Goal: Information Seeking & Learning: Find specific page/section

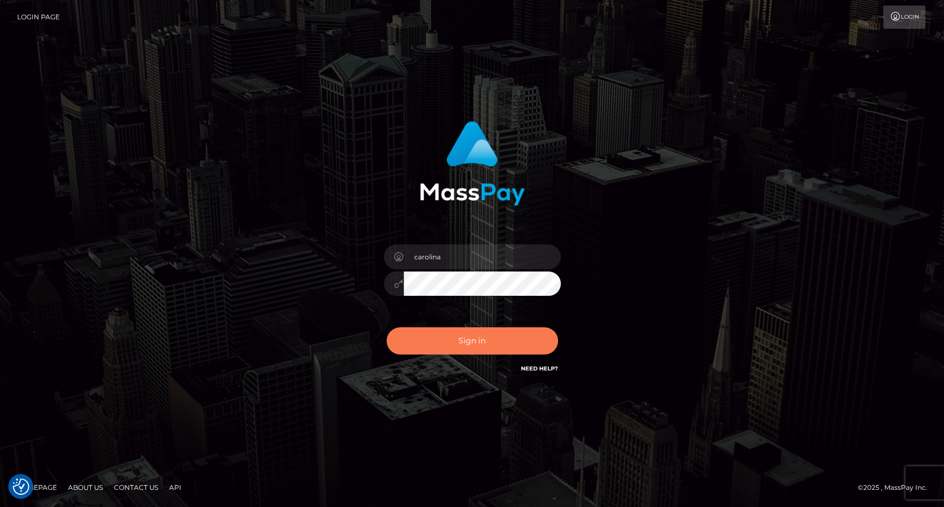
click at [474, 340] on button "Sign in" at bounding box center [472, 340] width 171 height 27
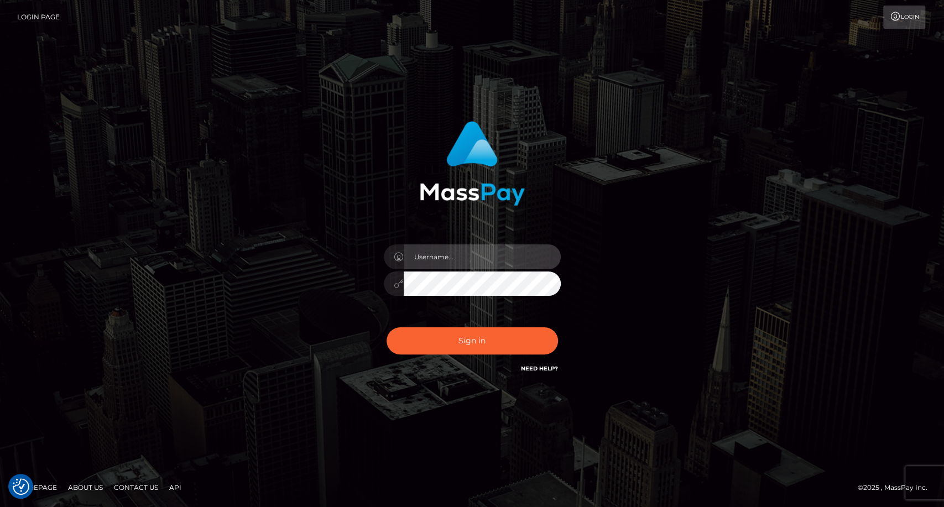
type input "carolina"
click at [450, 356] on div "Sign in Need Help?" at bounding box center [473, 345] width 194 height 49
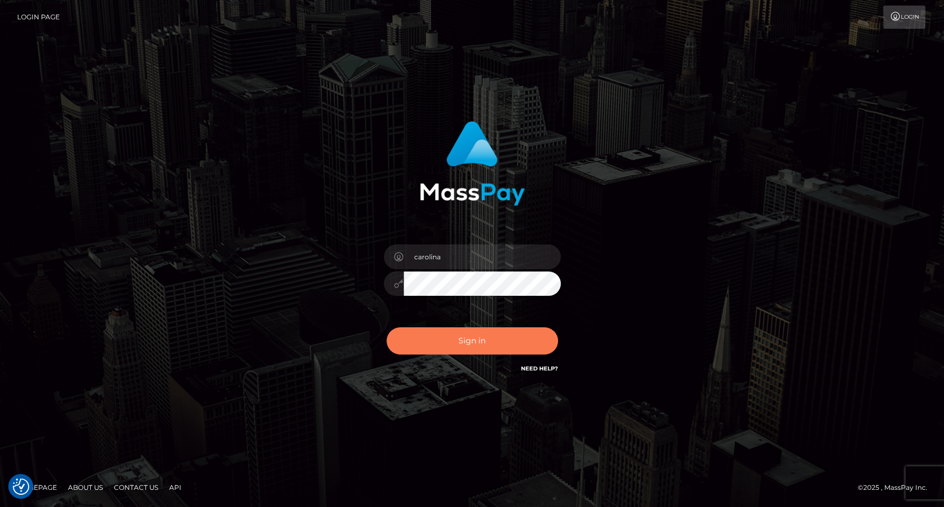
click at [453, 349] on button "Sign in" at bounding box center [472, 340] width 171 height 27
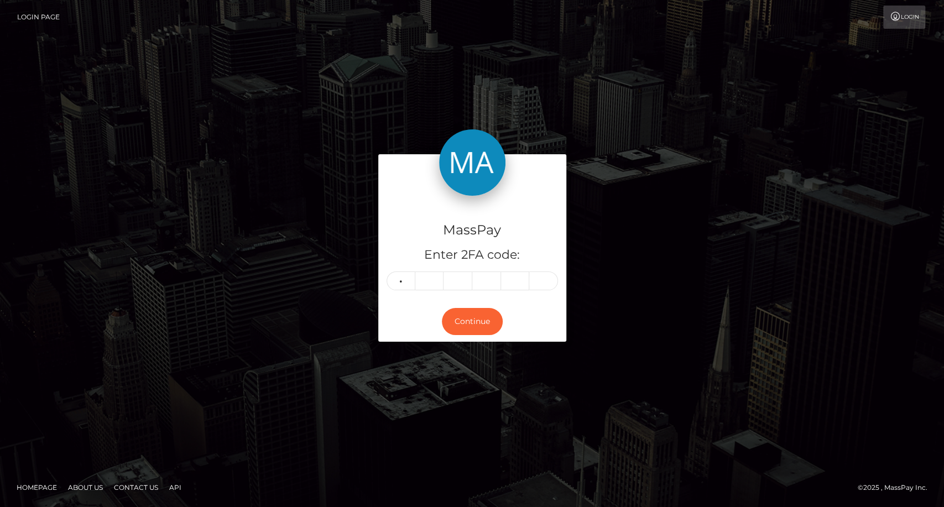
type input "8"
type input "5"
type input "4"
type input "1"
type input "8"
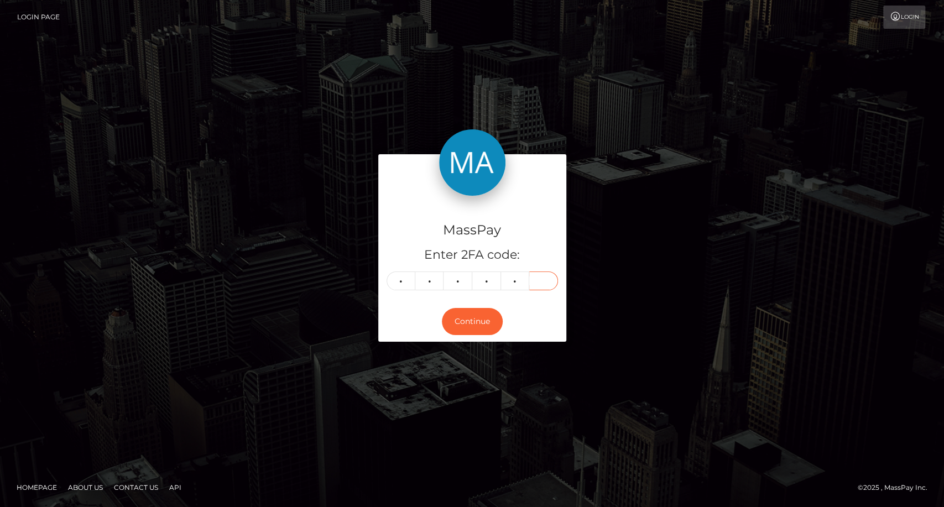
type input "4"
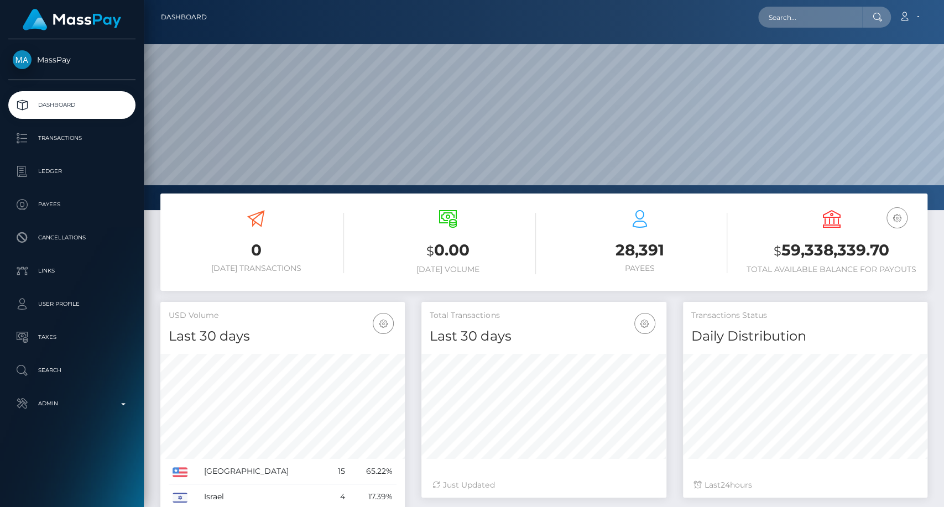
scroll to position [195, 244]
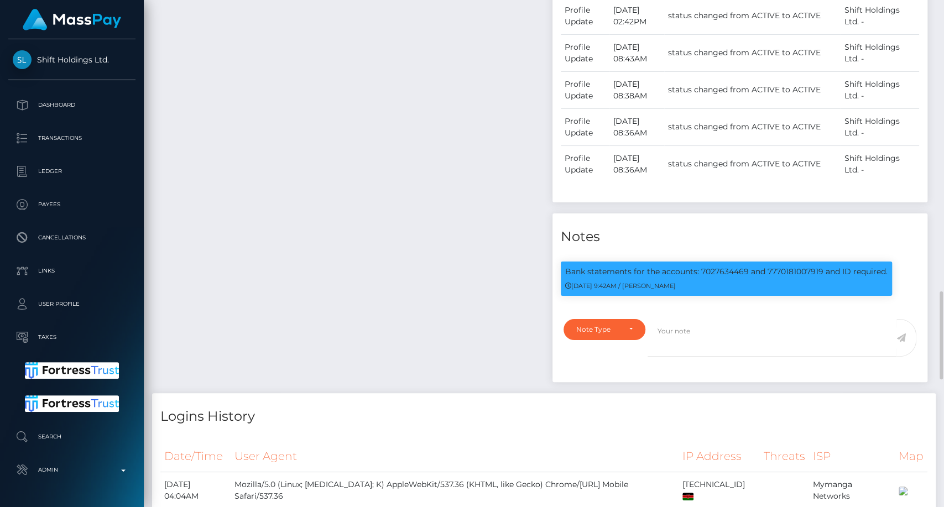
scroll to position [133, 244]
click at [649, 291] on div "09/09/24 9:42AM / Dan Cirnat" at bounding box center [726, 286] width 322 height 12
copy p "Bank statements for the accounts: 7027634469 and 7770181007919 and ID required"
drag, startPoint x: 883, startPoint y: 283, endPoint x: 564, endPoint y: 280, distance: 319.2
click at [564, 280] on div "Bank statements for the accounts: 7027634469 and 7770181007919 and ID required.…" at bounding box center [726, 279] width 331 height 34
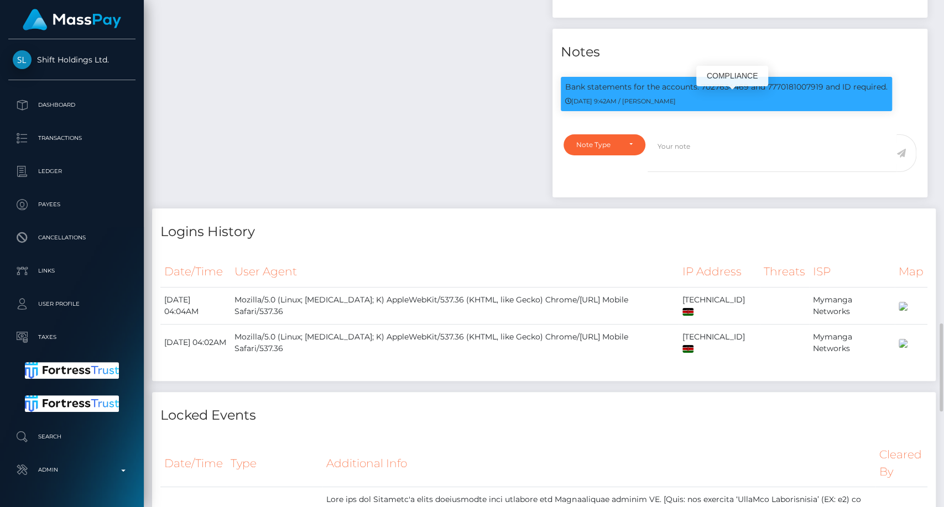
copy p "Bank statements for the accounts: 7027634469 and 7770181007919 and ID required."
drag, startPoint x: 564, startPoint y: 102, endPoint x: 888, endPoint y: 100, distance: 324.1
click at [888, 100] on div "Bank statements for the accounts: 7027634469 and 7770181007919 and ID required.…" at bounding box center [726, 94] width 331 height 34
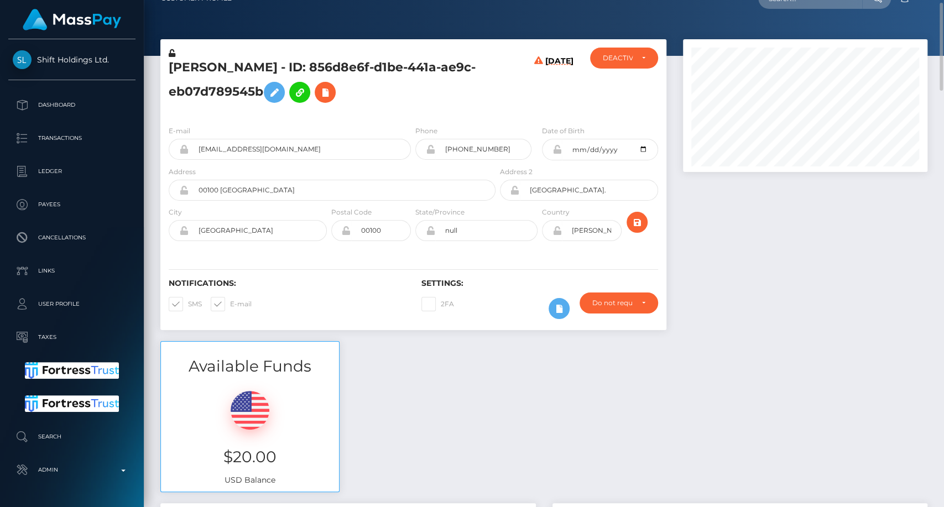
scroll to position [0, 0]
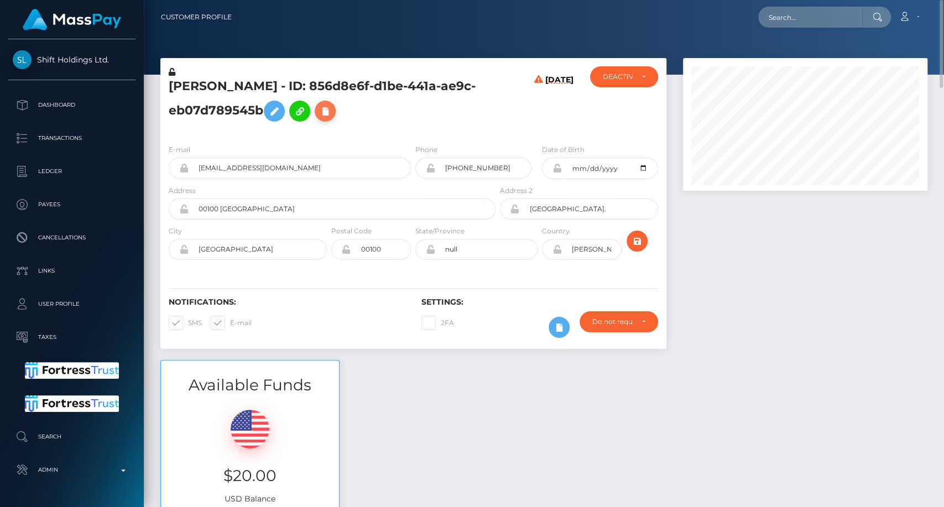
click at [332, 114] on icon at bounding box center [325, 112] width 13 height 14
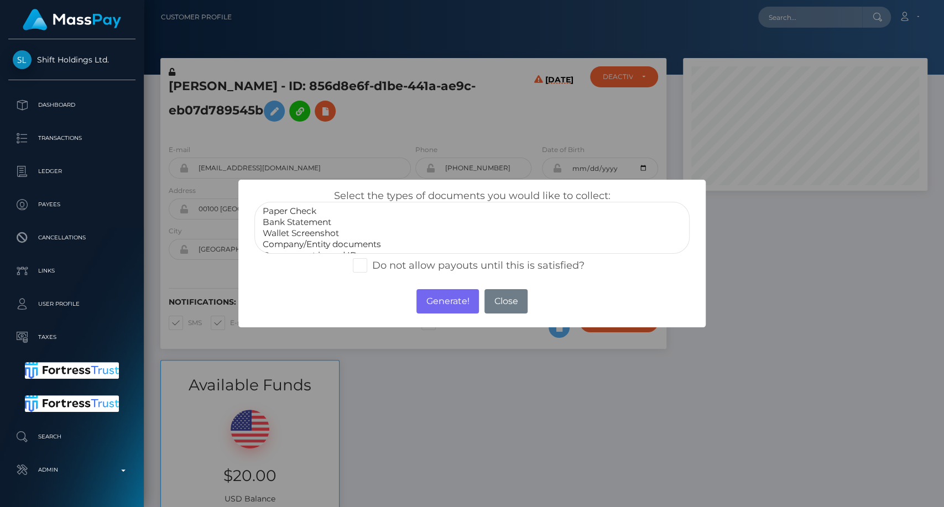
select select "Bank Statement"
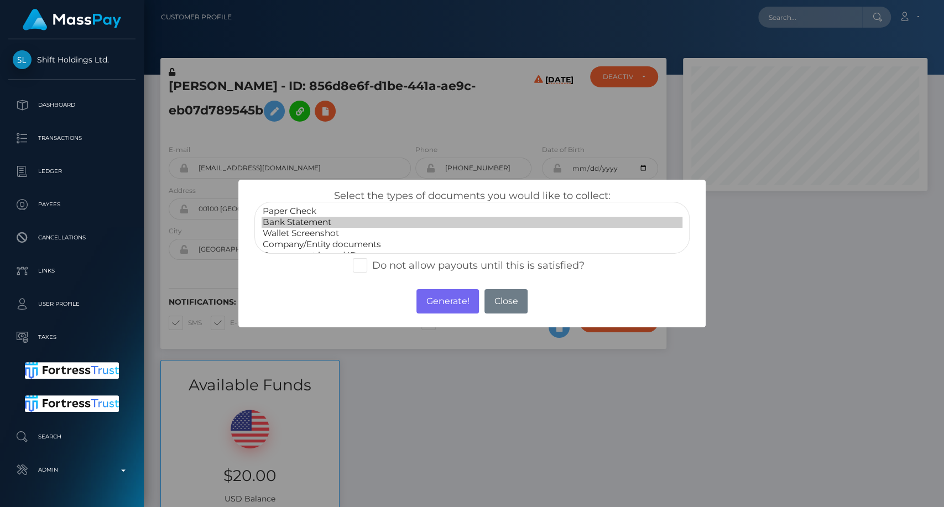
click at [326, 225] on option "Bank Statement" at bounding box center [472, 222] width 421 height 11
click at [448, 305] on button "Generate!" at bounding box center [448, 301] width 63 height 24
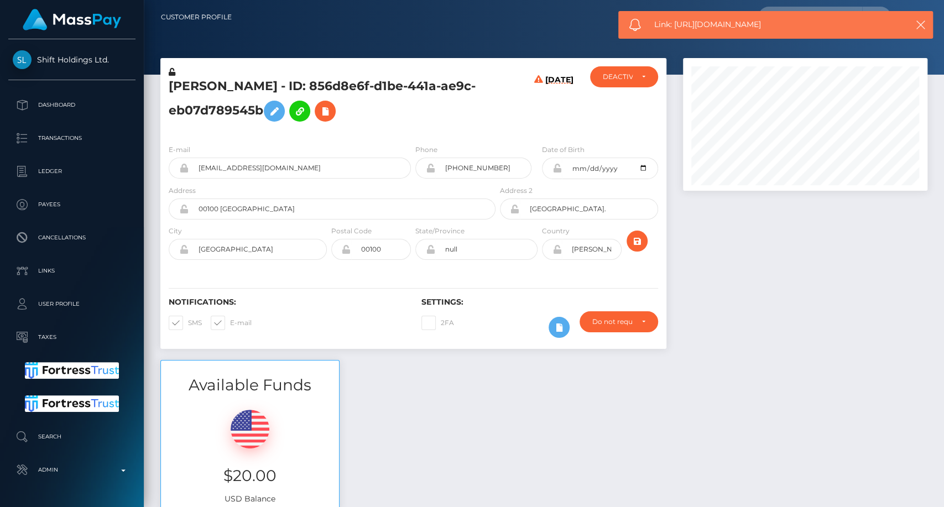
copy span "https://l.maspay.io/pkDXv"
drag, startPoint x: 778, startPoint y: 25, endPoint x: 676, endPoint y: 30, distance: 101.9
click at [676, 30] on span "Link: https://l.maspay.io/pkDXv" at bounding box center [773, 25] width 238 height 12
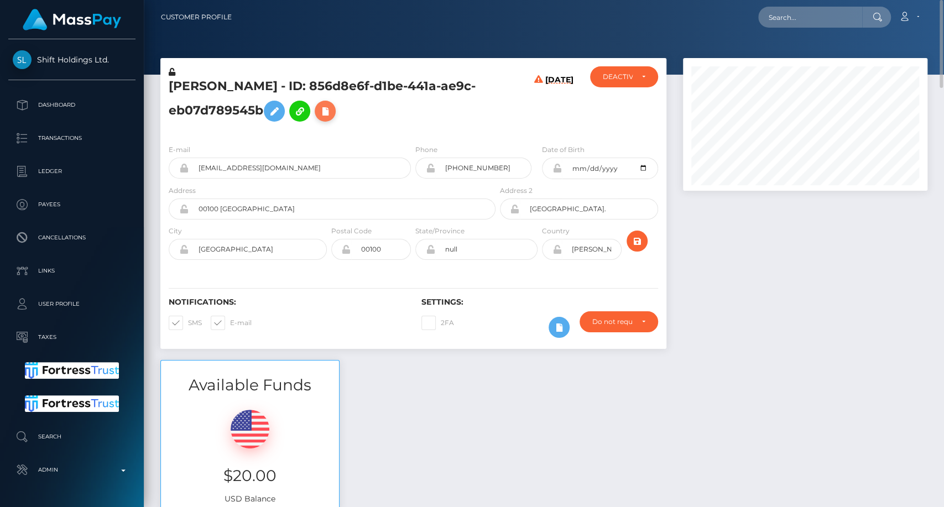
click at [332, 108] on icon at bounding box center [325, 112] width 13 height 14
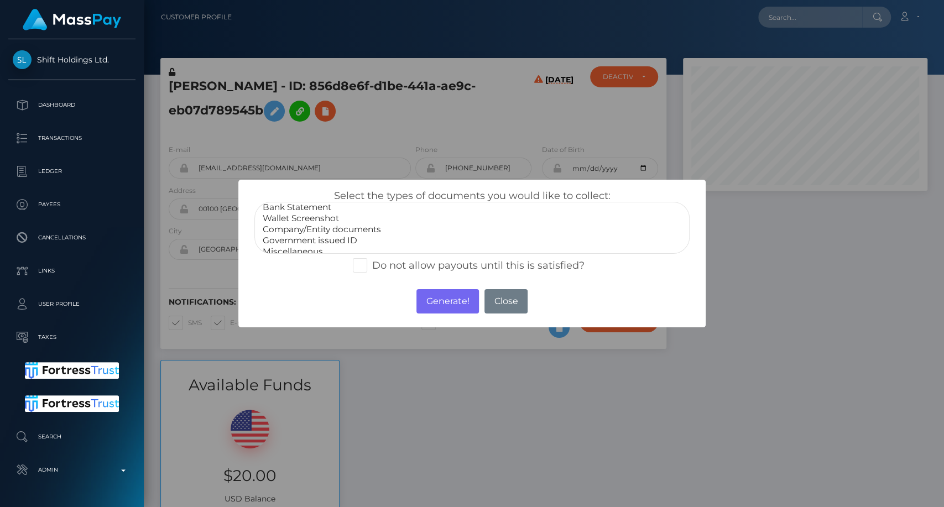
scroll to position [22, 0]
select select "Government issued ID"
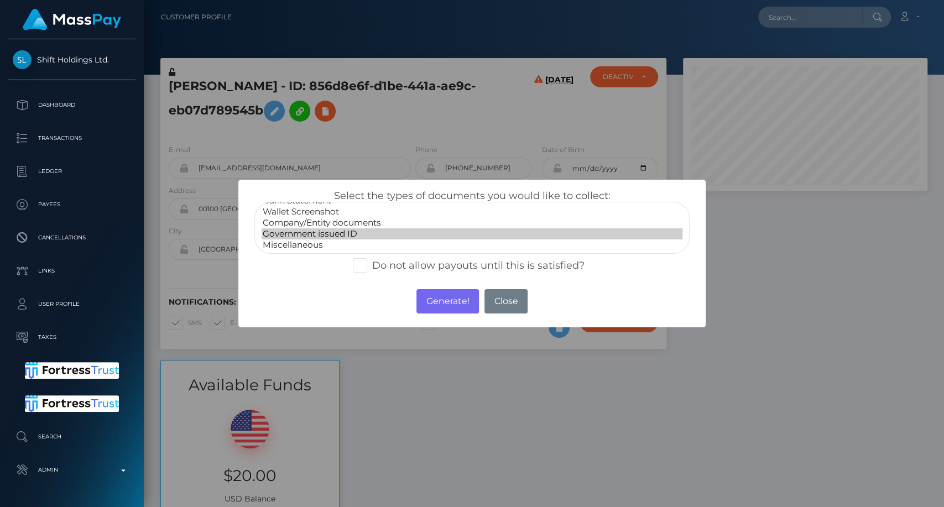
click at [346, 233] on option "Government issued ID" at bounding box center [472, 233] width 421 height 11
click at [441, 302] on button "Generate!" at bounding box center [448, 301] width 63 height 24
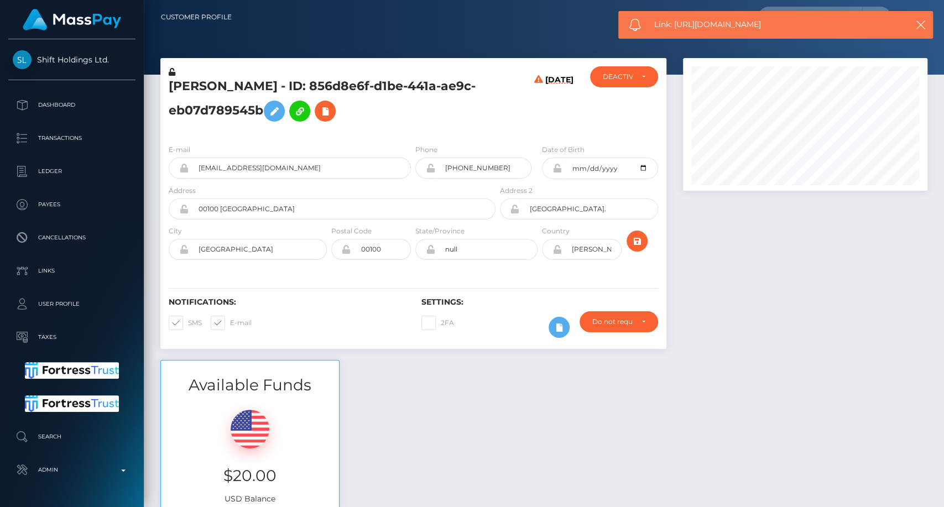
copy span "https://l.maspay.io/DkDCg"
drag, startPoint x: 777, startPoint y: 27, endPoint x: 676, endPoint y: 19, distance: 101.5
click at [676, 19] on span "Link: https://l.maspay.io/DkDCg" at bounding box center [773, 25] width 238 height 12
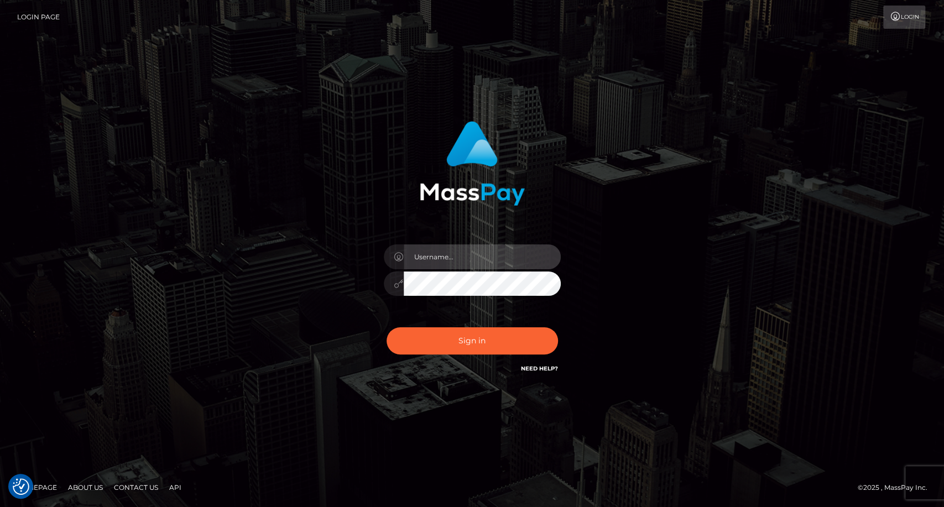
type input "carolina"
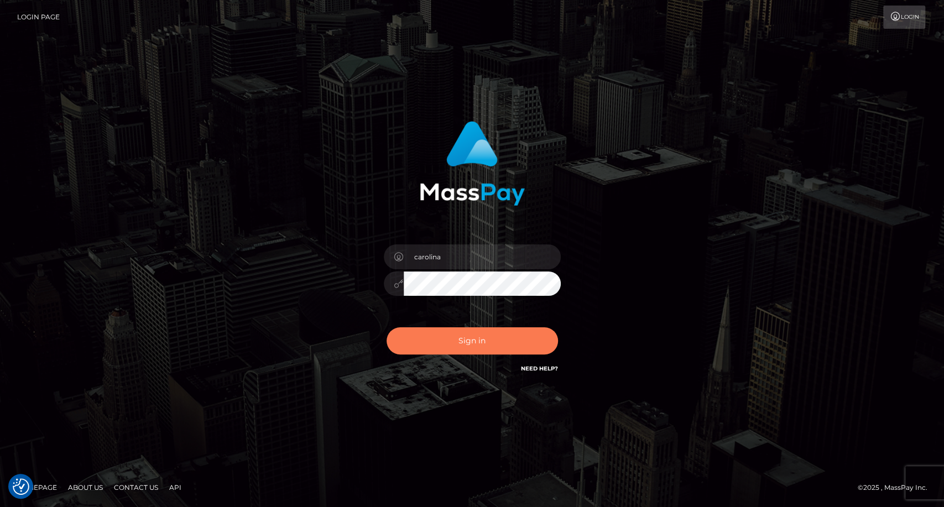
click at [461, 339] on button "Sign in" at bounding box center [472, 340] width 171 height 27
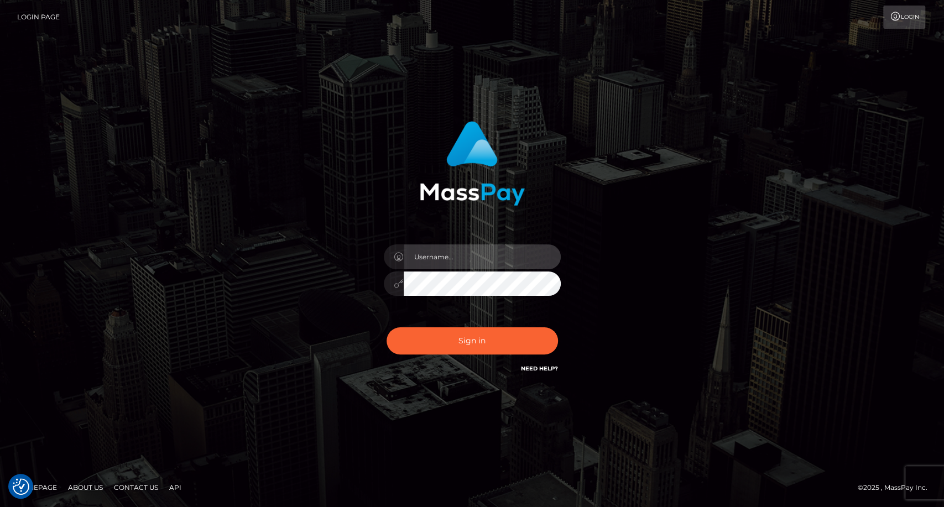
type input "carolina"
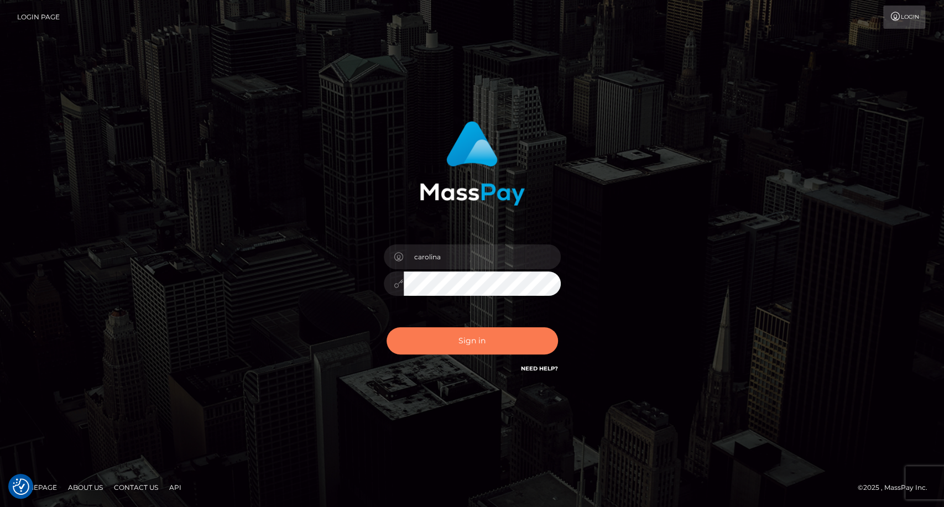
click at [500, 343] on button "Sign in" at bounding box center [472, 340] width 171 height 27
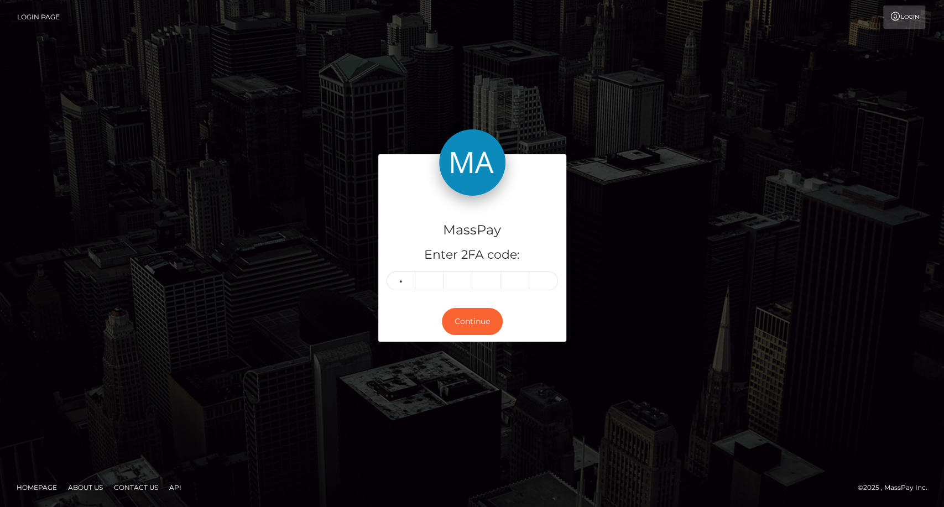
type input "1"
type input "2"
type input "3"
type input "9"
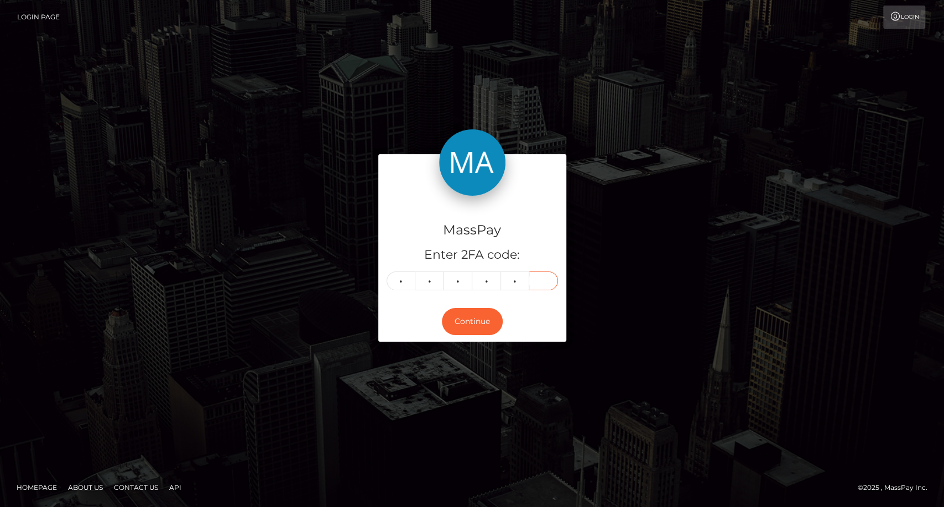
type input "7"
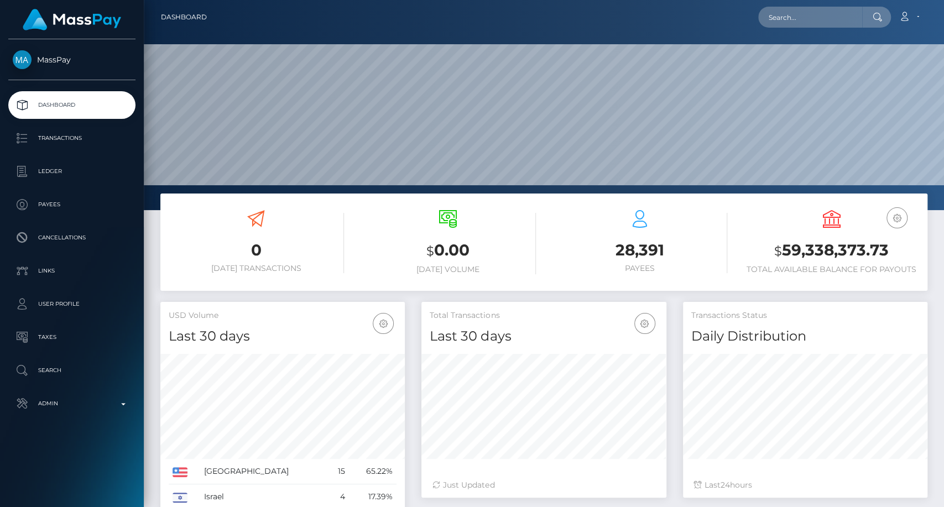
scroll to position [195, 244]
click at [819, 13] on input "text" at bounding box center [810, 17] width 104 height 21
paste input "edra.bertoch@gmail.com"
click at [818, 14] on input "edra.bertoch@gmail.com" at bounding box center [810, 17] width 104 height 21
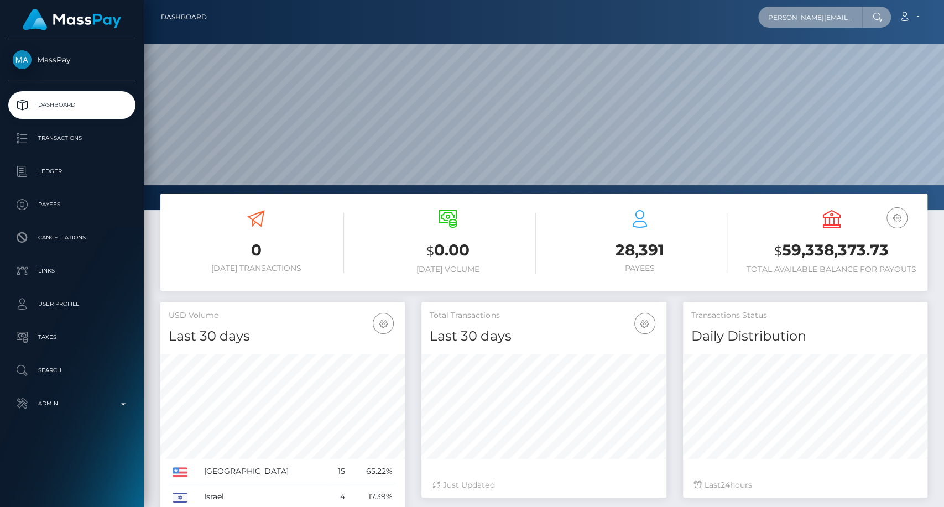
click at [818, 14] on input "edra.bertoch@gmail.com" at bounding box center [810, 17] width 104 height 21
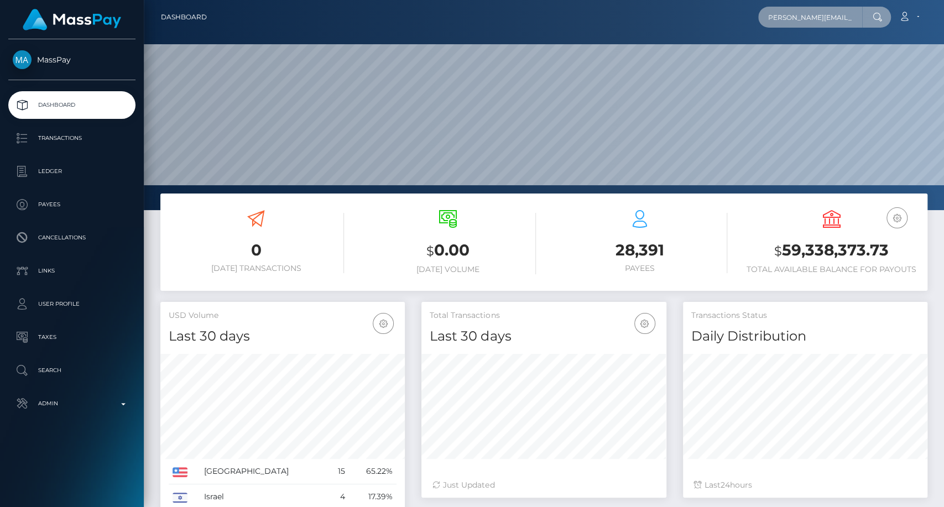
paste input "text"
type input "edra.bertoch@gmail.com"
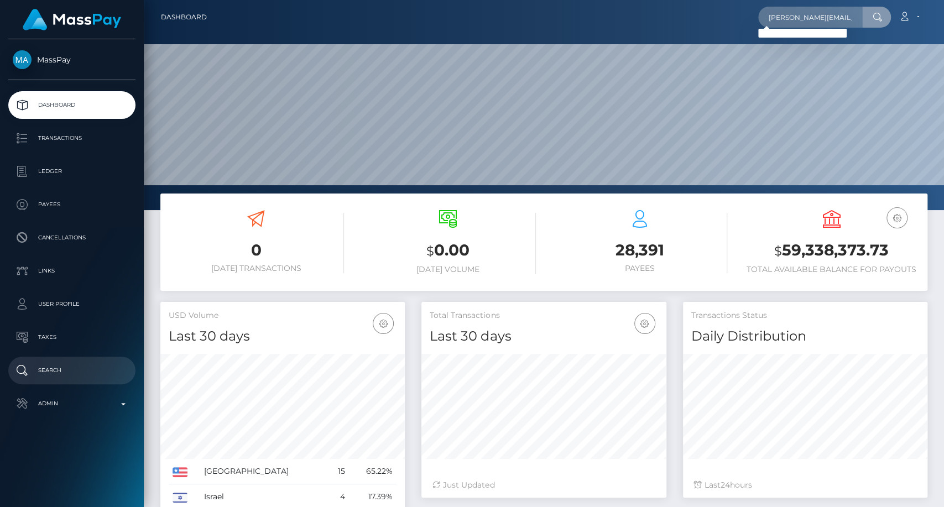
click at [56, 370] on p "Search" at bounding box center [72, 370] width 118 height 17
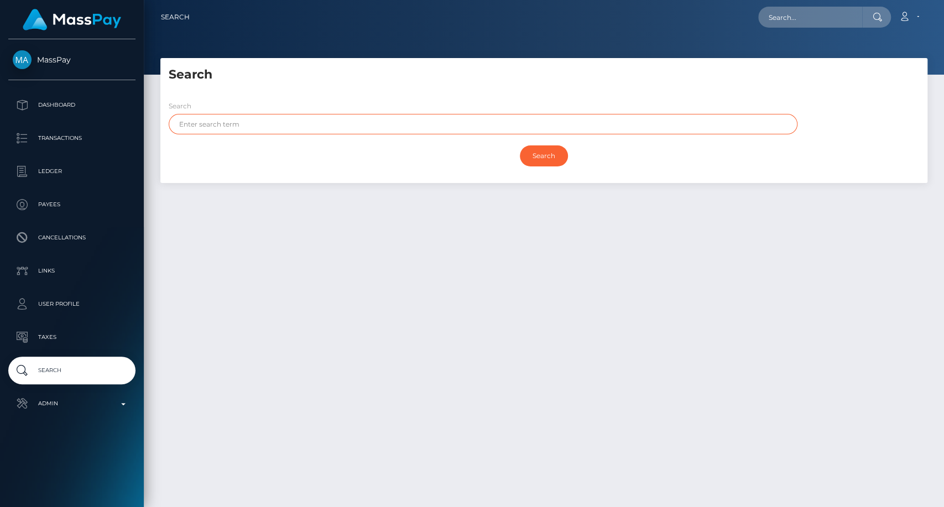
click at [242, 128] on input "text" at bounding box center [483, 124] width 629 height 20
paste input "[PERSON_NAME]"
type input "[PERSON_NAME]"
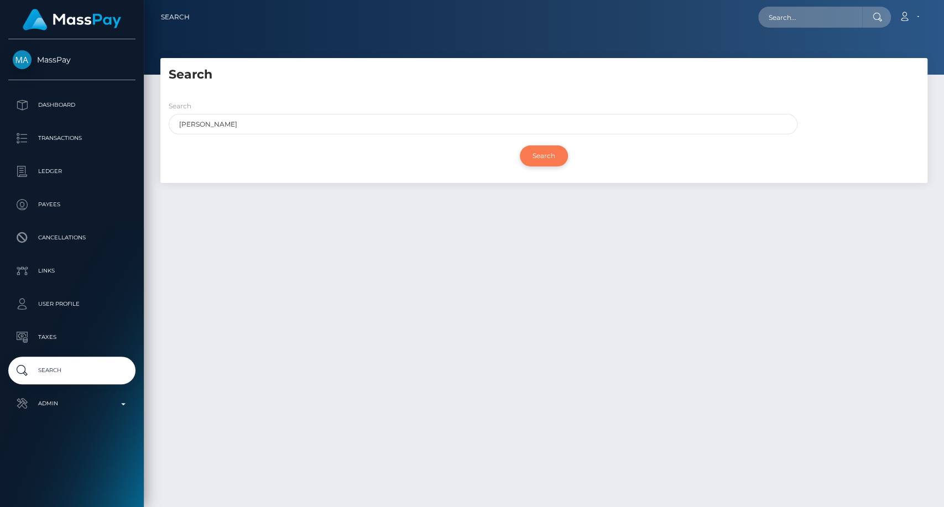
click at [533, 159] on input "Search" at bounding box center [544, 155] width 48 height 21
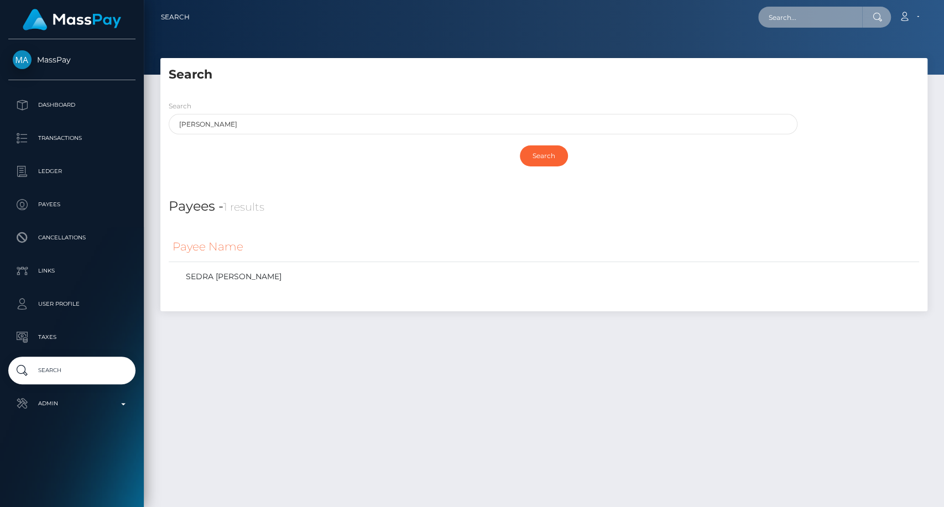
click at [802, 18] on input "text" at bounding box center [810, 17] width 104 height 21
paste input "[EMAIL_ADDRESS][PERSON_NAME][DOMAIN_NAME]"
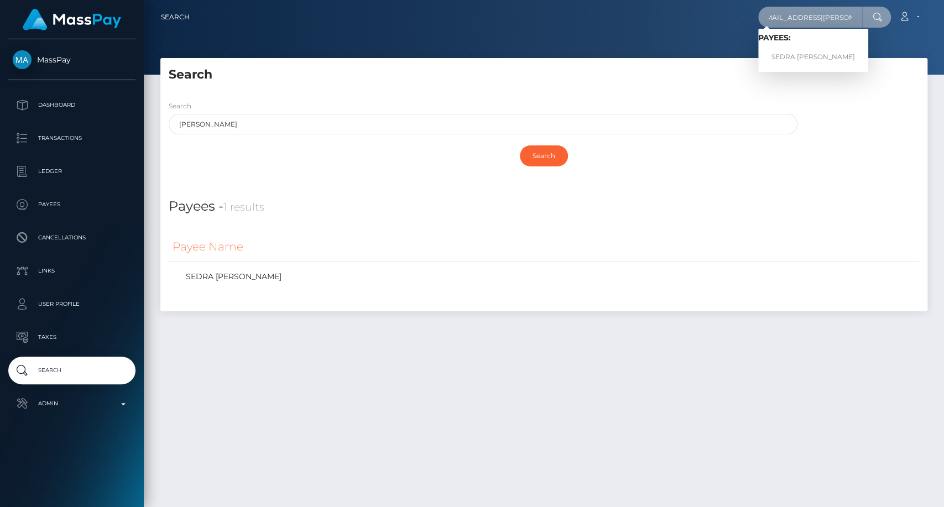
type input "[EMAIL_ADDRESS][PERSON_NAME][DOMAIN_NAME]"
click at [820, 55] on link "SEDRA [PERSON_NAME]" at bounding box center [813, 57] width 110 height 20
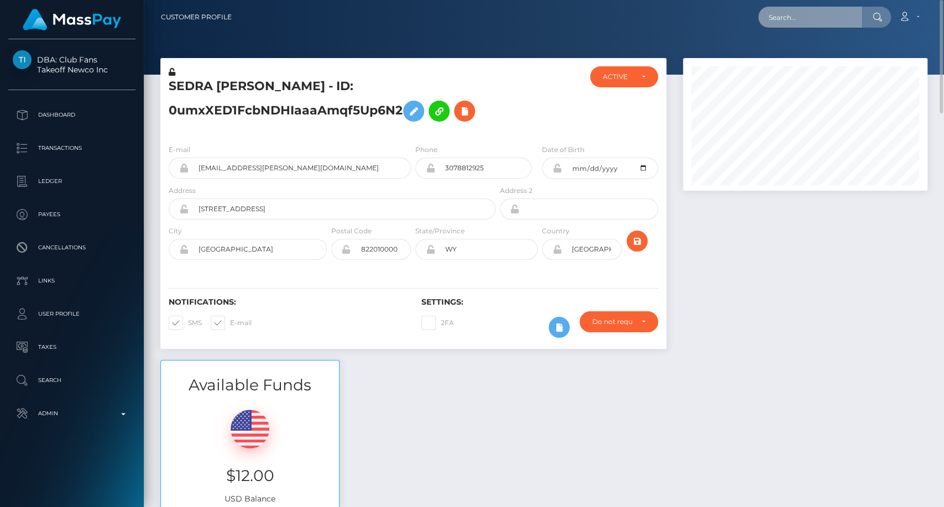
click at [797, 22] on input "text" at bounding box center [810, 17] width 104 height 21
paste input "[EMAIL_ADDRESS][DOMAIN_NAME]"
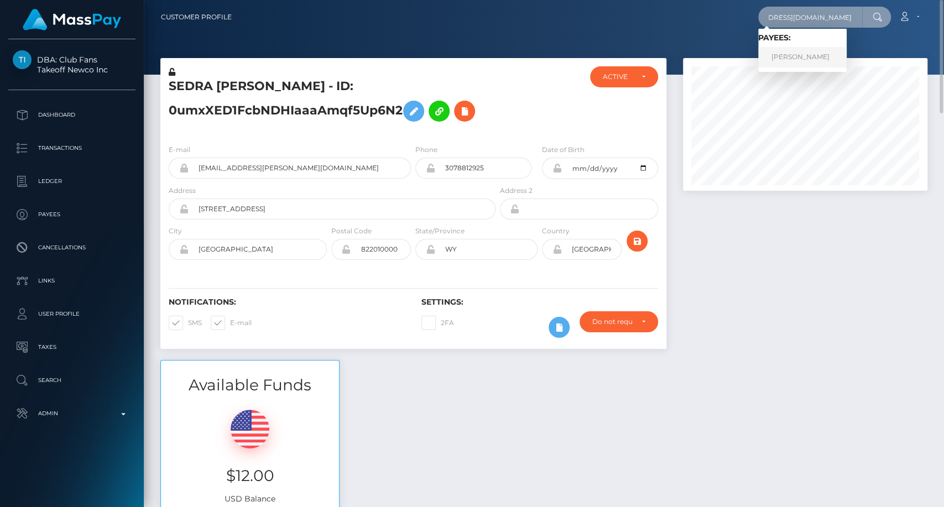
type input "[EMAIL_ADDRESS][DOMAIN_NAME]"
click at [805, 60] on link "[PERSON_NAME]" at bounding box center [802, 57] width 88 height 20
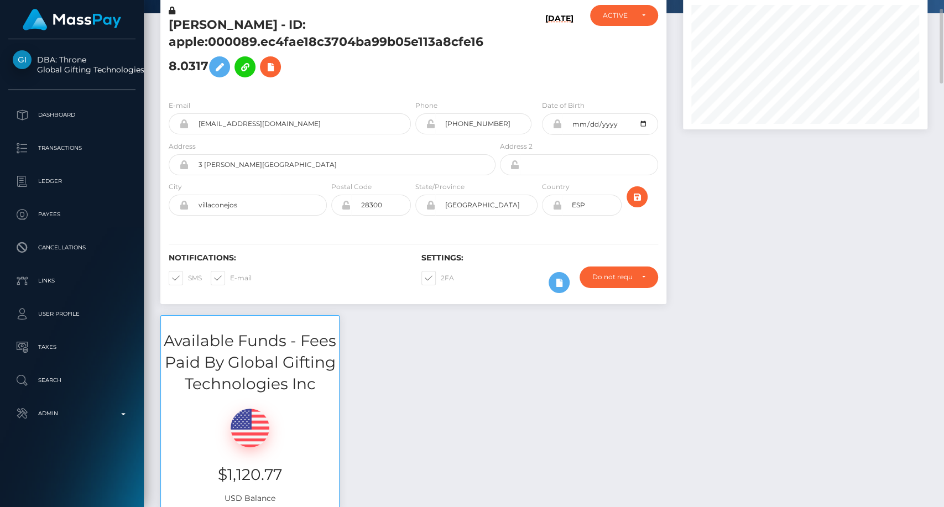
scroll to position [133, 244]
click at [928, 334] on div "Available Funds - Fees Paid By Global Gifting Technologies Inc $1,120.77 USD Ba…" at bounding box center [544, 418] width 784 height 206
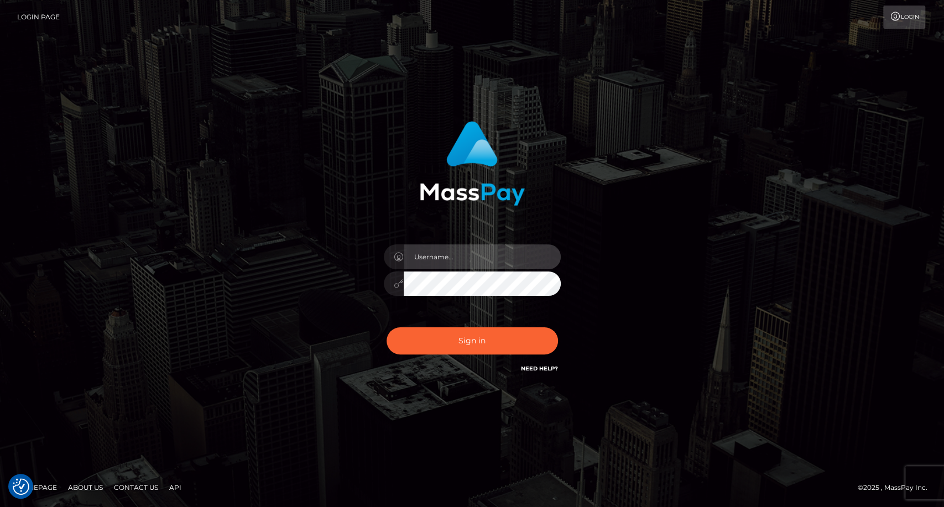
type input "carolina"
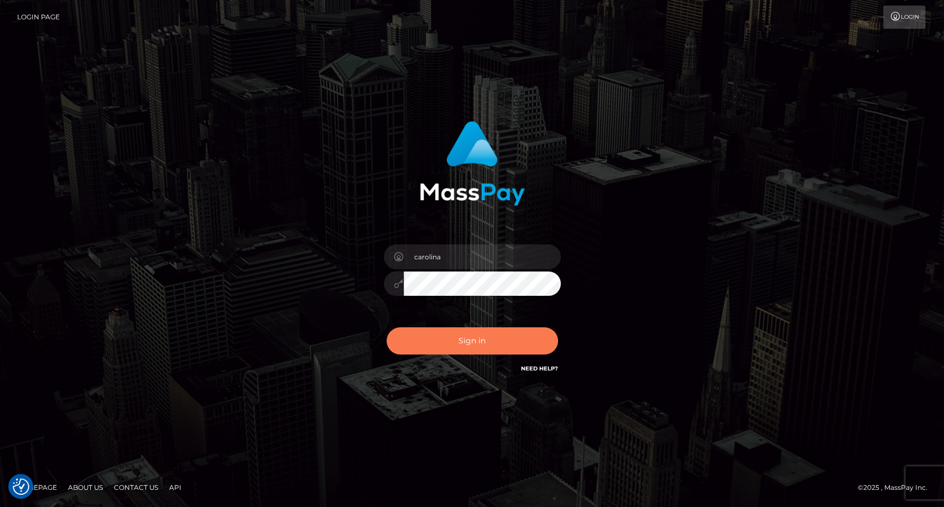
click at [448, 346] on button "Sign in" at bounding box center [472, 340] width 171 height 27
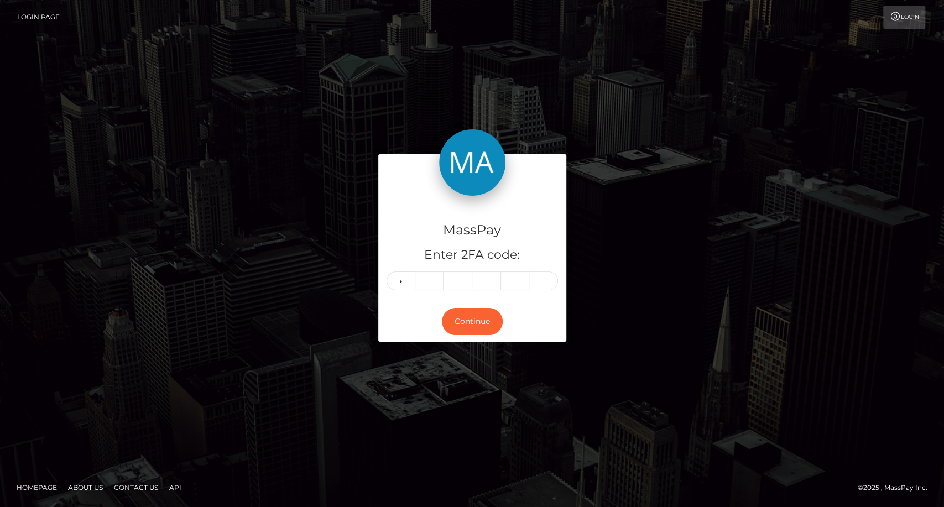
type input "1"
type input "0"
type input "3"
type input "9"
type input "3"
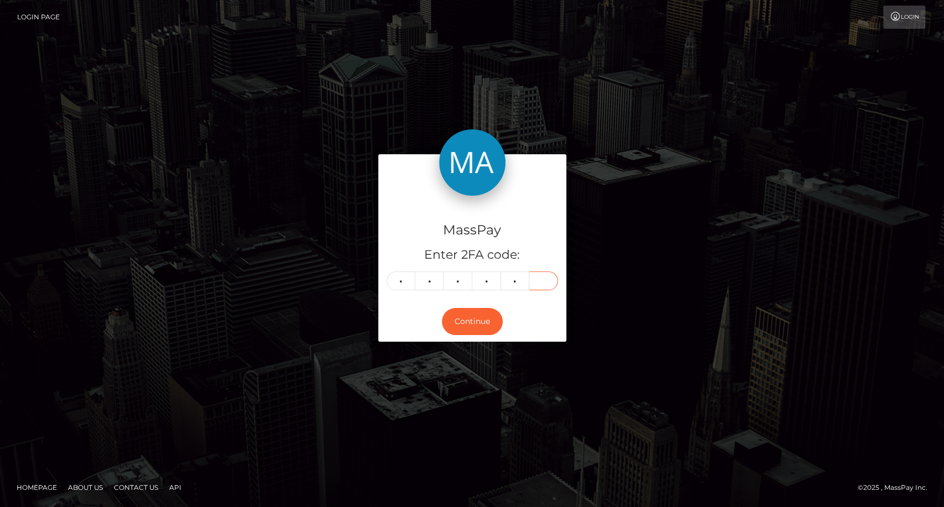
type input "7"
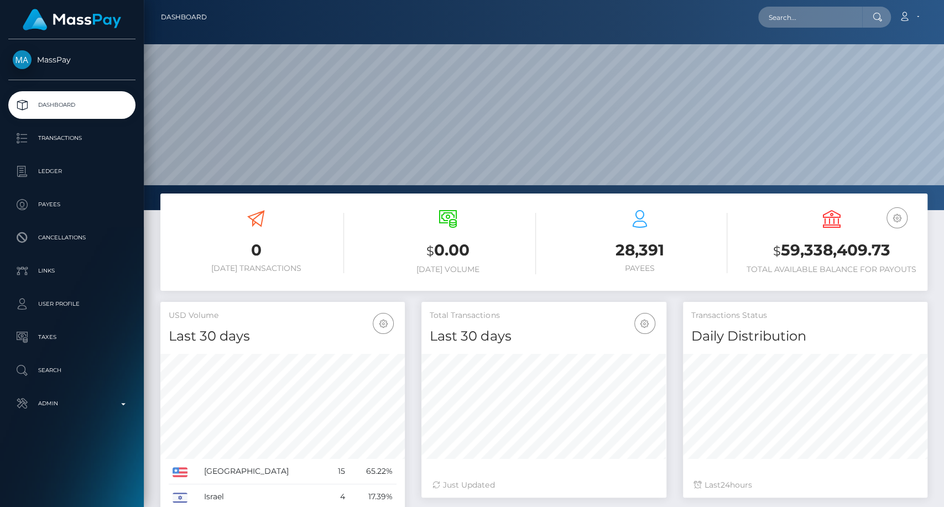
scroll to position [195, 244]
click at [816, 19] on input "text" at bounding box center [810, 17] width 104 height 21
paste input "Asunto: Verificación en dos pasos – Solicitud de más información Estimado/a [No…"
click at [783, 2] on nav "Dashboard Loading... Loading... Logout" at bounding box center [544, 17] width 800 height 34
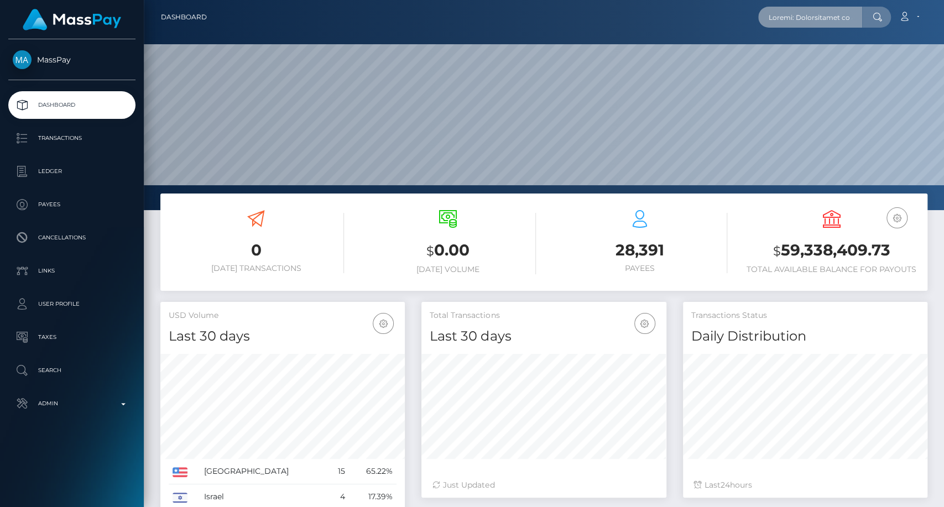
click at [786, 14] on input "text" at bounding box center [810, 17] width 104 height 21
paste input "7tf84cgfbq@privaterelay.appleid.com"
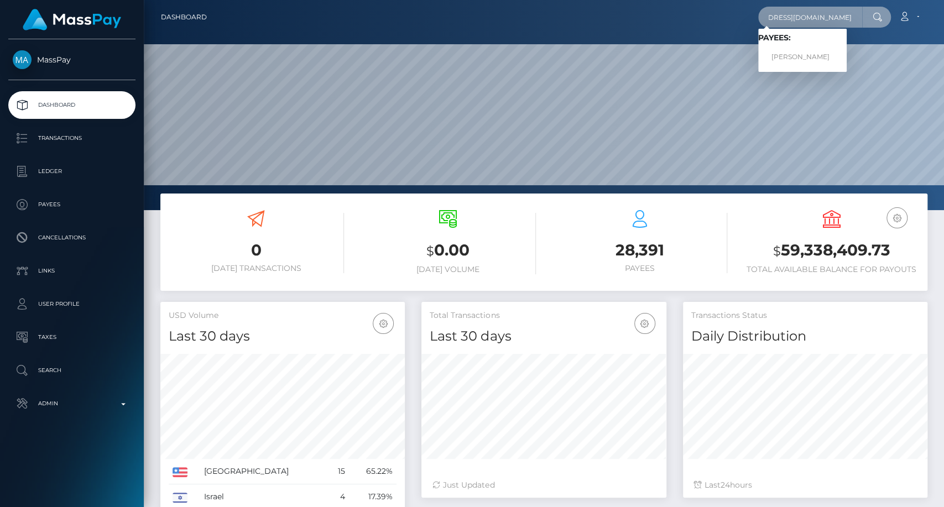
type input "7tf84cgfbq@privaterelay.appleid.com"
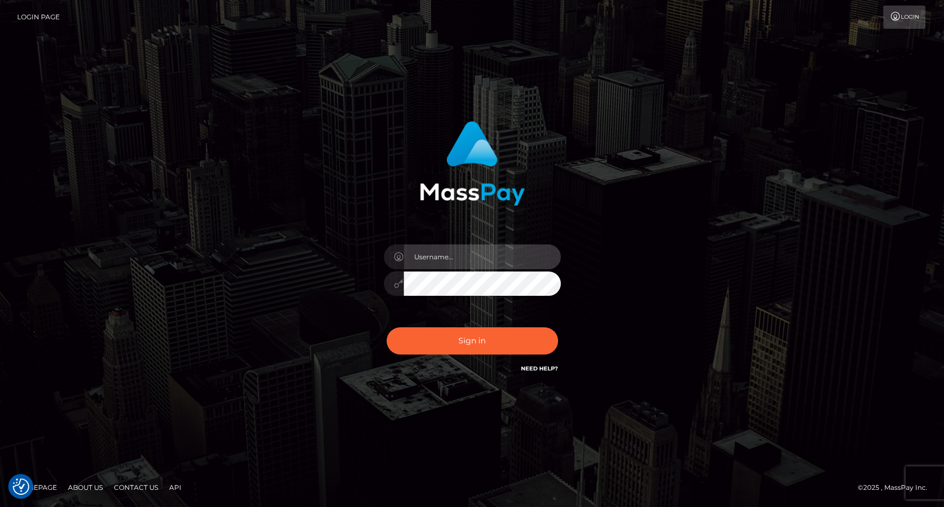
type input "carolina"
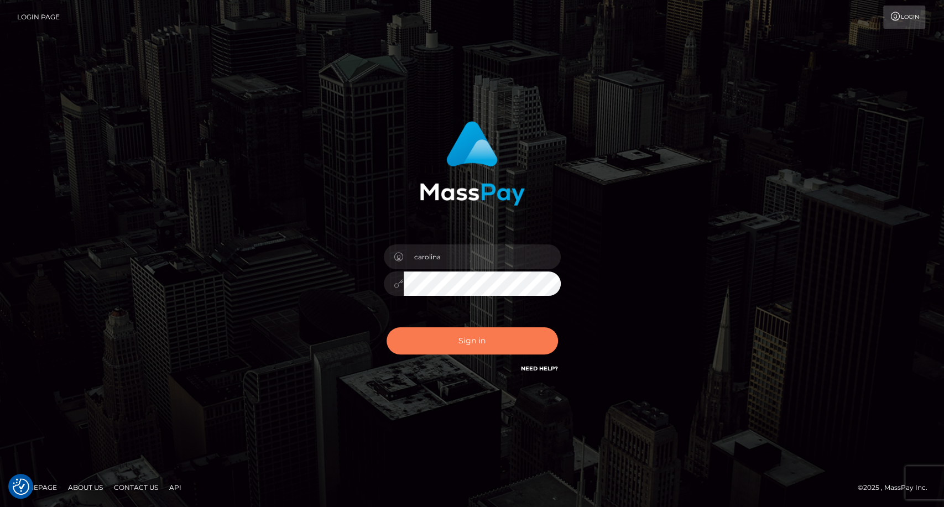
click at [462, 353] on button "Sign in" at bounding box center [472, 340] width 171 height 27
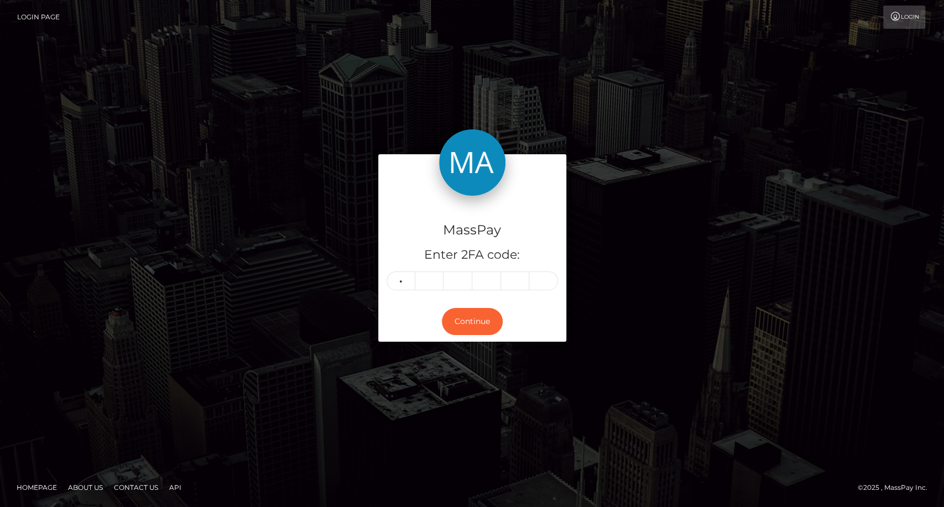
type input "7"
type input "1"
type input "7"
type input "6"
type input "7"
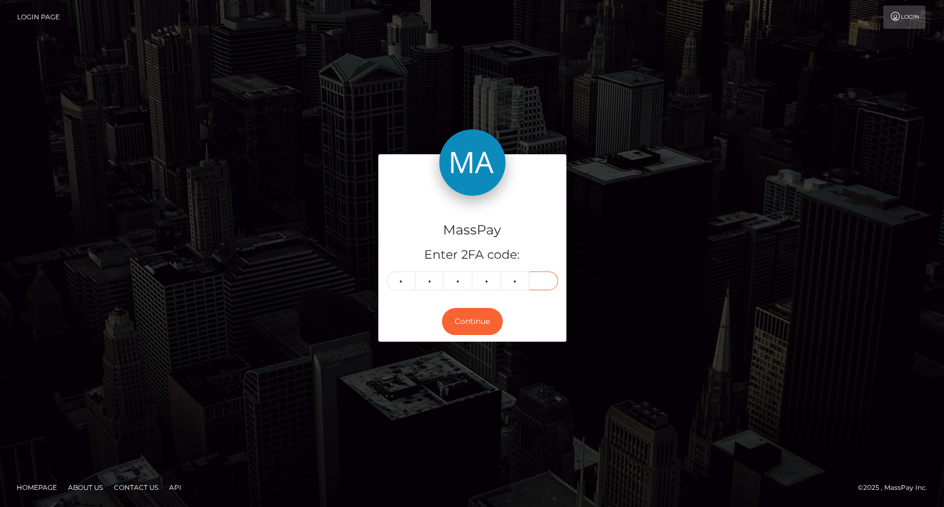
type input "9"
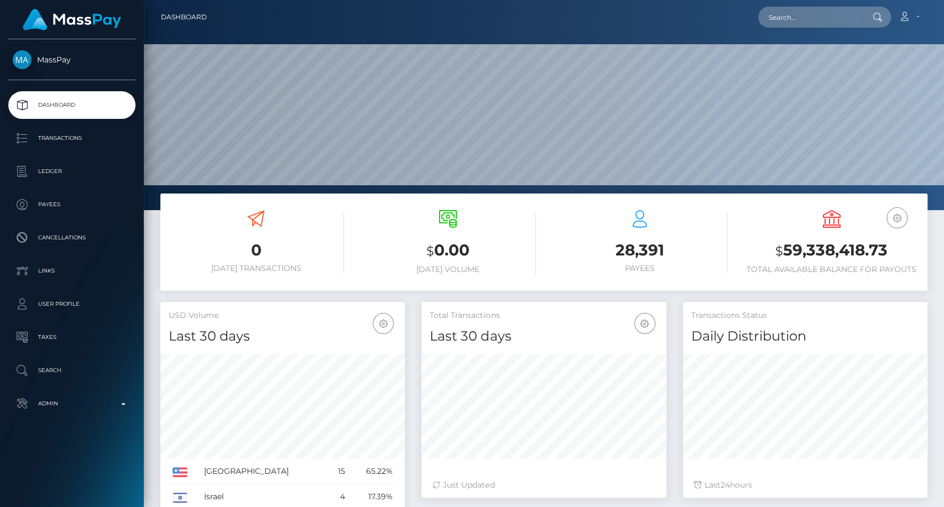
scroll to position [195, 244]
click at [814, 15] on input "text" at bounding box center [810, 17] width 104 height 21
paste input "cilviaakinyi@gmail.com"
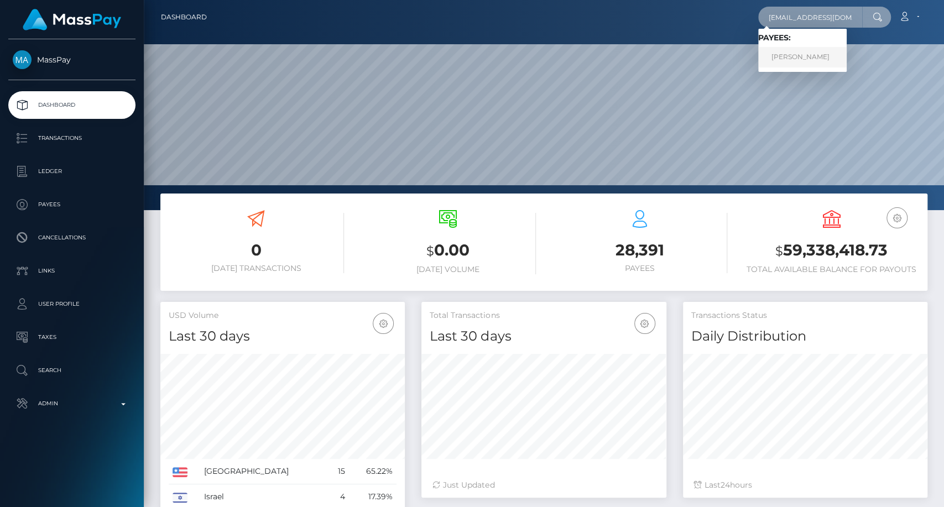
type input "cilviaakinyi@gmail.com"
click at [810, 58] on link "Zainabu Amina Ohuru" at bounding box center [802, 57] width 88 height 20
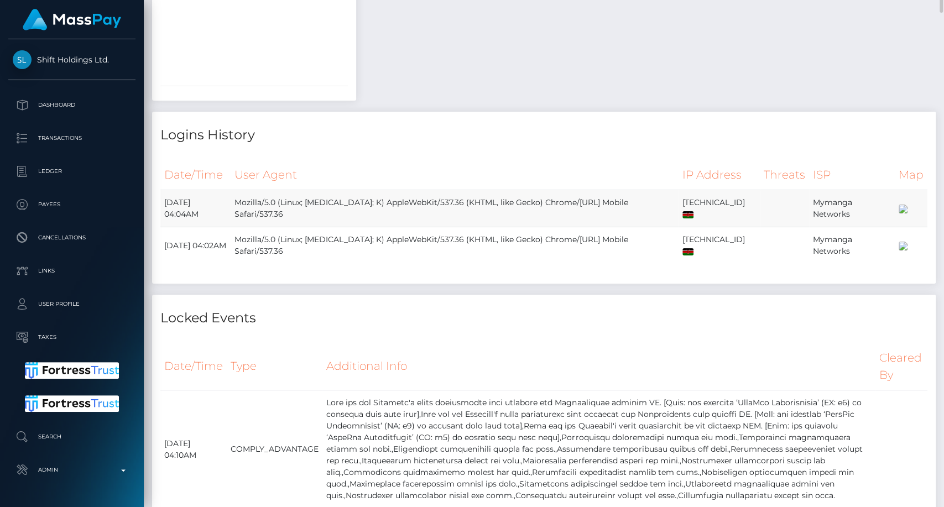
scroll to position [1978, 0]
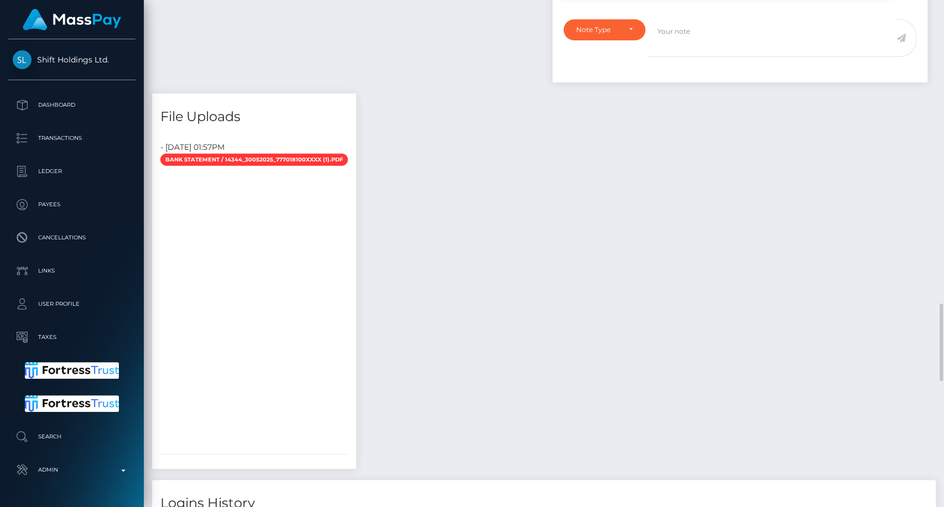
click at [245, 127] on h4 "File Uploads" at bounding box center [254, 116] width 188 height 19
click at [199, 166] on span "Bank Statement / 14344_30052025_777018100XXXX (1).pdf" at bounding box center [254, 160] width 188 height 12
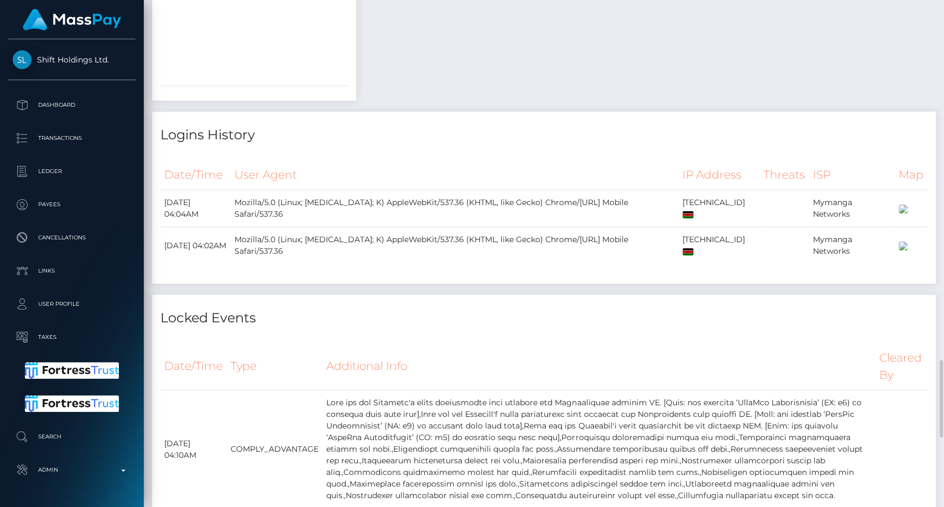
scroll to position [2101, 0]
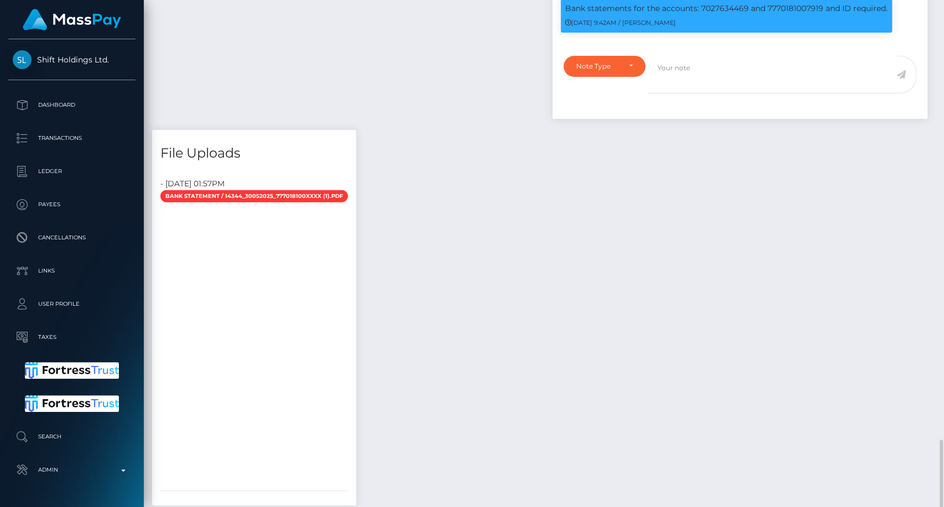
scroll to position [2064, 0]
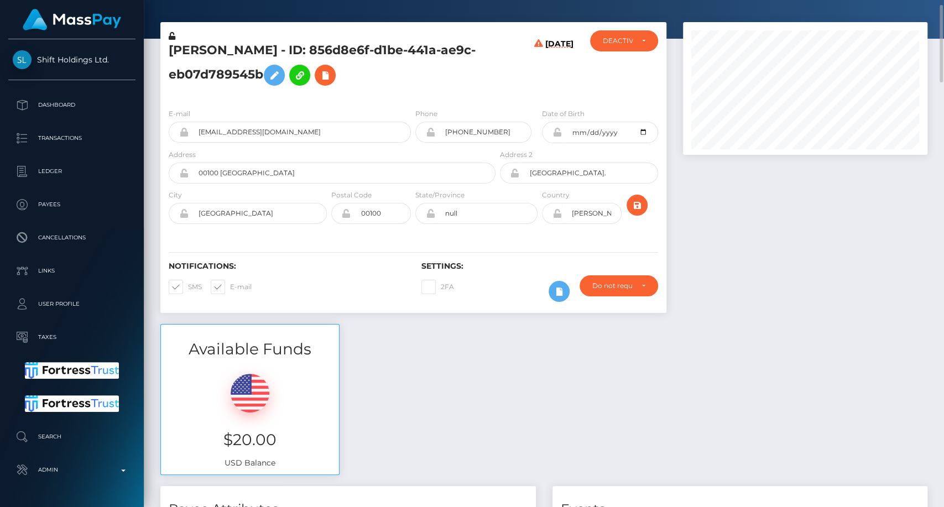
scroll to position [0, 0]
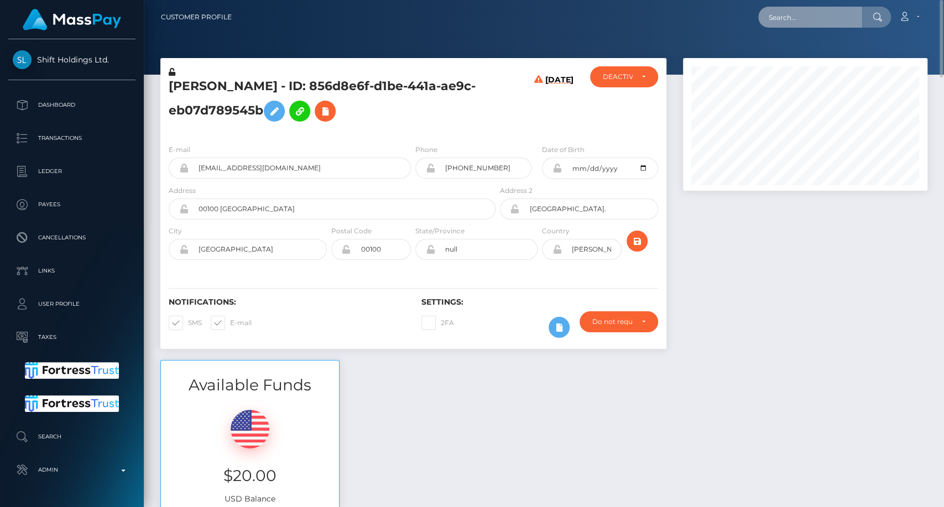
click at [794, 19] on input "text" at bounding box center [810, 17] width 104 height 21
paste input "34662377182"
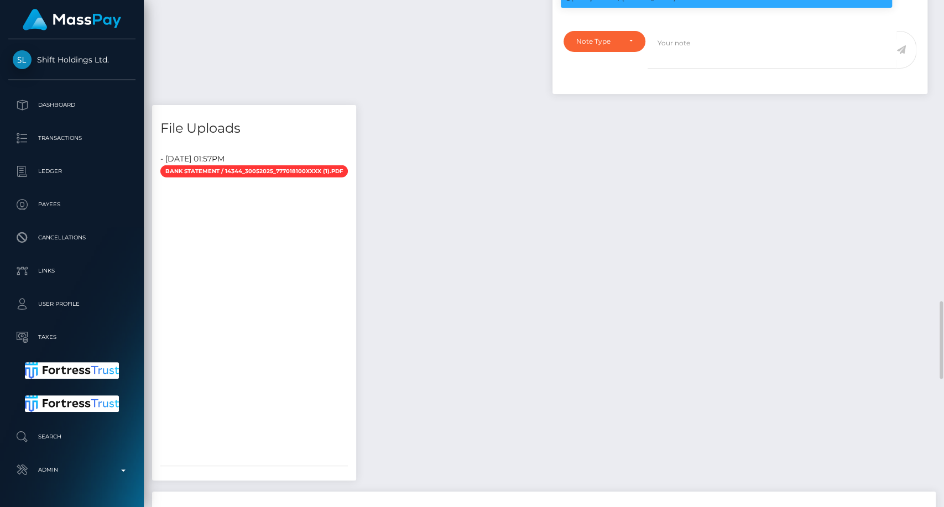
scroll to position [2028, 0]
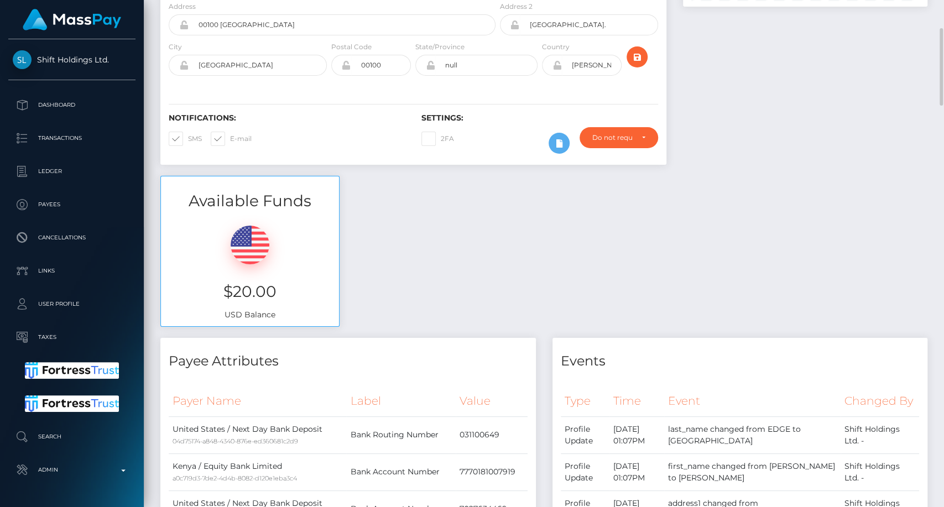
scroll to position [0, 0]
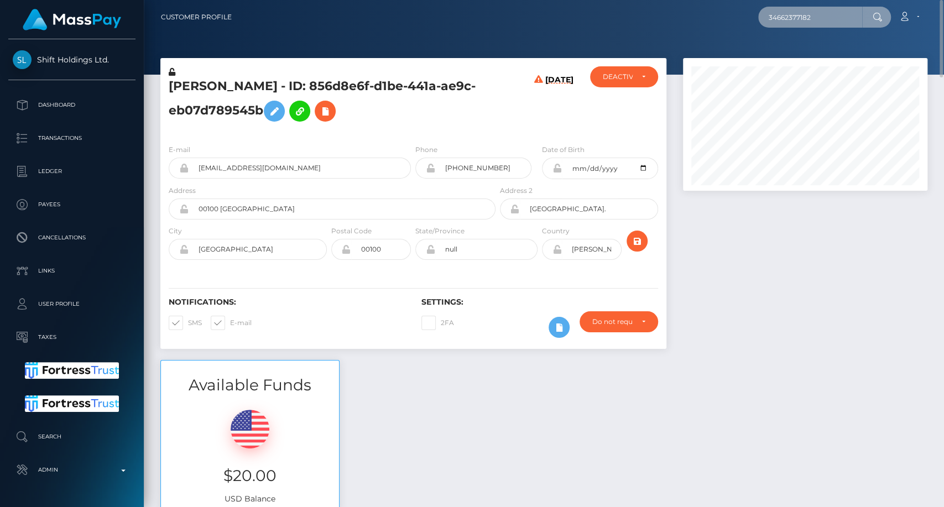
click at [792, 20] on input "34662377182" at bounding box center [810, 17] width 104 height 21
paste input "[EMAIL_ADDRESS][DOMAIN_NAME]"
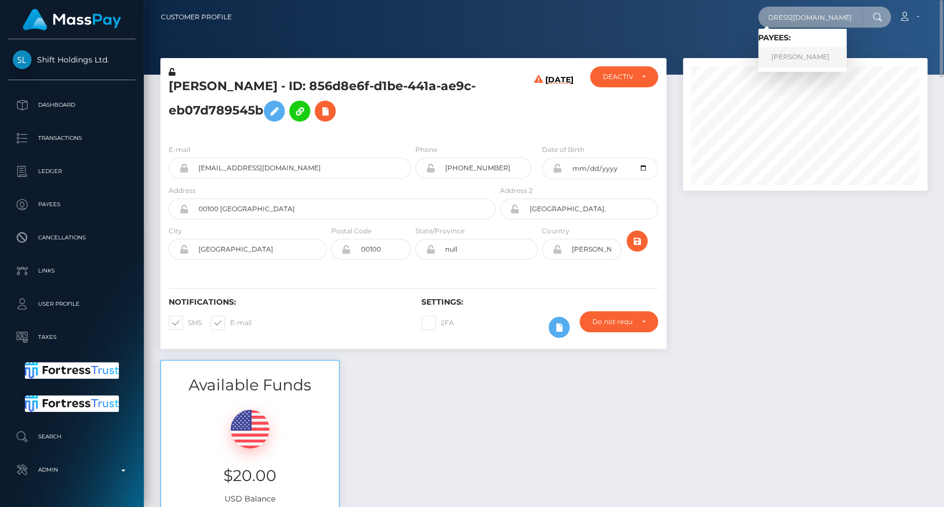
type input "[EMAIL_ADDRESS][DOMAIN_NAME]"
click at [807, 56] on link "VALENTIN GUERRERO RUIZ" at bounding box center [802, 57] width 88 height 20
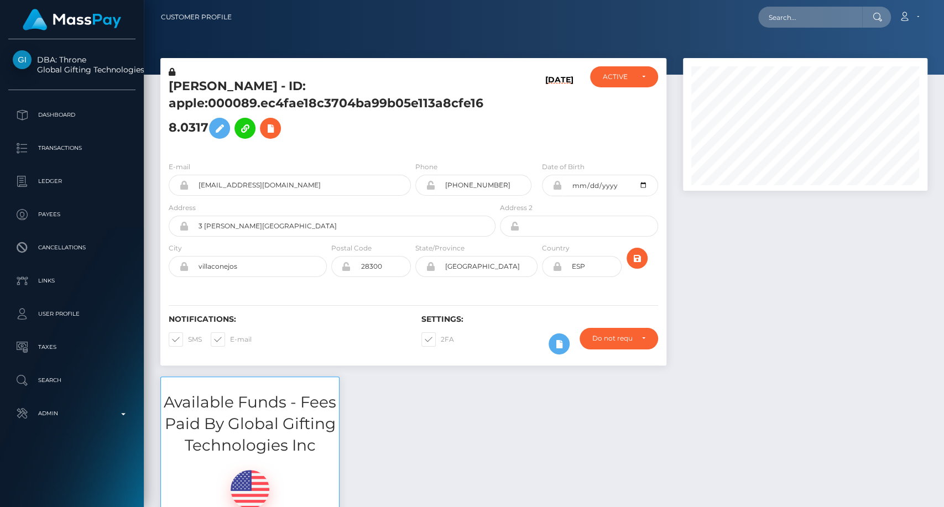
scroll to position [133, 244]
click at [796, 18] on input "text" at bounding box center [810, 17] width 104 height 21
paste input "[EMAIL_ADDRESS][DOMAIN_NAME]"
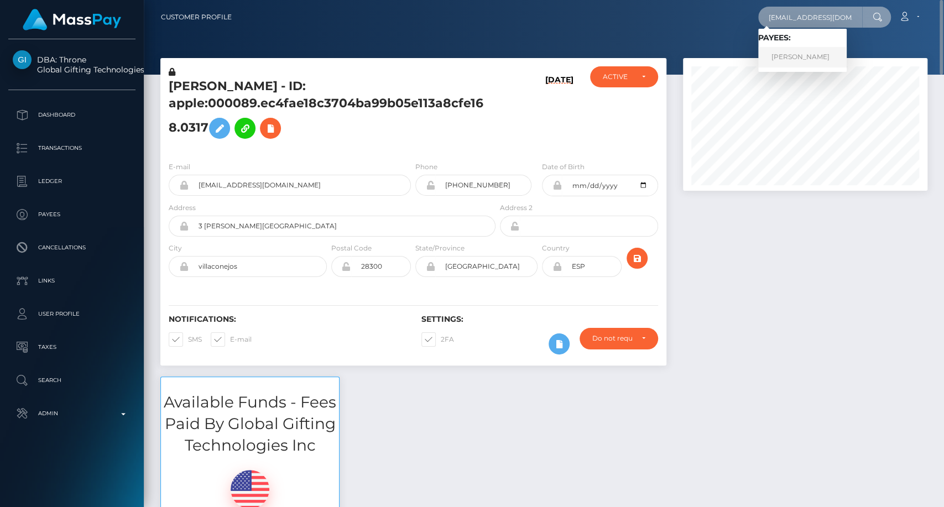
type input "cilviaakinyi@gmail.com"
click at [824, 49] on link "Zainabu Amina Ohuru" at bounding box center [802, 57] width 88 height 20
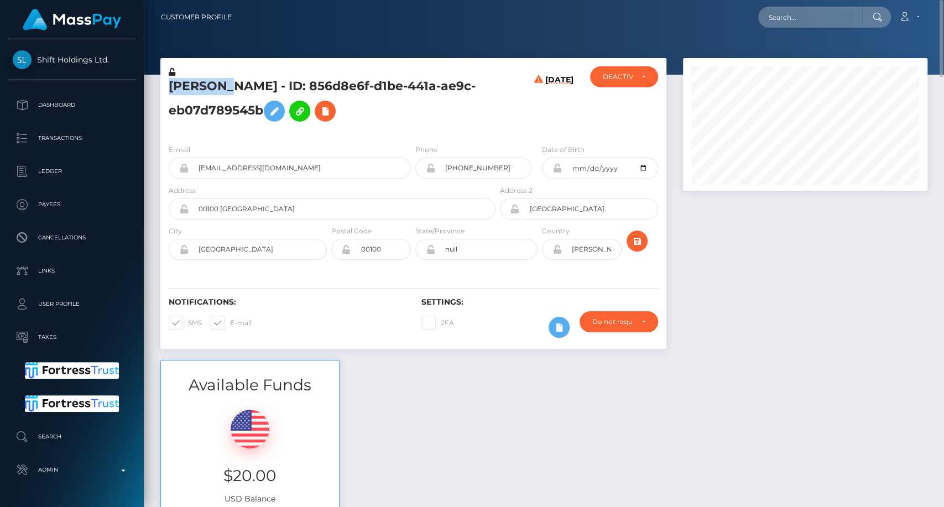
drag, startPoint x: 162, startPoint y: 84, endPoint x: 218, endPoint y: 86, distance: 57.0
click at [221, 88] on div "[PERSON_NAME] - ID: 856d8e6f-d1be-441a-ae9c-eb07d789545b" at bounding box center [328, 100] width 337 height 69
click at [155, 100] on div "[PERSON_NAME] - ID: 856d8e6f-d1be-441a-ae9c-eb07d789545b [DATE] CLOSED DEACTIVE" at bounding box center [413, 209] width 523 height 302
copy h5 "Zainabu"
drag, startPoint x: 165, startPoint y: 81, endPoint x: 217, endPoint y: 81, distance: 52.0
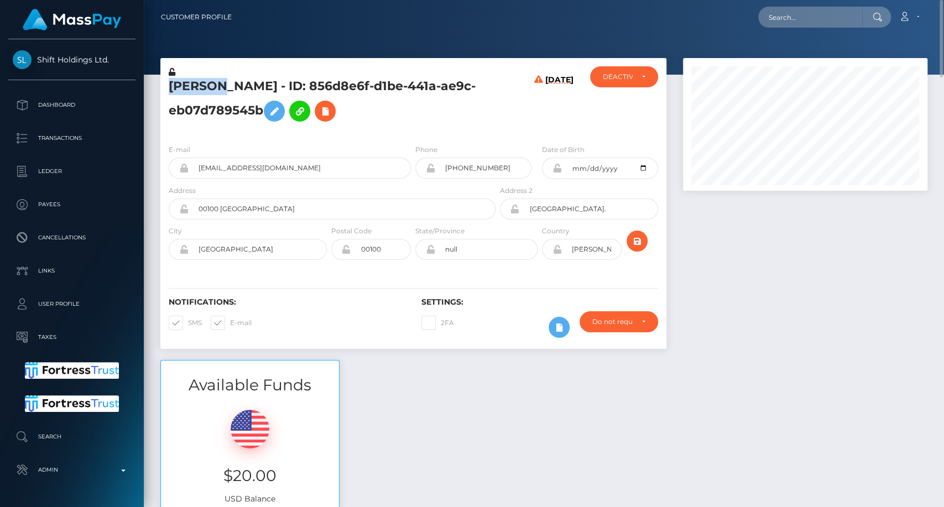
click at [217, 81] on div "[PERSON_NAME] - ID: 856d8e6f-d1be-441a-ae9c-eb07d789545b" at bounding box center [328, 100] width 337 height 69
click at [780, 18] on input "text" at bounding box center [810, 17] width 104 height 21
paste input "[EMAIL_ADDRESS][DOMAIN_NAME]"
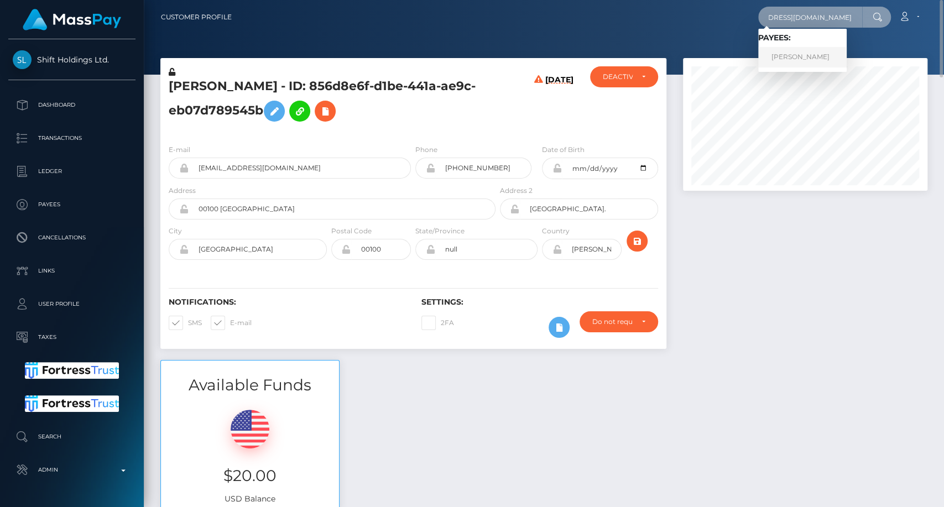
type input "[EMAIL_ADDRESS][DOMAIN_NAME]"
click at [806, 61] on link "[PERSON_NAME]" at bounding box center [802, 57] width 88 height 20
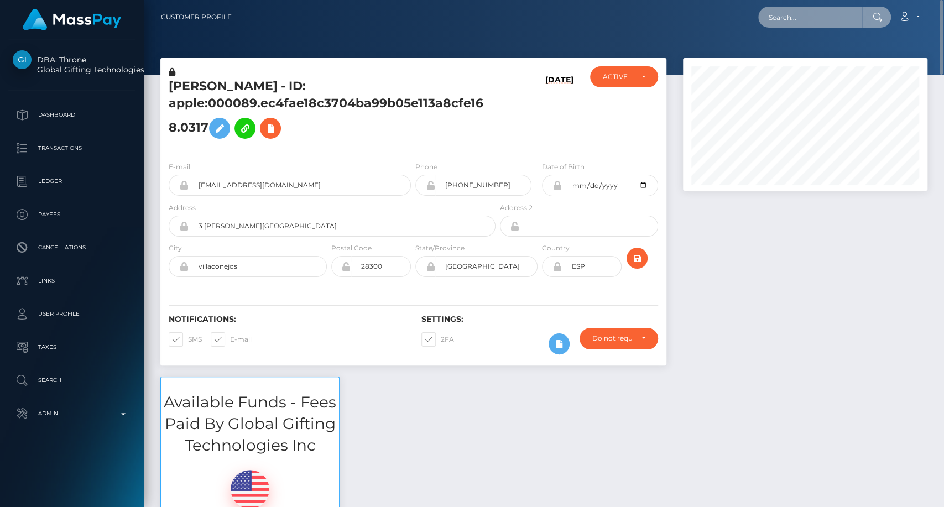
click at [788, 18] on input "text" at bounding box center [810, 17] width 104 height 21
paste input "[EMAIL_ADDRESS][DOMAIN_NAME]"
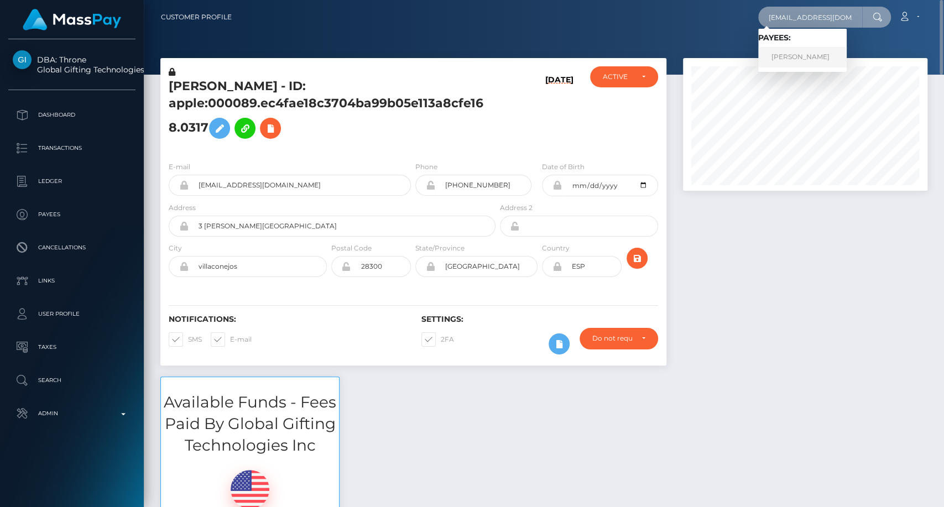
type input "[EMAIL_ADDRESS][DOMAIN_NAME]"
click at [810, 57] on link "Gati Julius" at bounding box center [802, 57] width 88 height 20
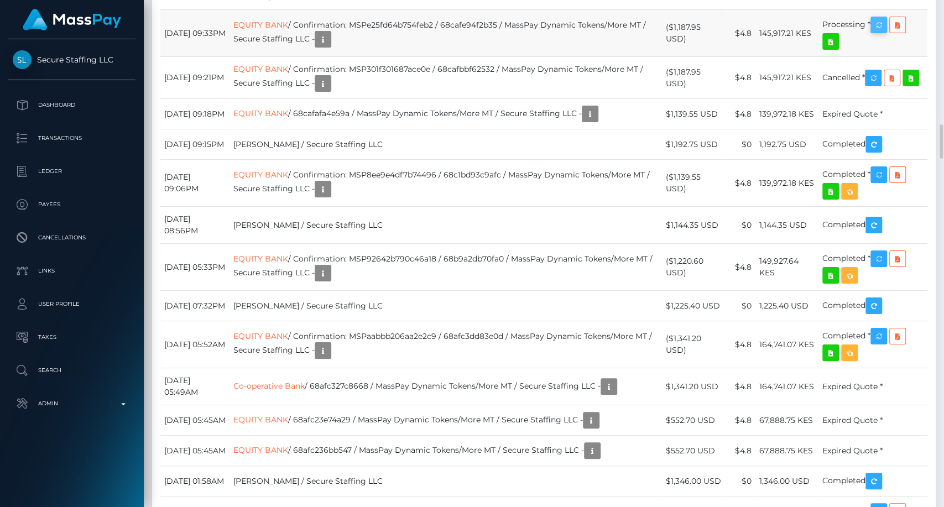
scroll to position [133, 244]
click at [885, 32] on icon "button" at bounding box center [878, 25] width 13 height 14
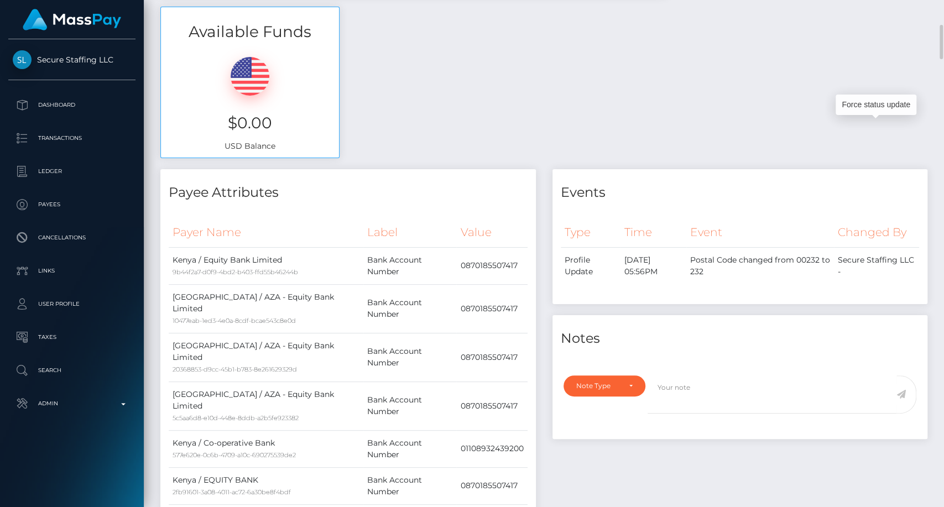
scroll to position [0, 0]
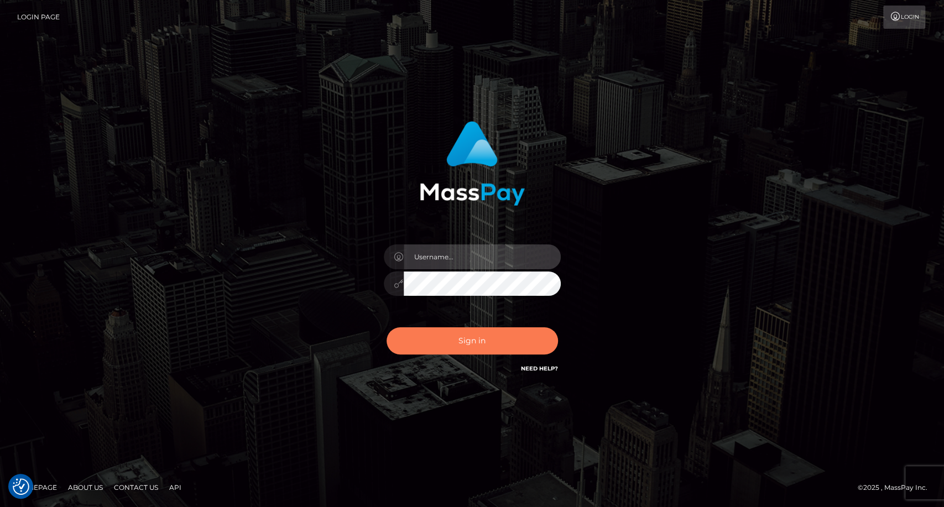
type input "carolina"
click at [472, 334] on button "Sign in" at bounding box center [472, 340] width 171 height 27
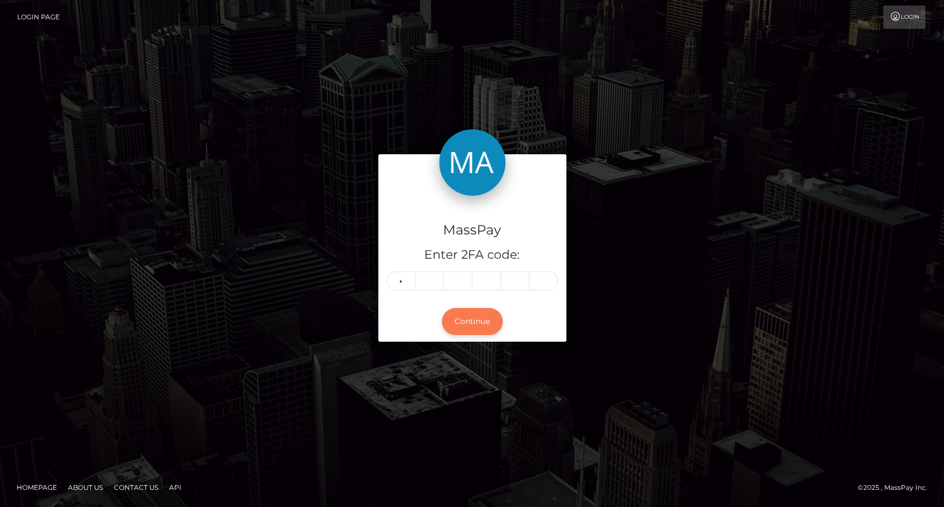
type input "0"
type input "7"
type input "0"
type input "5"
type input "8"
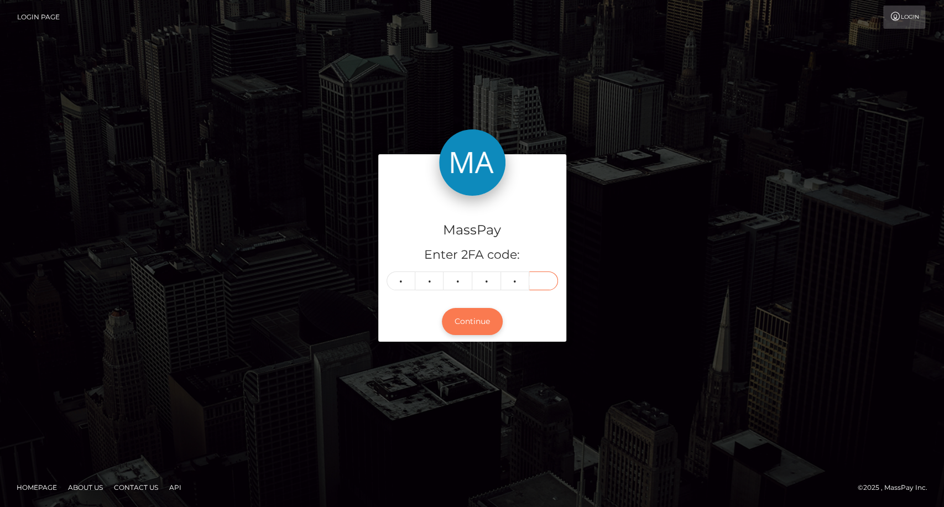
type input "9"
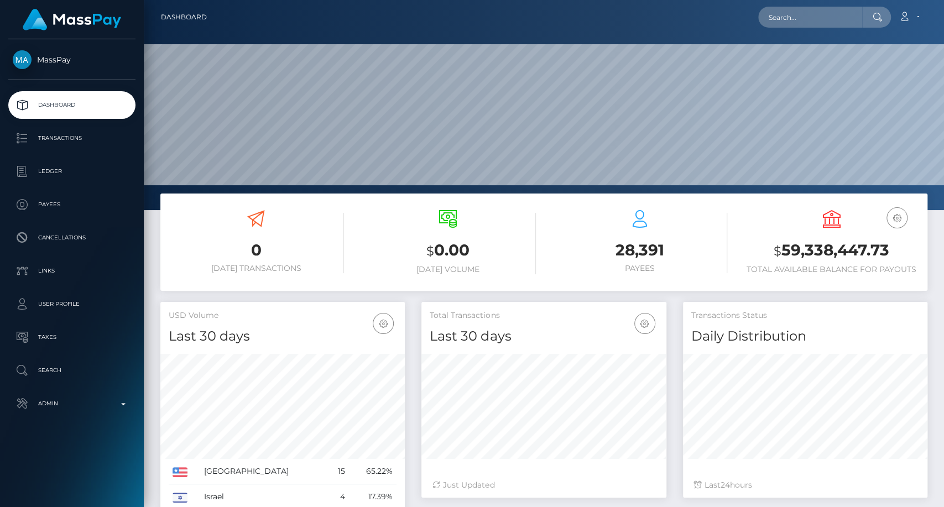
scroll to position [195, 244]
click at [799, 17] on input "text" at bounding box center [810, 17] width 104 height 21
paste input "[EMAIL_ADDRESS][DOMAIN_NAME]"
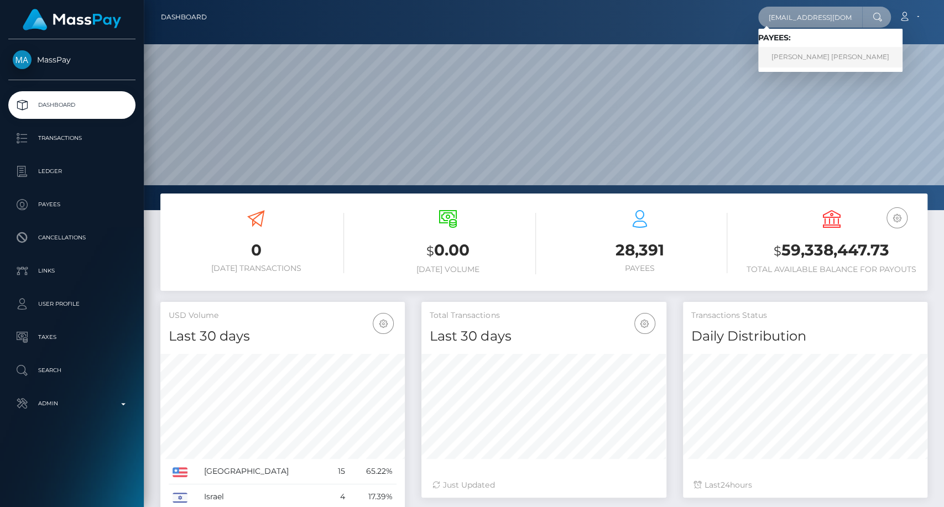
type input "[EMAIL_ADDRESS][DOMAIN_NAME]"
click at [789, 50] on link "Ulla Jasmin Fischer" at bounding box center [830, 57] width 144 height 20
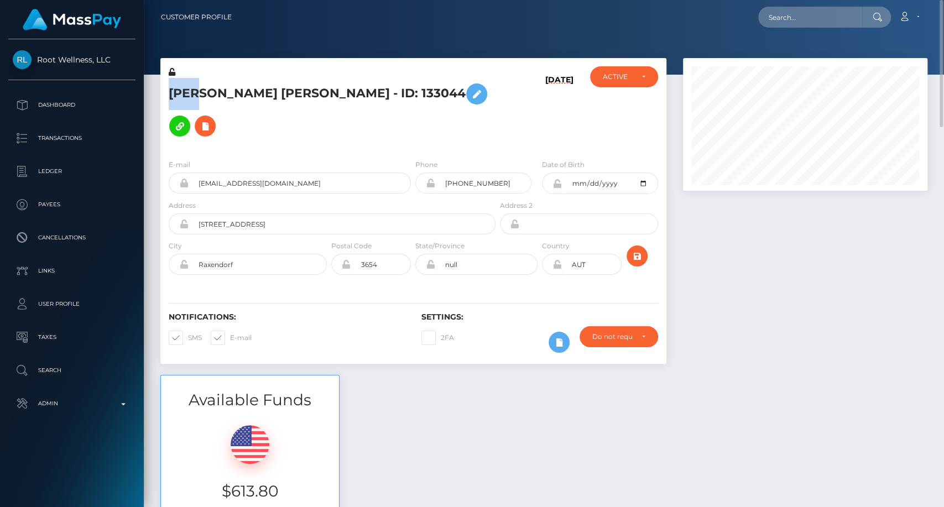
drag, startPoint x: 168, startPoint y: 90, endPoint x: 190, endPoint y: 95, distance: 22.1
click at [190, 95] on div "[PERSON_NAME] [PERSON_NAME] - ID: 133044" at bounding box center [328, 108] width 337 height 84
copy h5 "[PERSON_NAME]"
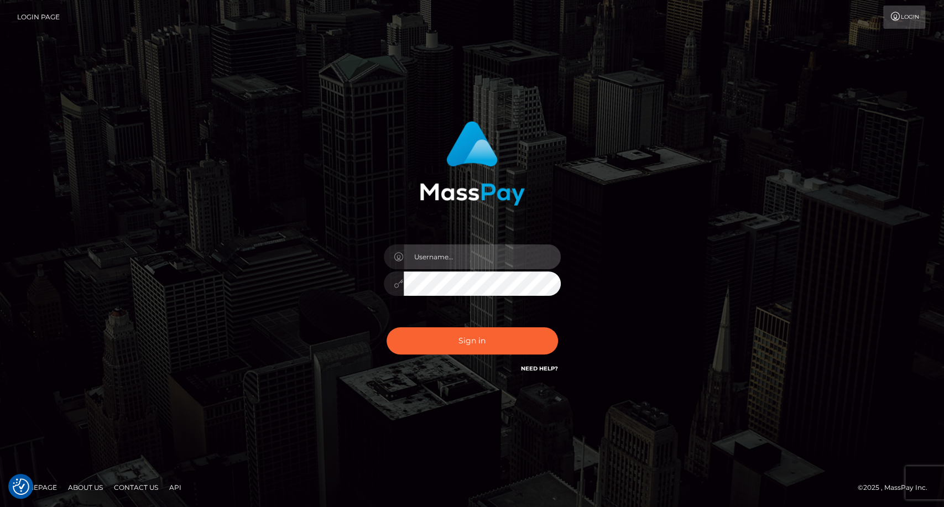
type input "carolina"
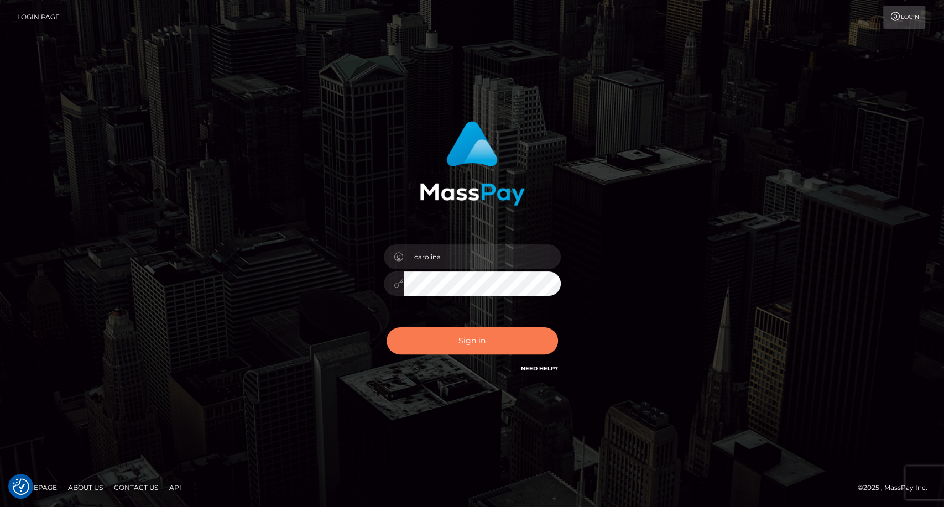
click at [499, 347] on button "Sign in" at bounding box center [472, 340] width 171 height 27
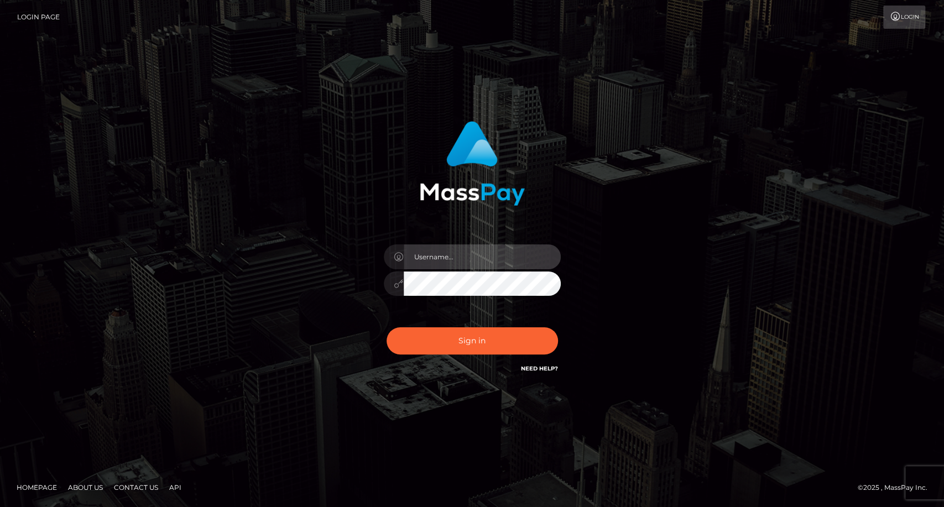
type input "carolina"
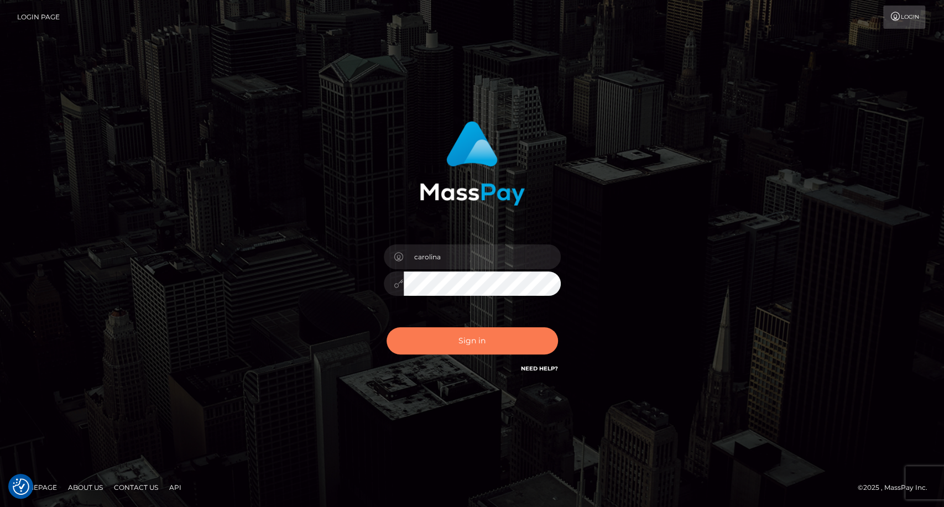
click at [506, 342] on button "Sign in" at bounding box center [472, 340] width 171 height 27
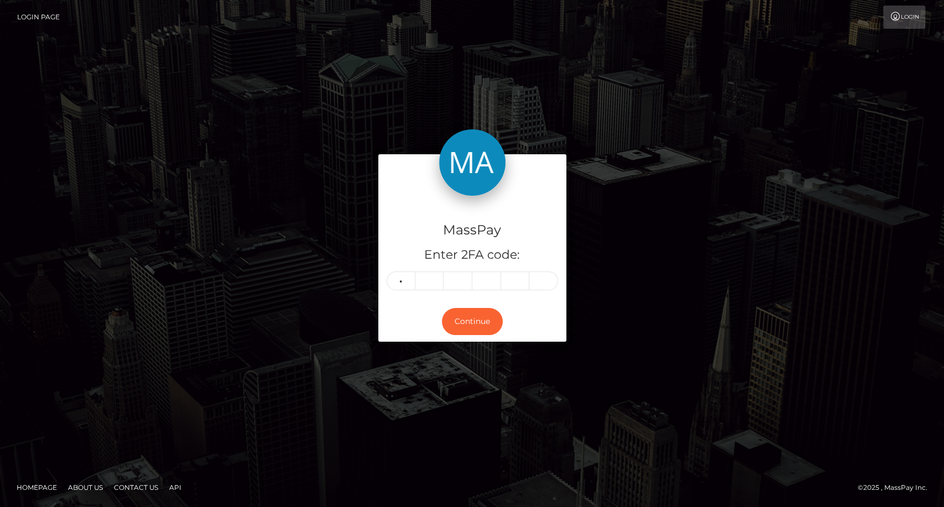
type input "8"
type input "3"
type input "1"
type input "0"
type input "8"
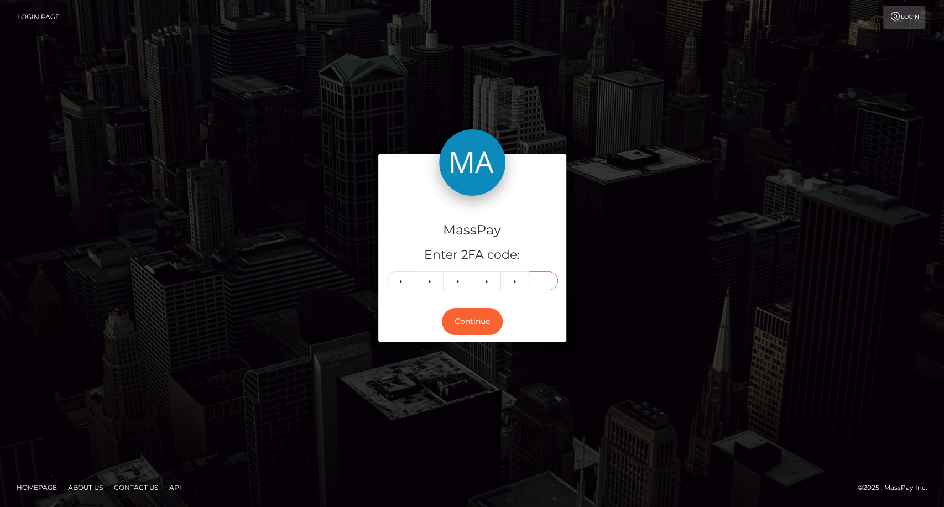
type input "4"
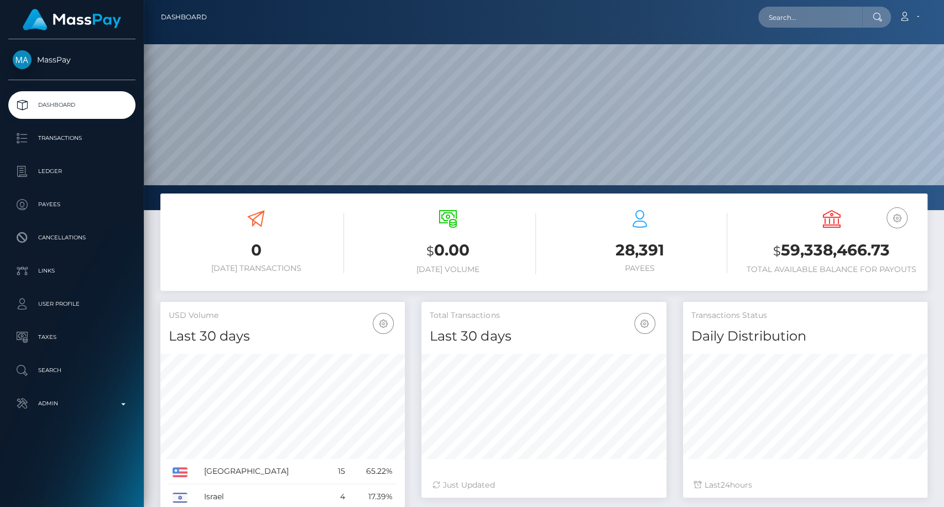
scroll to position [195, 244]
click at [810, 19] on input "text" at bounding box center [810, 17] width 104 height 21
paste input "[EMAIL_ADDRESS][DOMAIN_NAME]"
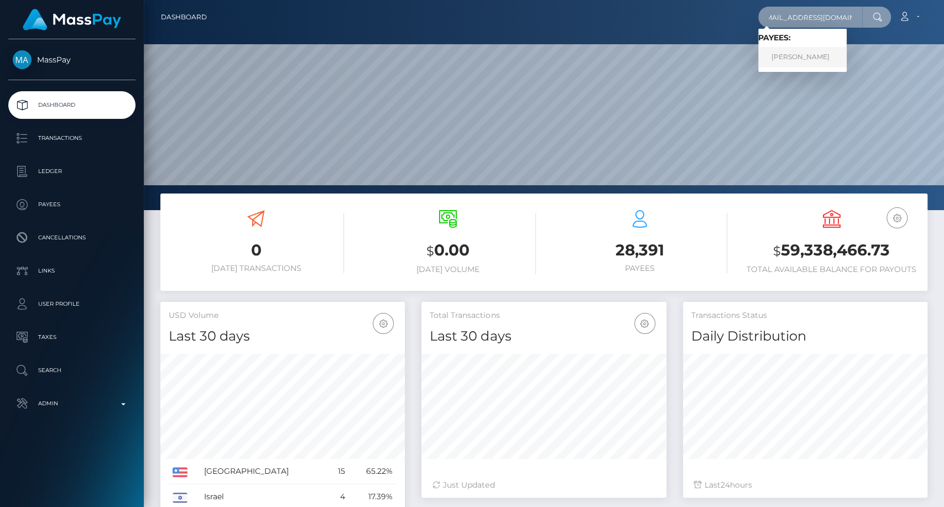
type input "elseamutaga21@gmail.com"
click at [802, 54] on link "ELSE MUTAAGA" at bounding box center [802, 57] width 88 height 20
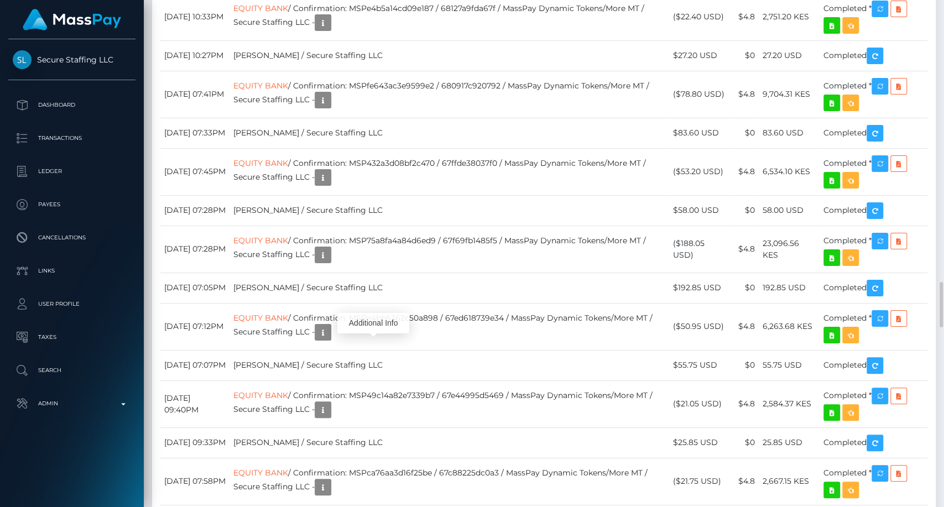
scroll to position [133, 244]
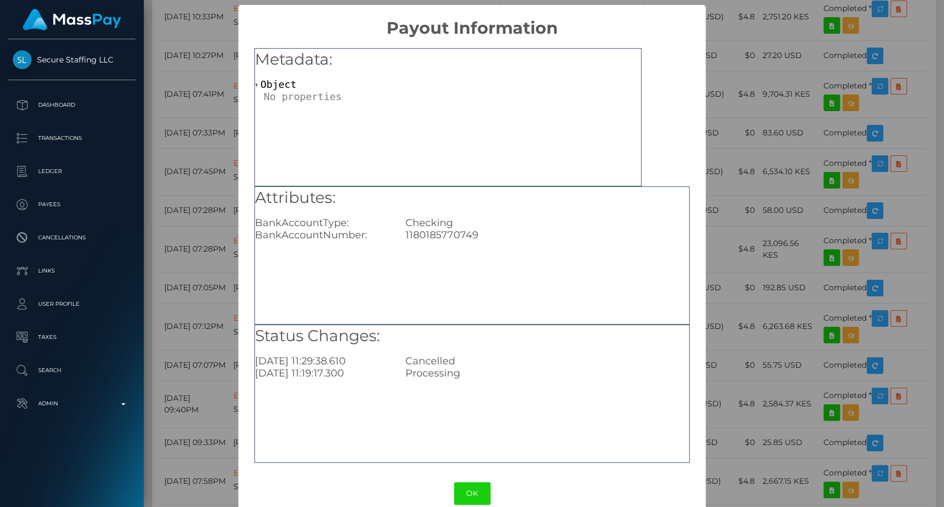
scroll to position [18, 0]
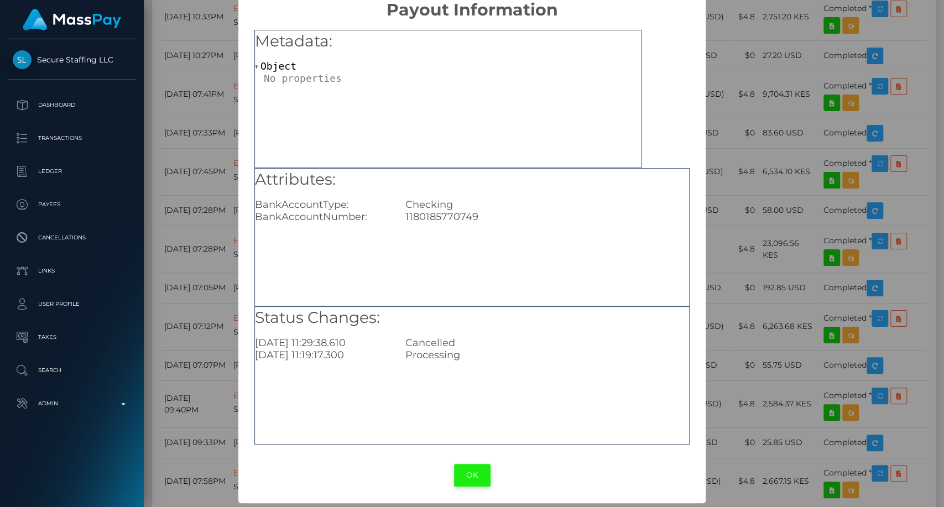
click at [462, 477] on button "OK" at bounding box center [472, 475] width 37 height 23
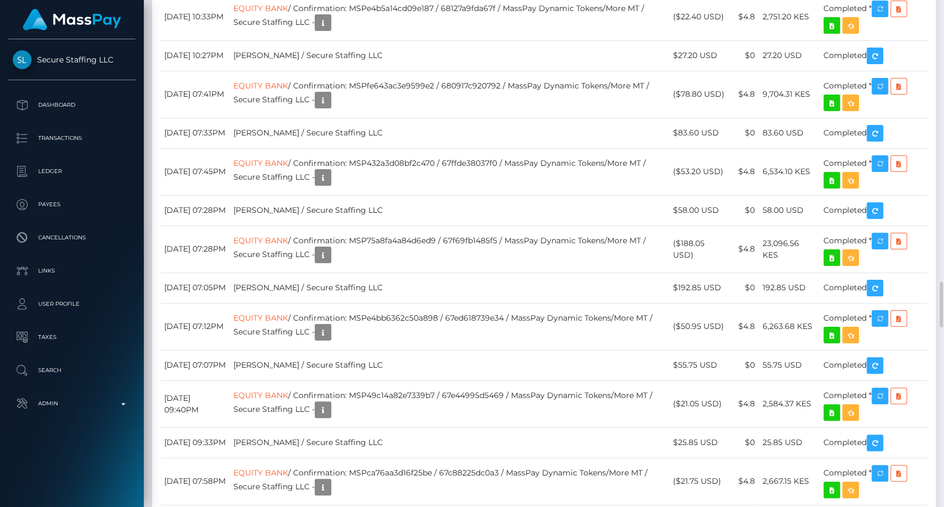
scroll to position [133, 244]
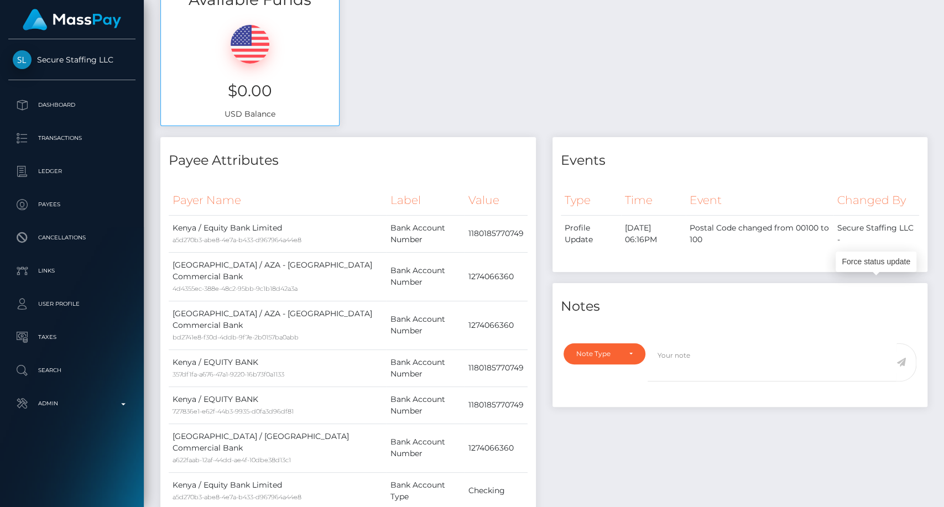
scroll to position [0, 0]
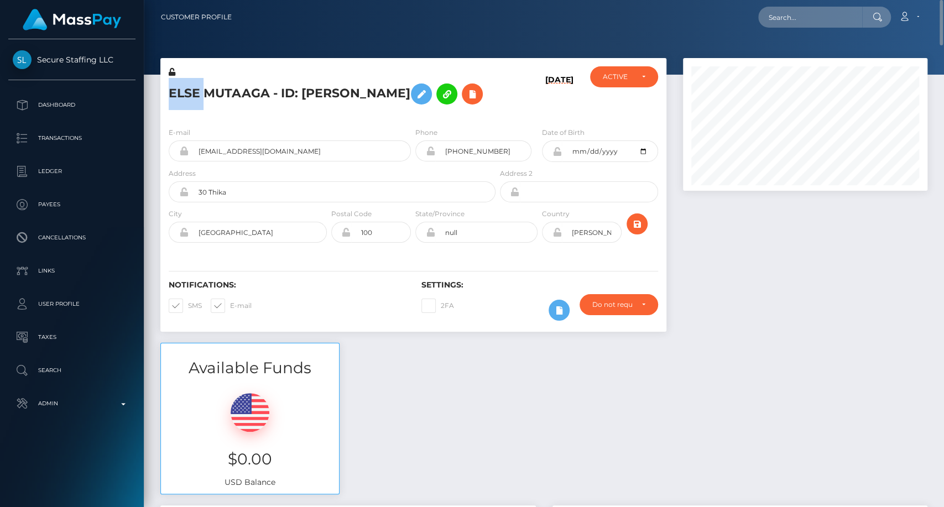
drag, startPoint x: 202, startPoint y: 91, endPoint x: 170, endPoint y: 88, distance: 31.7
click at [170, 88] on h5 "ELSE MUTAAGA - ID: Else Nyakweya Mutaaga" at bounding box center [329, 94] width 321 height 32
copy h5 "ELSE"
click at [877, 297] on div at bounding box center [805, 200] width 261 height 285
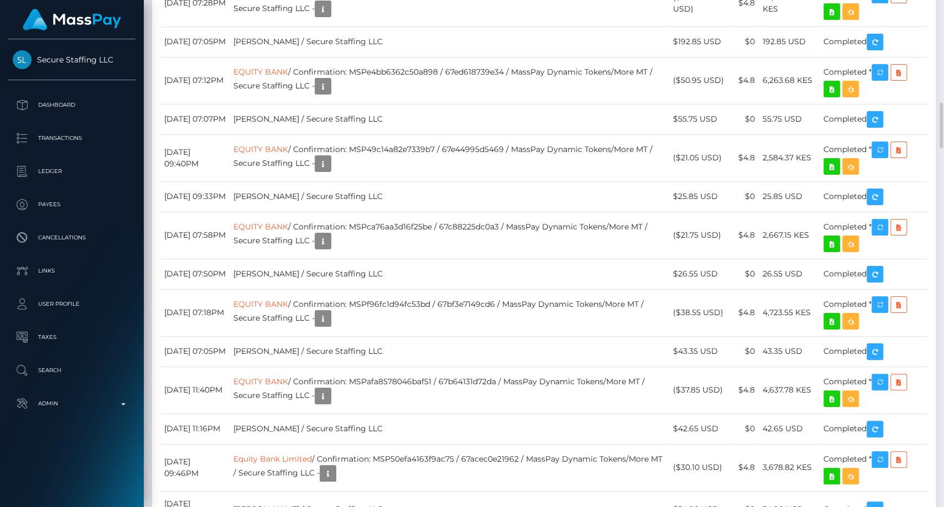
scroll to position [3195, 0]
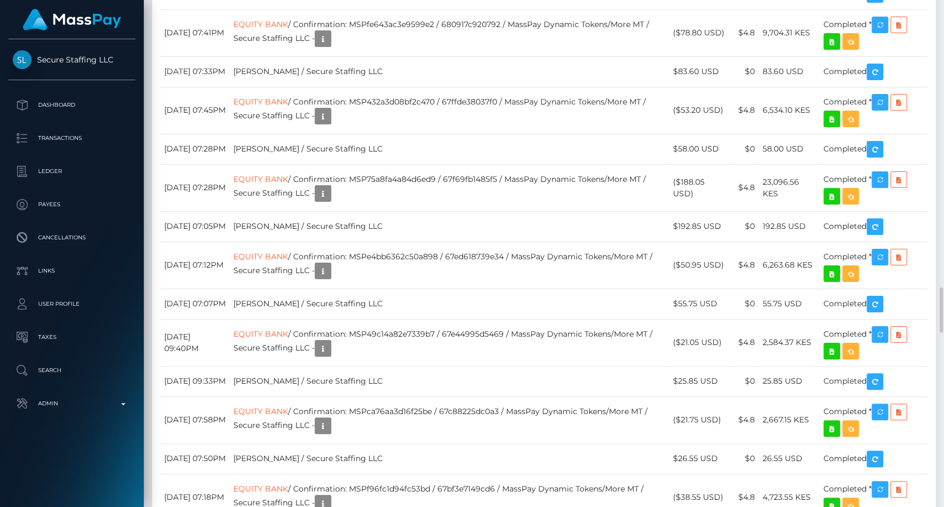
click at [908, 182] on div "Date/Time Description Amount Fee Received Status EQUITY BANK EQUITY BANK" at bounding box center [544, 271] width 784 height 2140
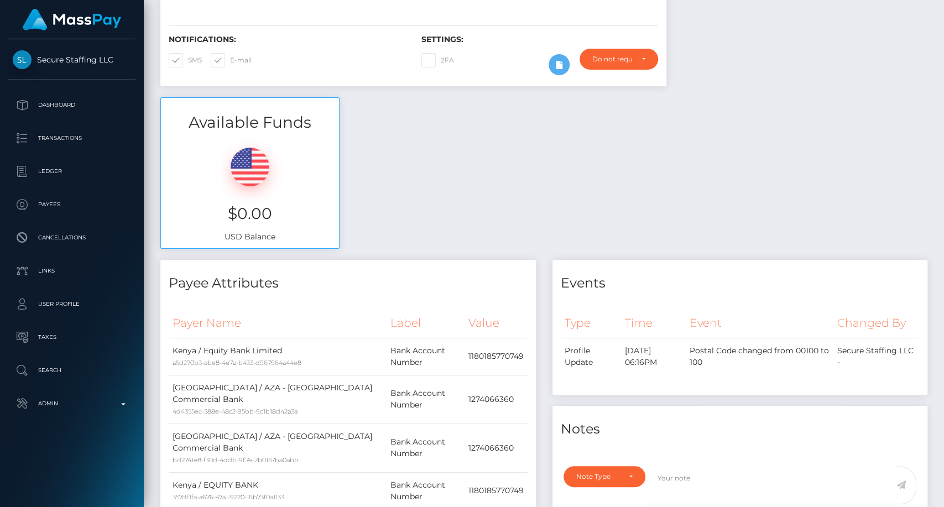
scroll to position [0, 0]
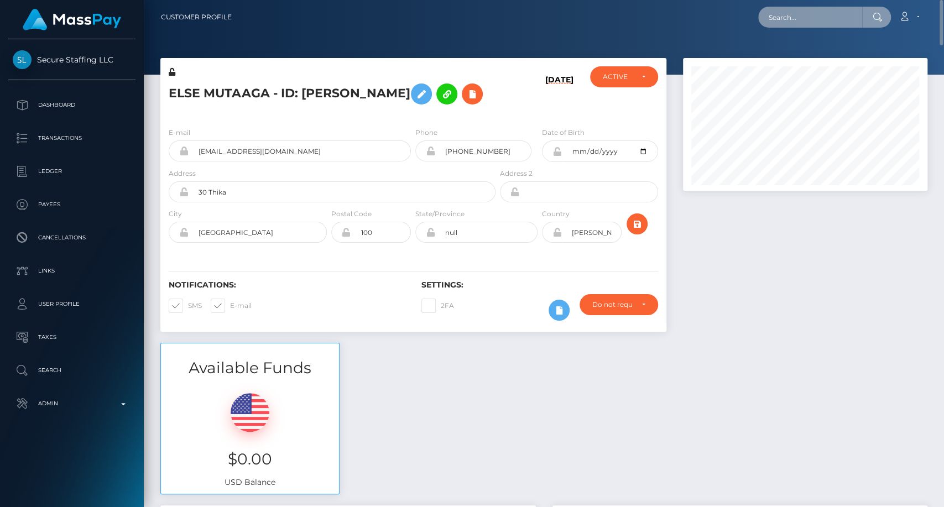
click at [824, 23] on input "text" at bounding box center [810, 17] width 104 height 21
paste input "zuletagarroximena@gmail.com"
type input "zuletagarroximena@gmail.com"
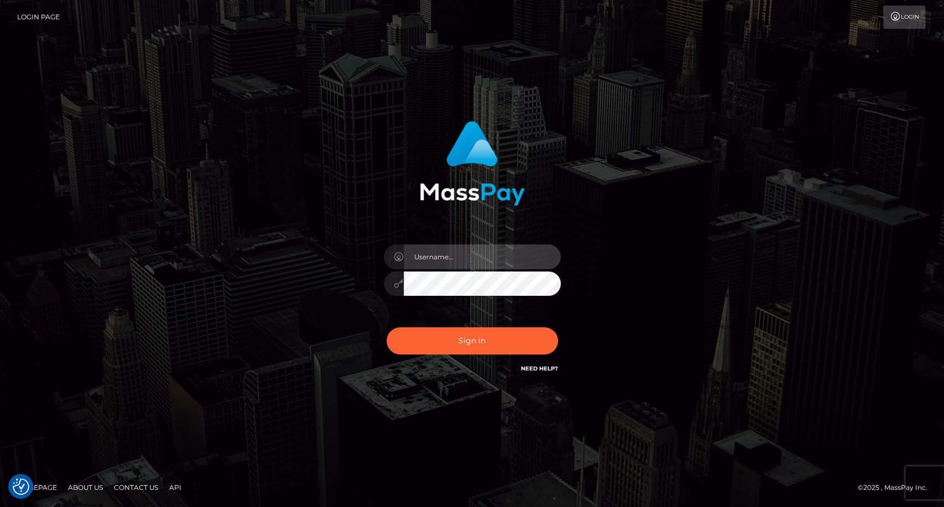
type input "carolina"
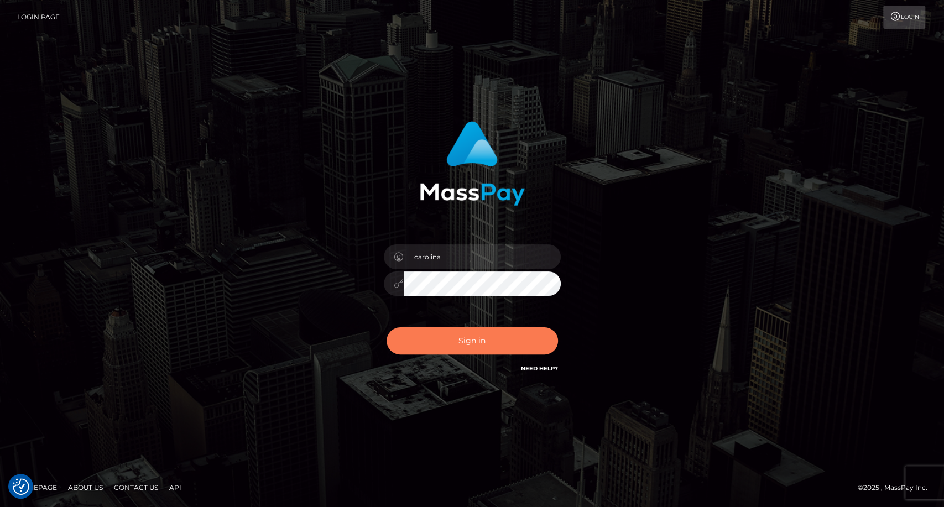
click at [455, 348] on button "Sign in" at bounding box center [472, 340] width 171 height 27
type input "carolina"
click at [475, 343] on button "Sign in" at bounding box center [472, 340] width 171 height 27
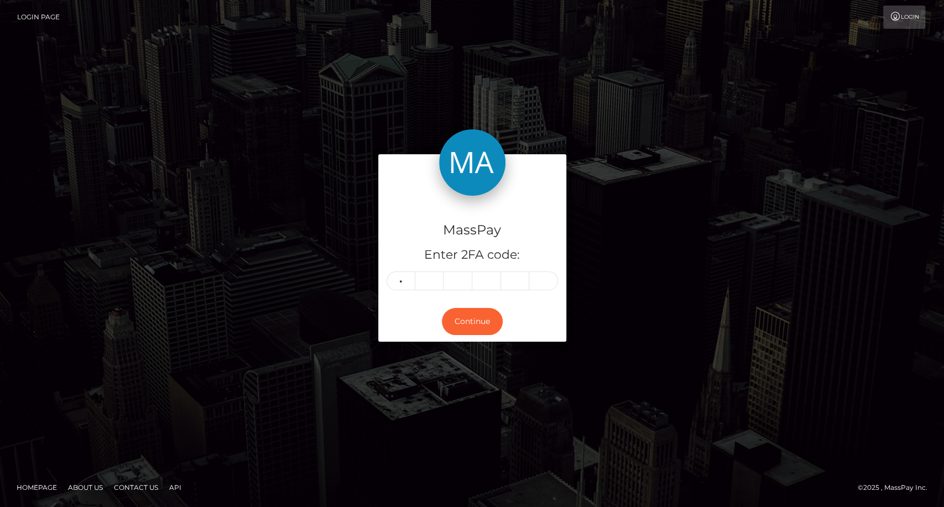
type input "2"
type input "0"
type input "5"
type input "3"
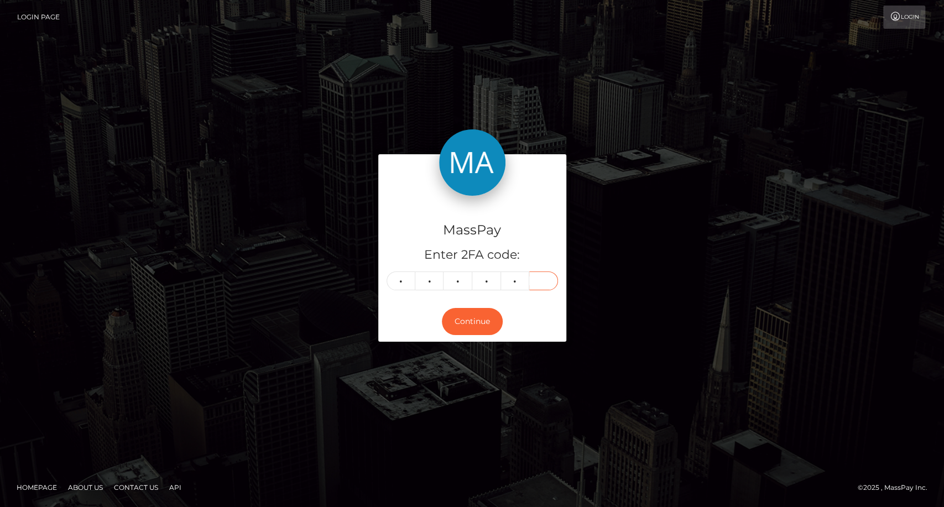
type input "0"
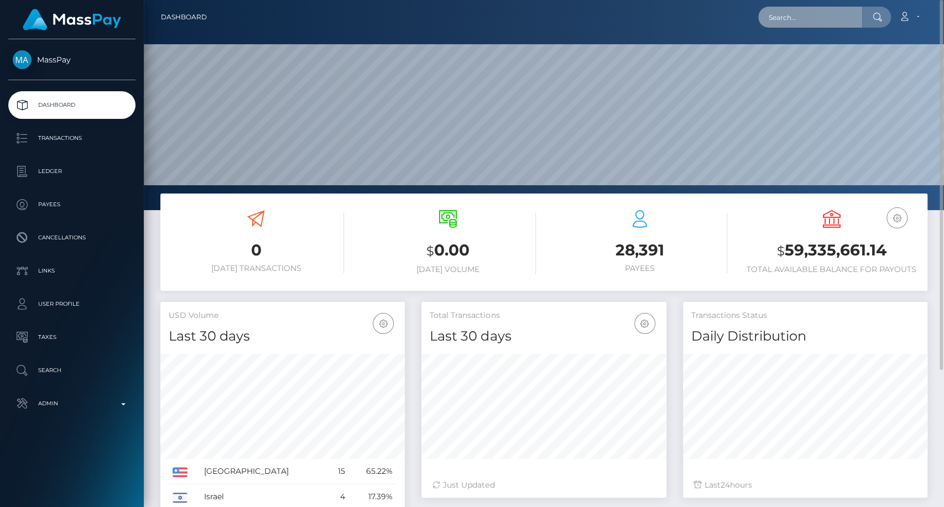
click at [795, 21] on input "text" at bounding box center [810, 17] width 104 height 21
paste input "[PERSON_NAME][EMAIL_ADDRESS][PERSON_NAME][DOMAIN_NAME]"
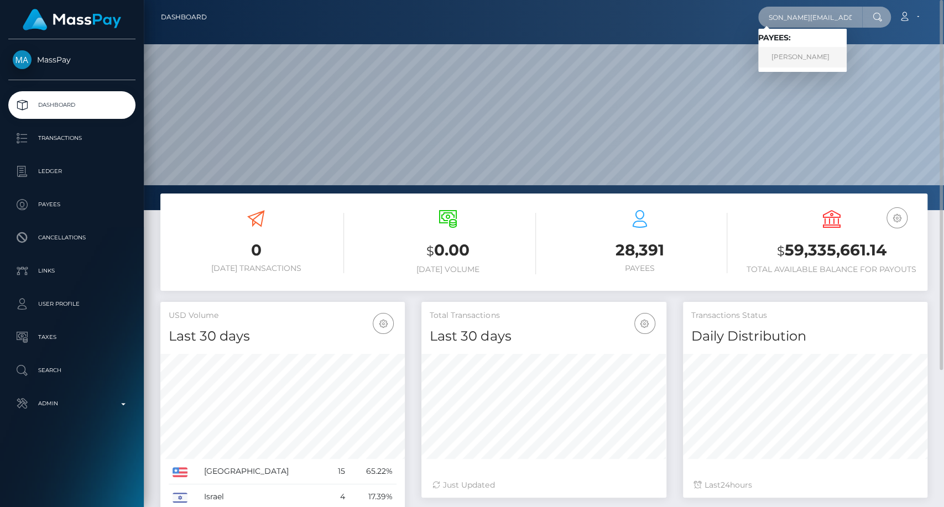
type input "[PERSON_NAME][EMAIL_ADDRESS][PERSON_NAME][DOMAIN_NAME]"
click at [811, 54] on link "REBECCA LOUISE WHITE" at bounding box center [802, 57] width 88 height 20
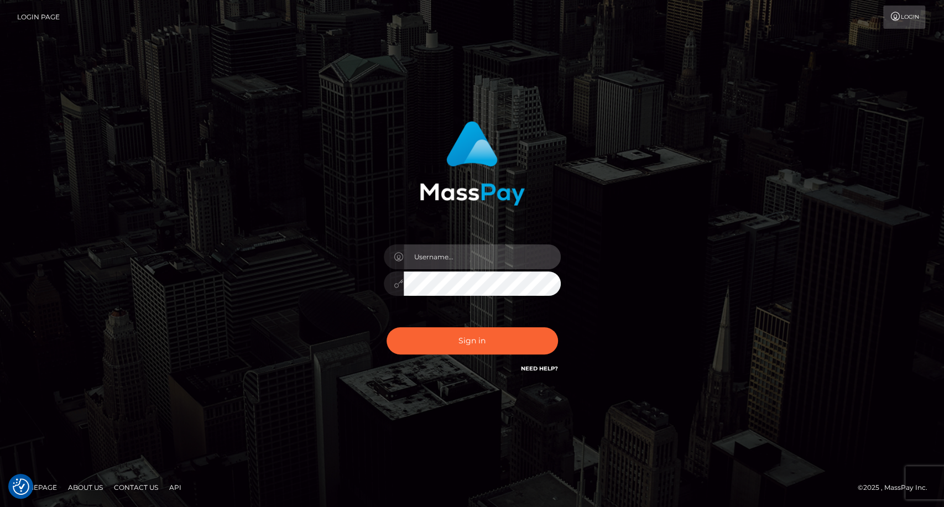
type input "carolina"
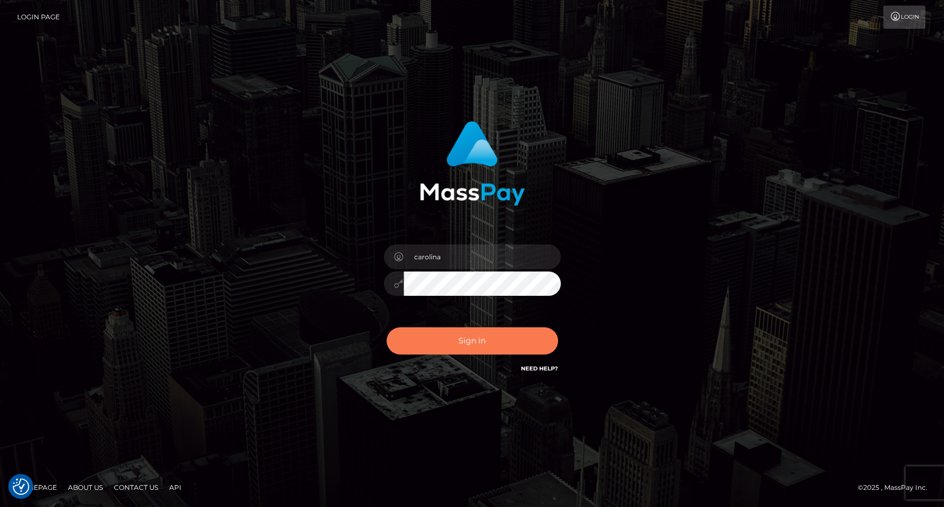
click at [475, 341] on button "Sign in" at bounding box center [472, 340] width 171 height 27
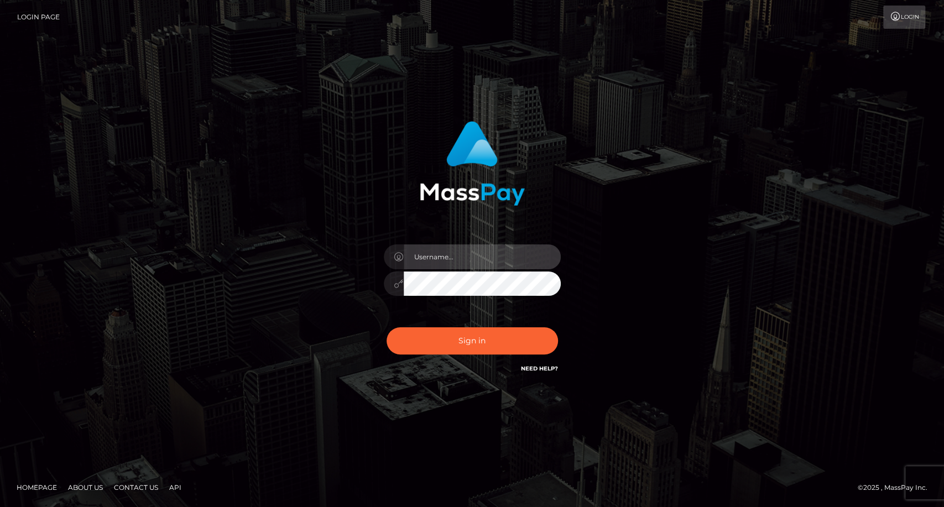
type input "carolina"
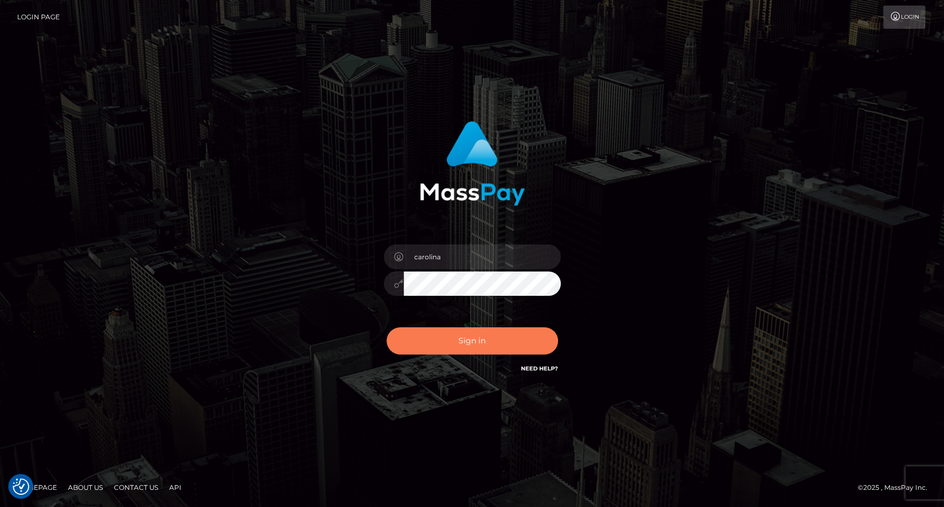
click at [478, 330] on button "Sign in" at bounding box center [472, 340] width 171 height 27
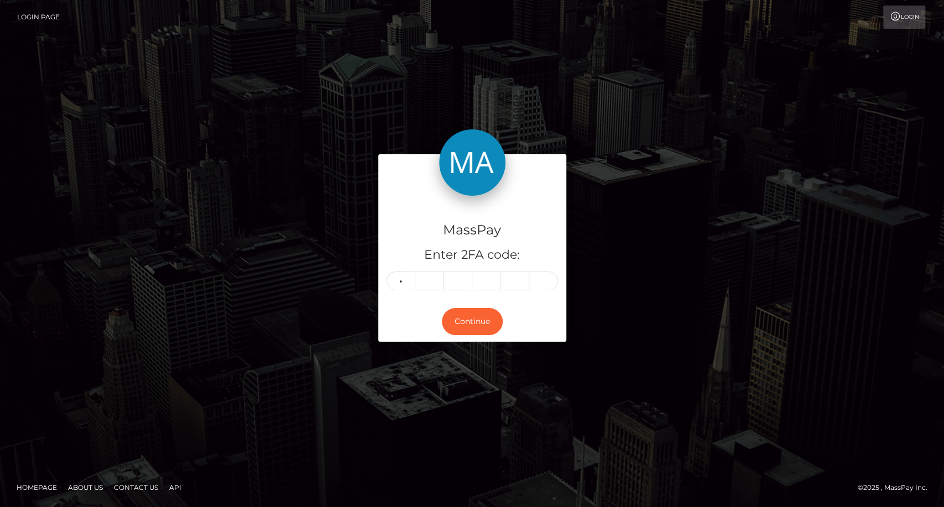
type input "6"
type input "7"
type input "5"
type input "0"
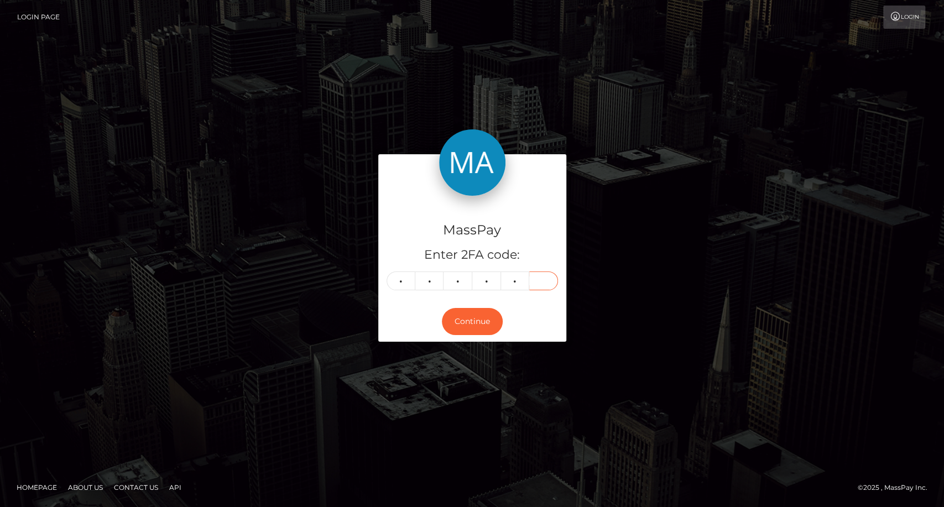
type input "5"
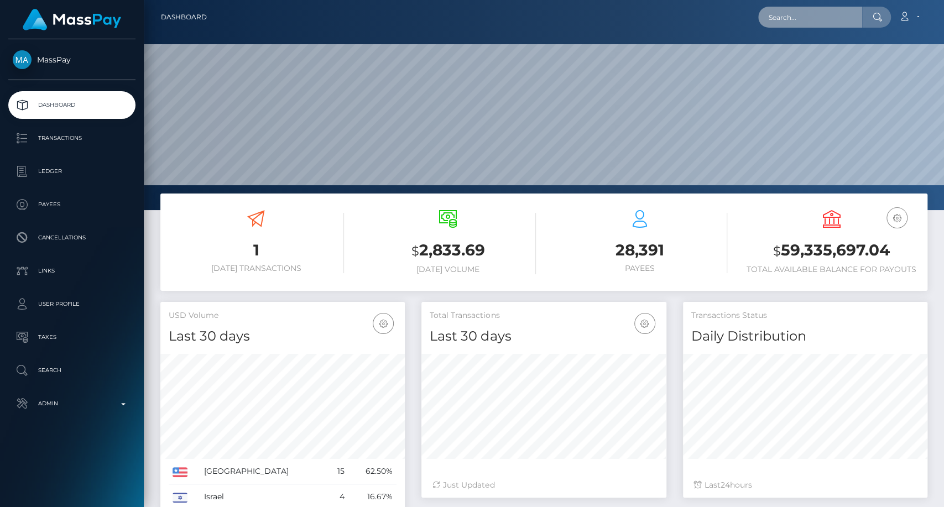
scroll to position [195, 244]
click at [815, 11] on input "text" at bounding box center [810, 17] width 104 height 21
paste input "alyssa03perez@gmail.com"
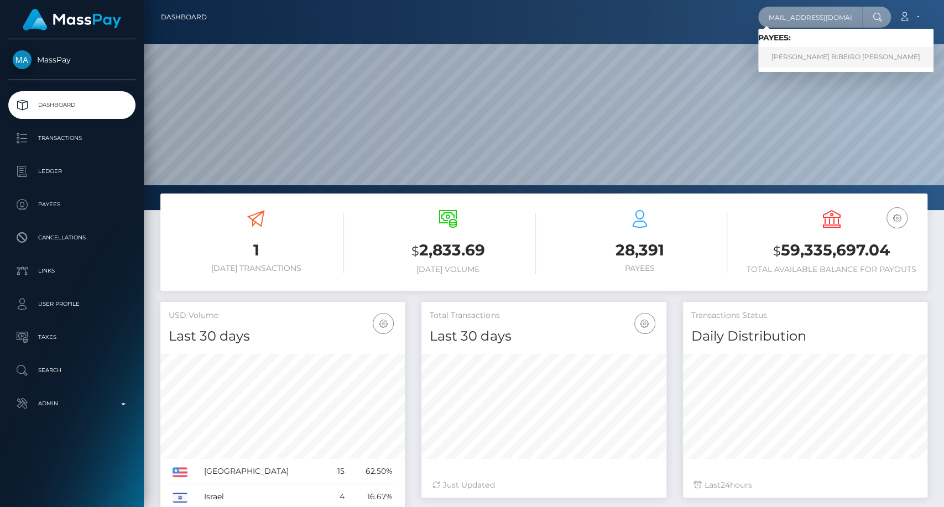
type input "alyssa03perez@gmail.com"
click at [834, 54] on link "ALYSSA LILLY BIBEIRO PEREZ" at bounding box center [845, 57] width 175 height 20
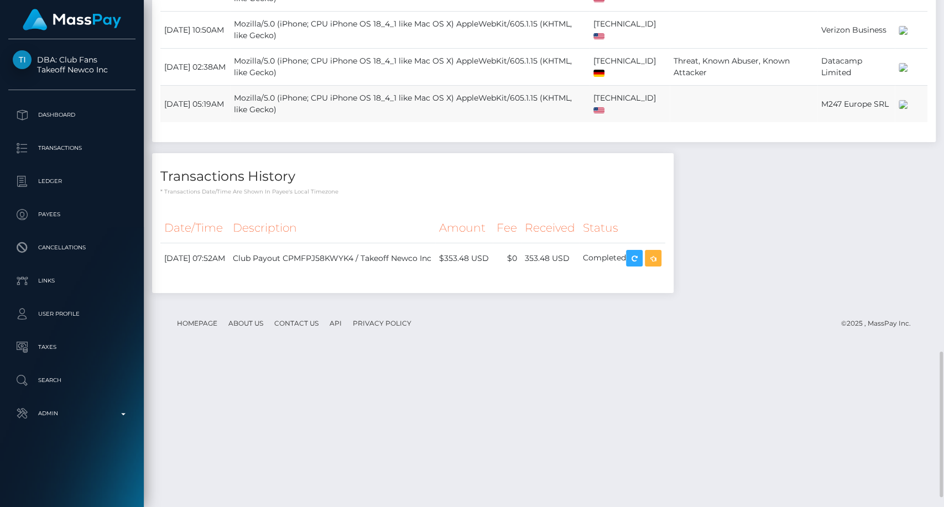
scroll to position [1264, 0]
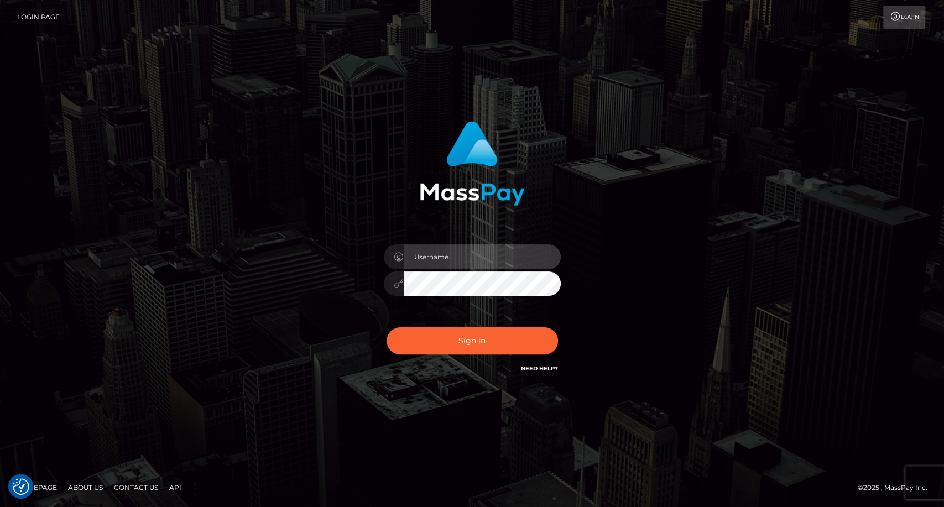
type input "carolina"
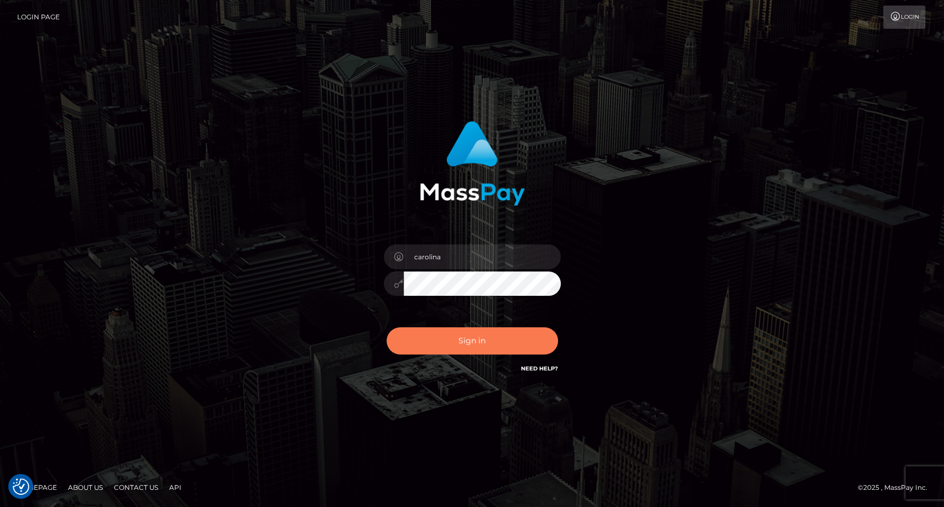
click at [440, 332] on button "Sign in" at bounding box center [472, 340] width 171 height 27
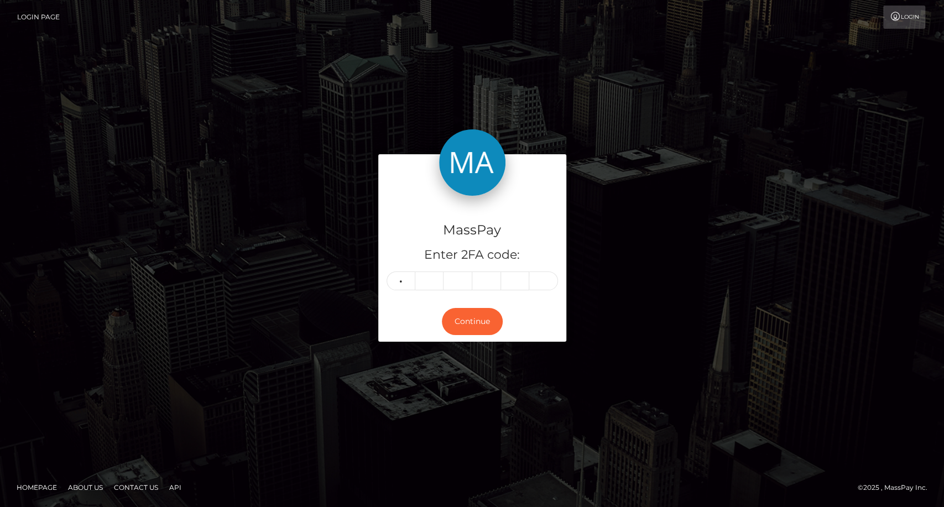
type input "4"
type input "7"
type input "5"
type input "3"
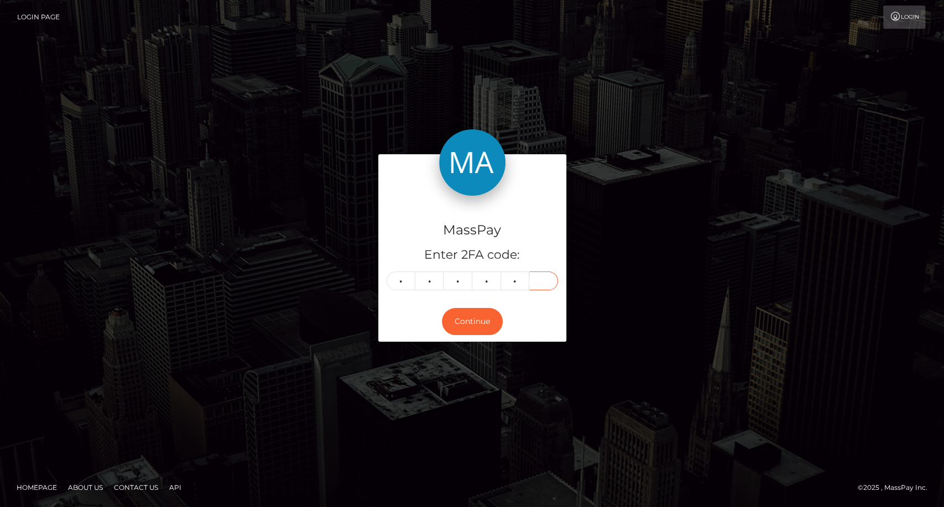
type input "7"
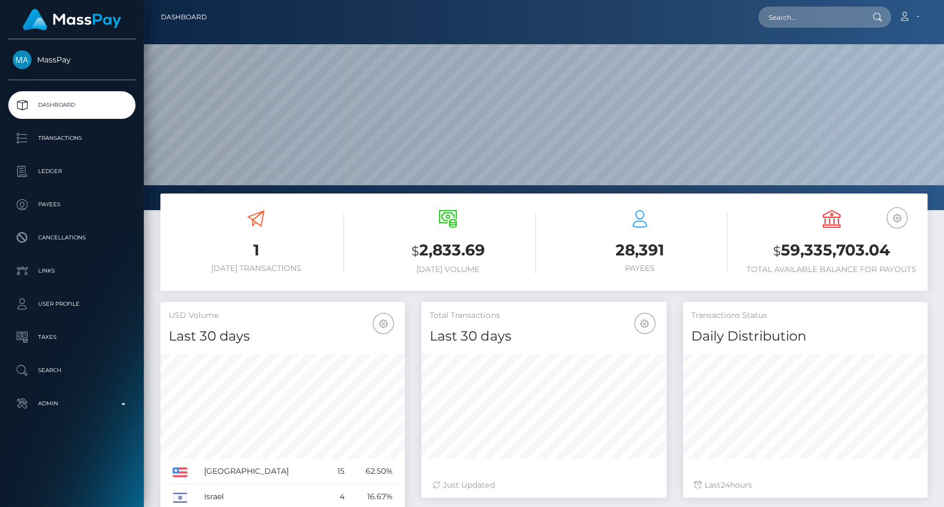
scroll to position [195, 244]
click at [793, 22] on input "text" at bounding box center [810, 17] width 104 height 21
paste input "[EMAIL_ADDRESS][DOMAIN_NAME]"
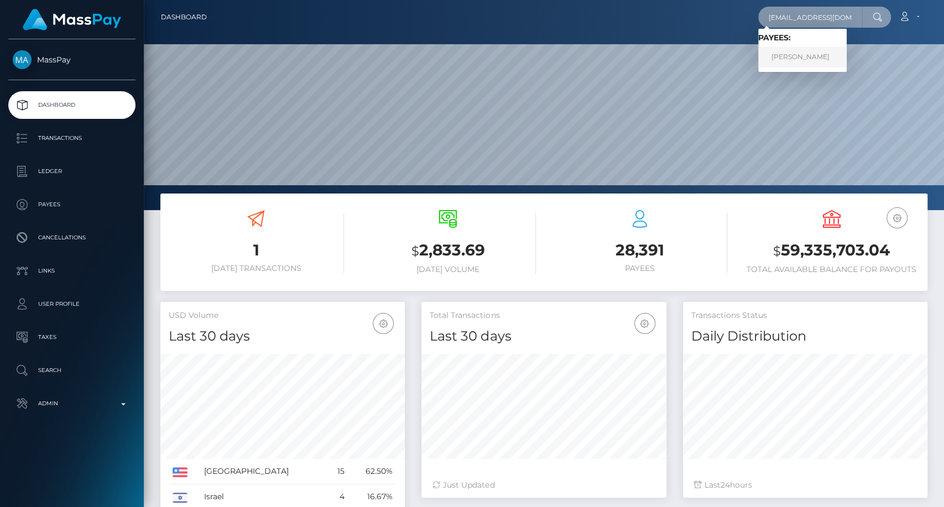
type input "[EMAIL_ADDRESS][DOMAIN_NAME]"
click at [790, 59] on link "Gati Julius" at bounding box center [802, 57] width 88 height 20
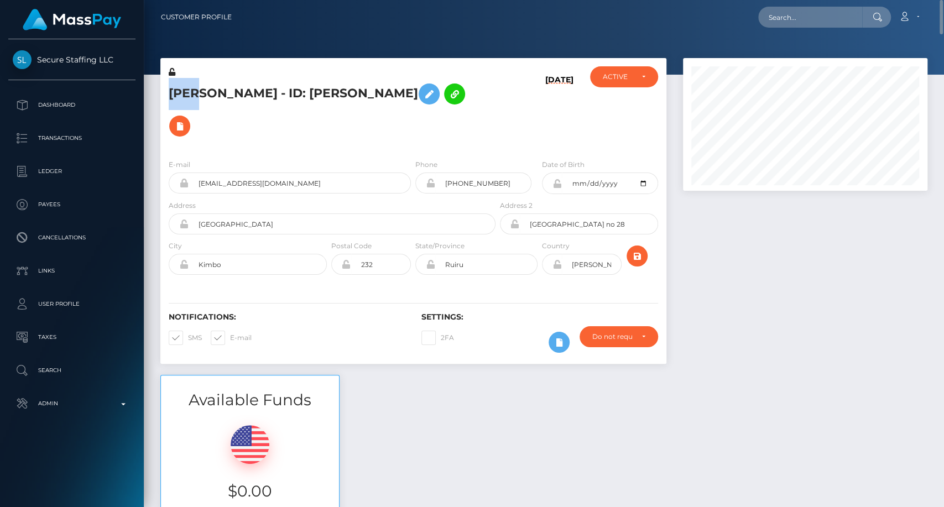
drag, startPoint x: 167, startPoint y: 90, endPoint x: 195, endPoint y: 93, distance: 28.5
click at [195, 93] on div "Gati Julius - ID: Gati Julius" at bounding box center [328, 108] width 337 height 84
copy h5 "Gati"
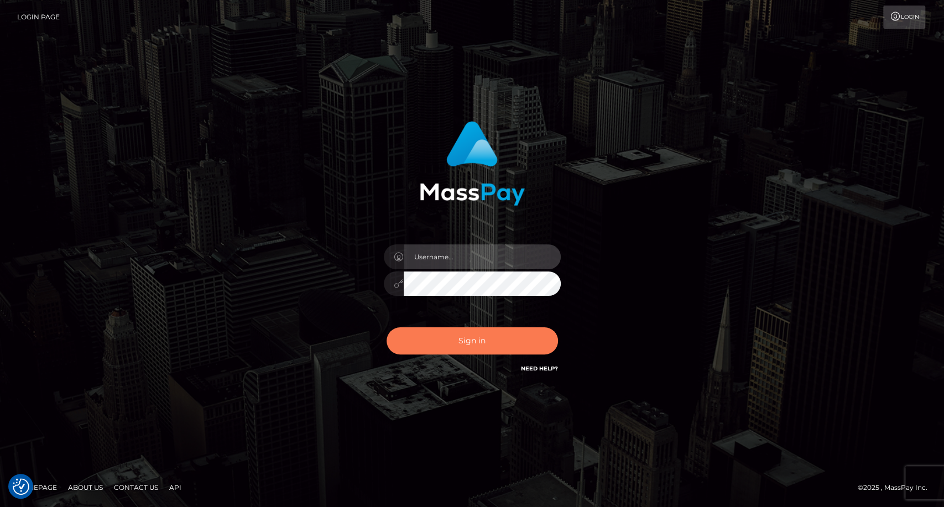
type input "carolina"
click at [490, 343] on button "Sign in" at bounding box center [472, 340] width 171 height 27
type input "carolina"
click at [469, 348] on button "Sign in" at bounding box center [472, 340] width 171 height 27
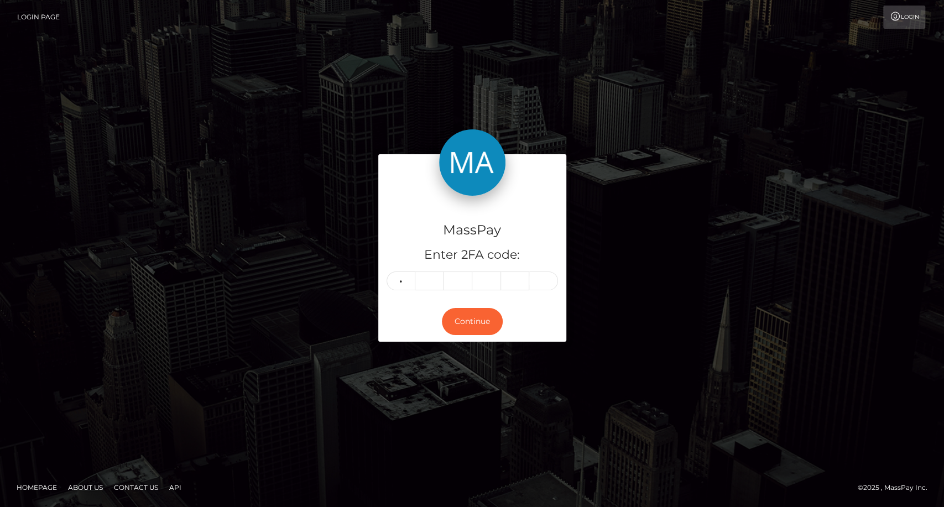
type input "0"
type input "3"
type input "0"
type input "9"
type input "3"
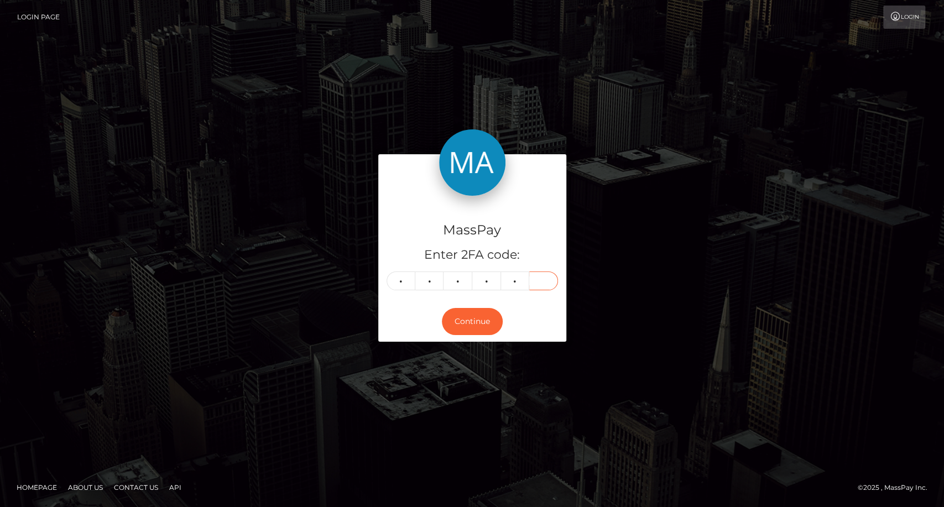
type input "8"
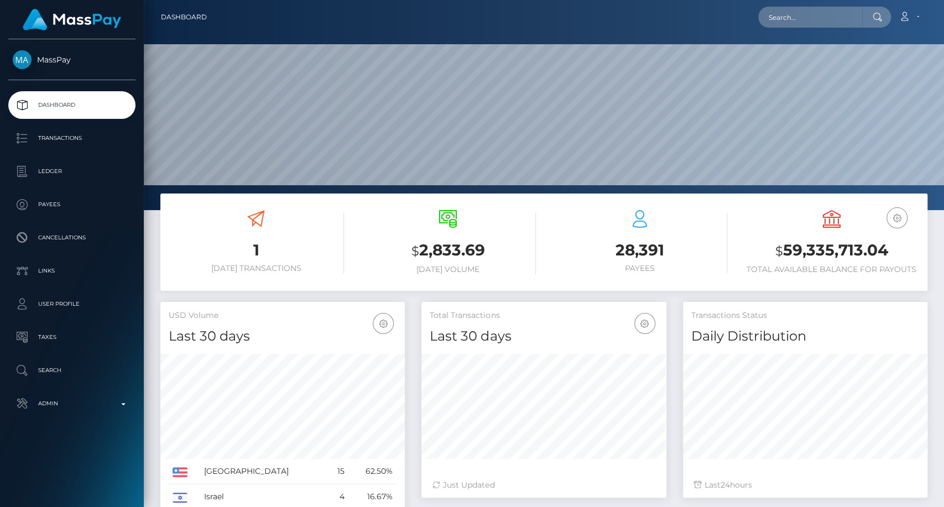
scroll to position [195, 244]
click at [811, 16] on input "text" at bounding box center [810, 17] width 104 height 21
paste input "[EMAIL_ADDRESS][DOMAIN_NAME]"
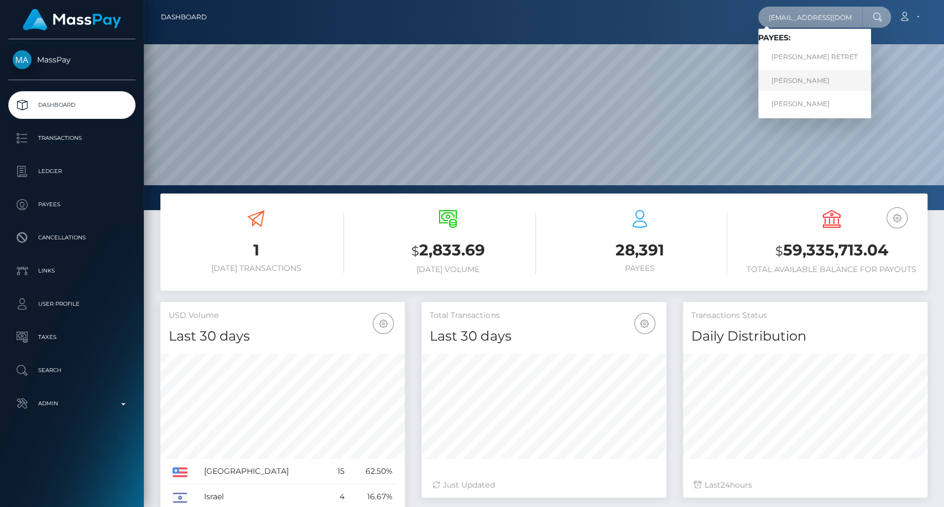
type input "[EMAIL_ADDRESS][DOMAIN_NAME]"
click at [859, 79] on link "[PERSON_NAME]" at bounding box center [814, 80] width 113 height 20
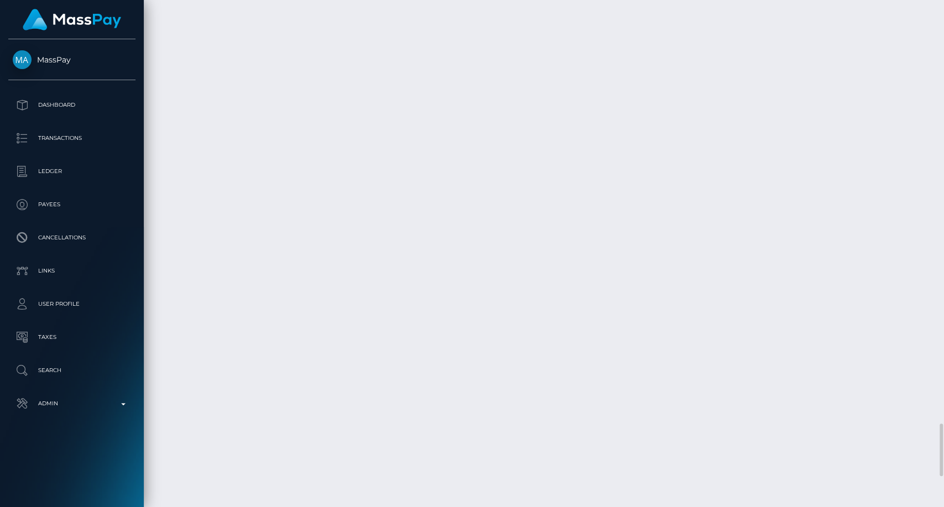
scroll to position [4354, 0]
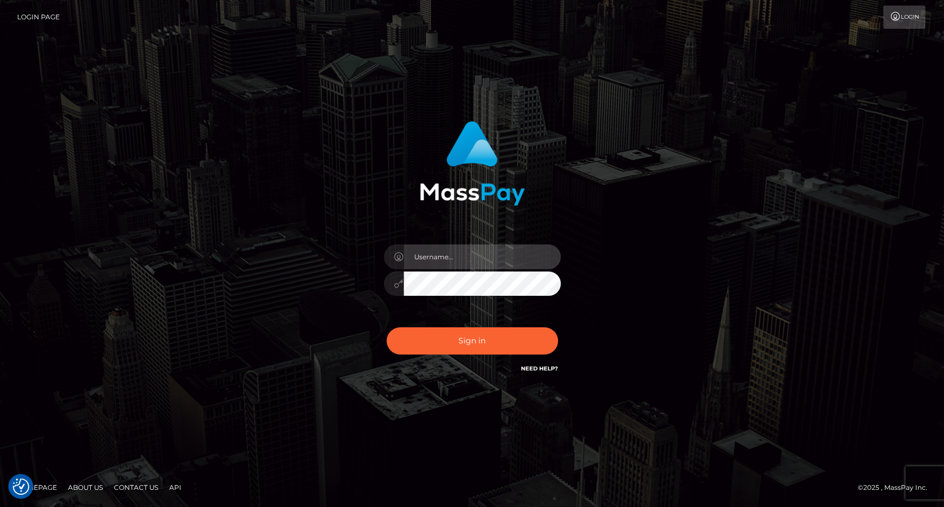
type input "carolina"
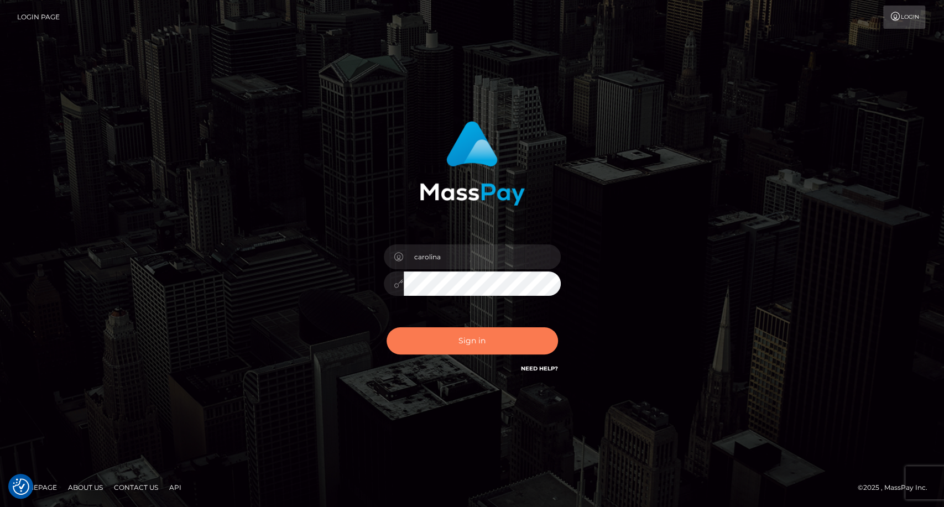
click at [492, 338] on button "Sign in" at bounding box center [472, 340] width 171 height 27
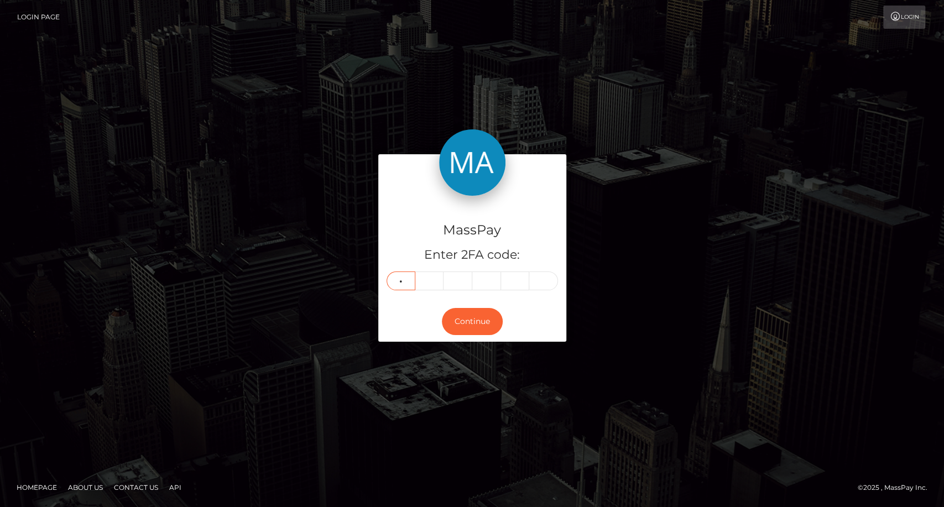
type input "3"
type input "7"
type input "0"
type input "5"
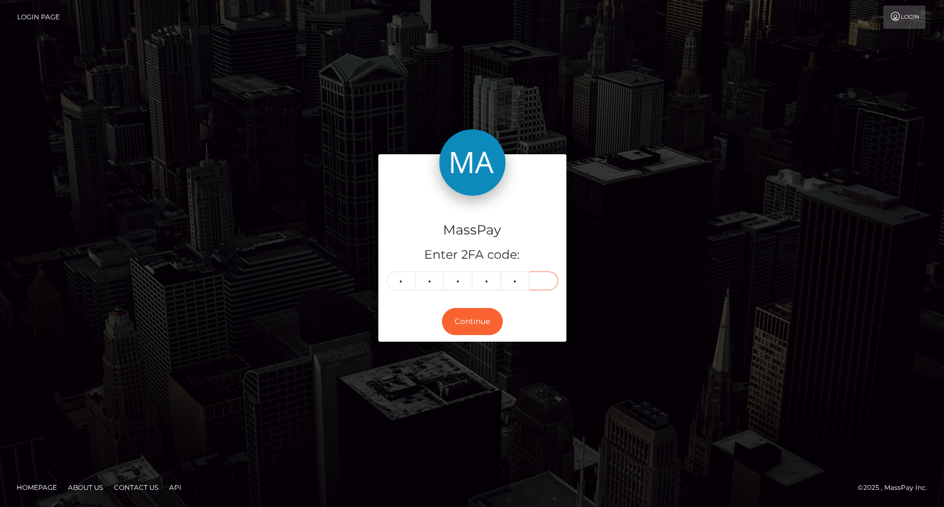
type input "6"
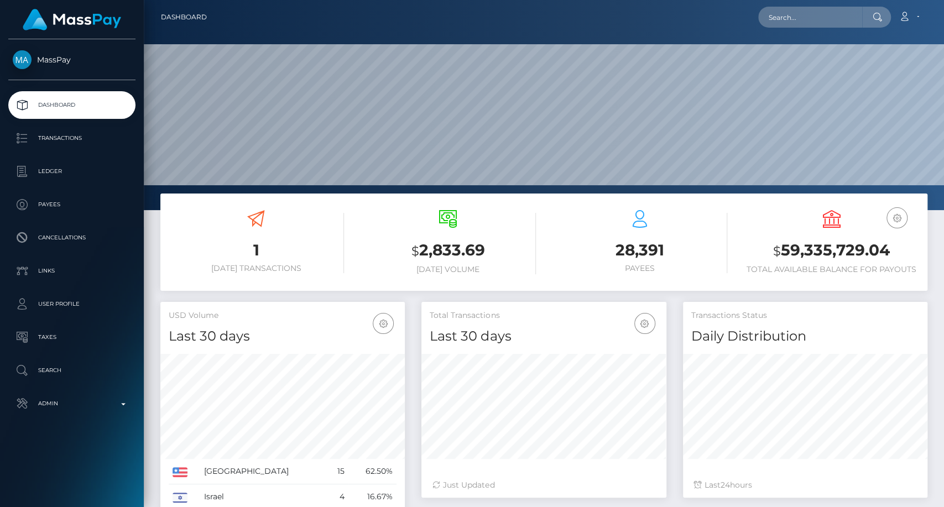
scroll to position [195, 244]
click at [780, 21] on input "text" at bounding box center [810, 17] width 104 height 21
paste input "[EMAIL_ADDRESS][DOMAIN_NAME]"
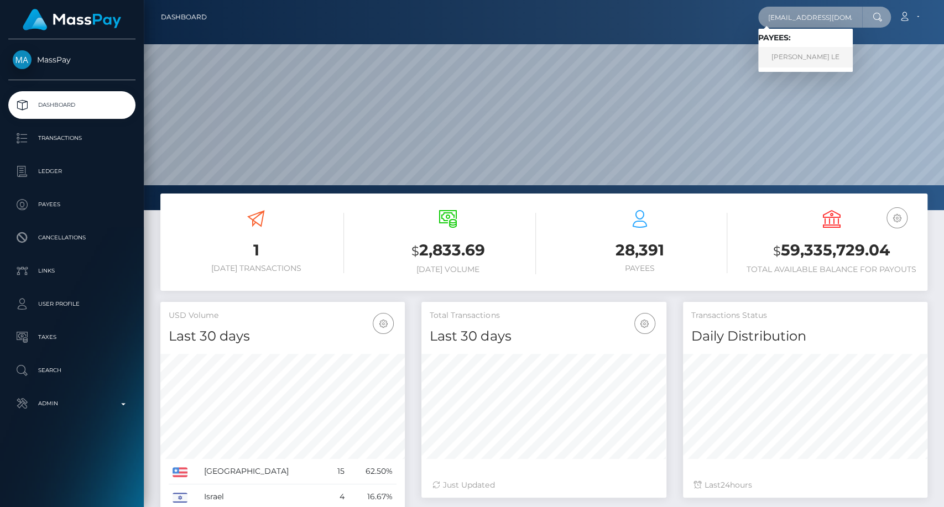
type input "[EMAIL_ADDRESS][DOMAIN_NAME]"
click at [809, 58] on link "[PERSON_NAME] LE" at bounding box center [805, 57] width 95 height 20
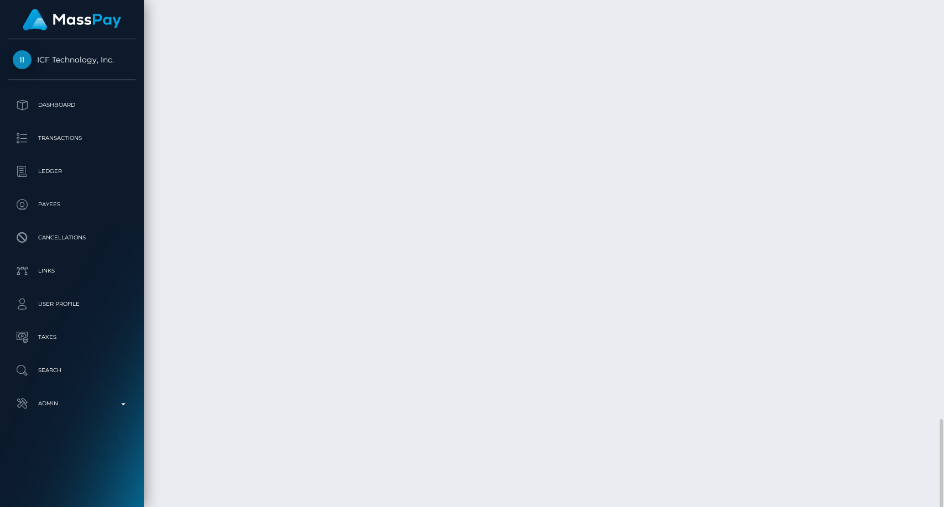
scroll to position [133, 244]
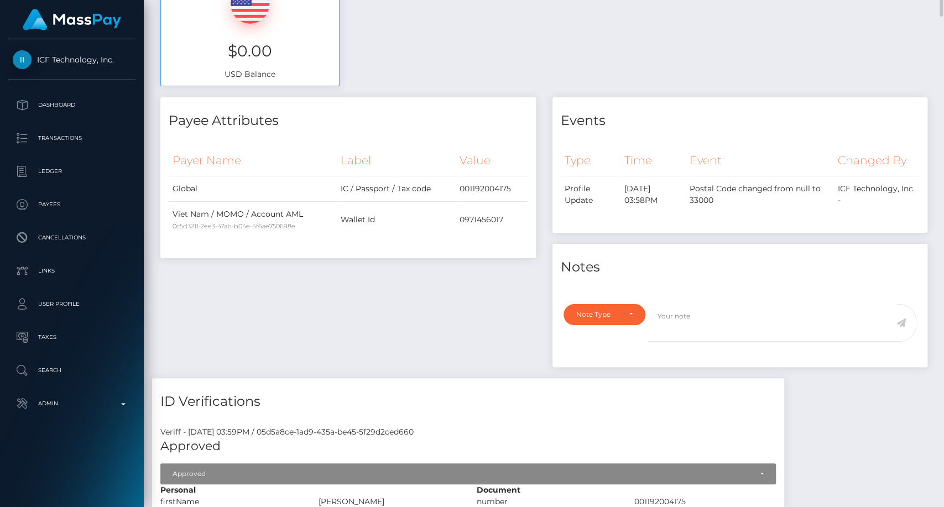
scroll to position [0, 0]
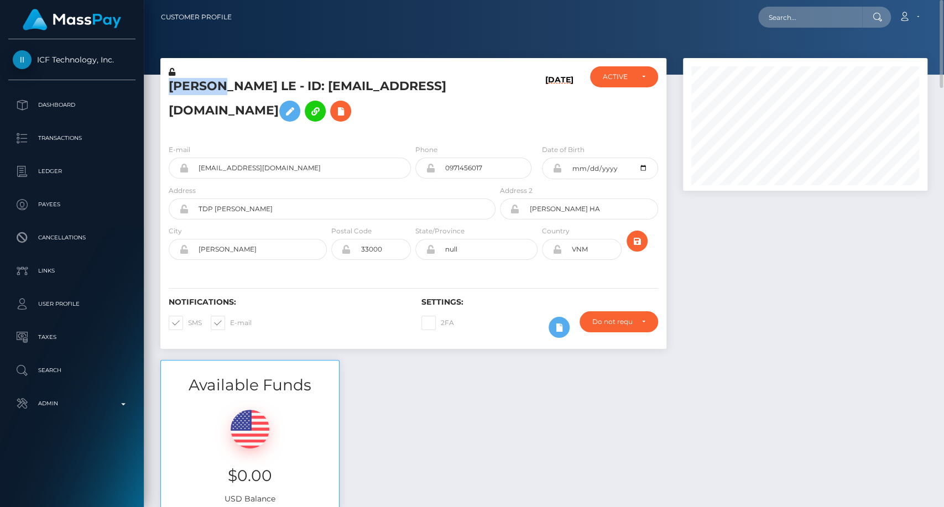
drag, startPoint x: 168, startPoint y: 84, endPoint x: 230, endPoint y: 88, distance: 62.1
click at [230, 88] on div "[PERSON_NAME] LE - ID: [EMAIL_ADDRESS][DOMAIN_NAME]" at bounding box center [328, 100] width 337 height 69
copy h5 "[PERSON_NAME]"
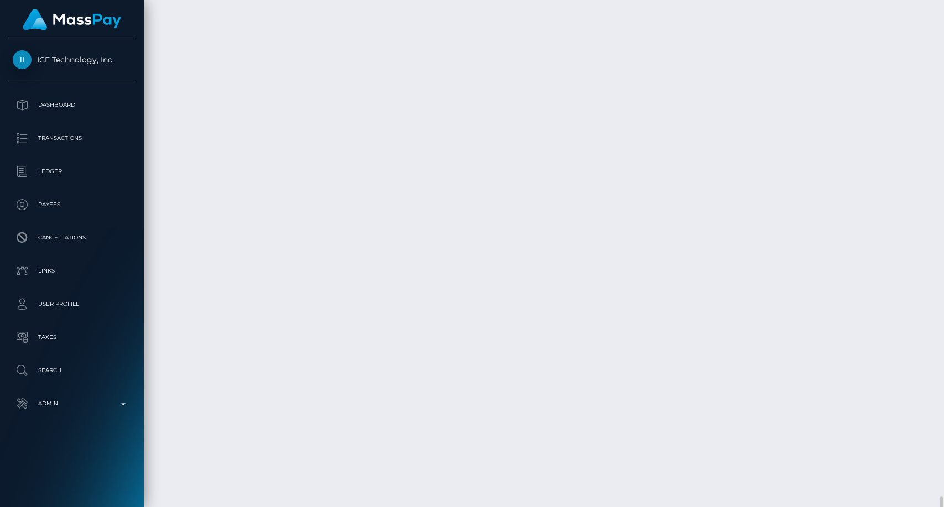
scroll to position [2412, 0]
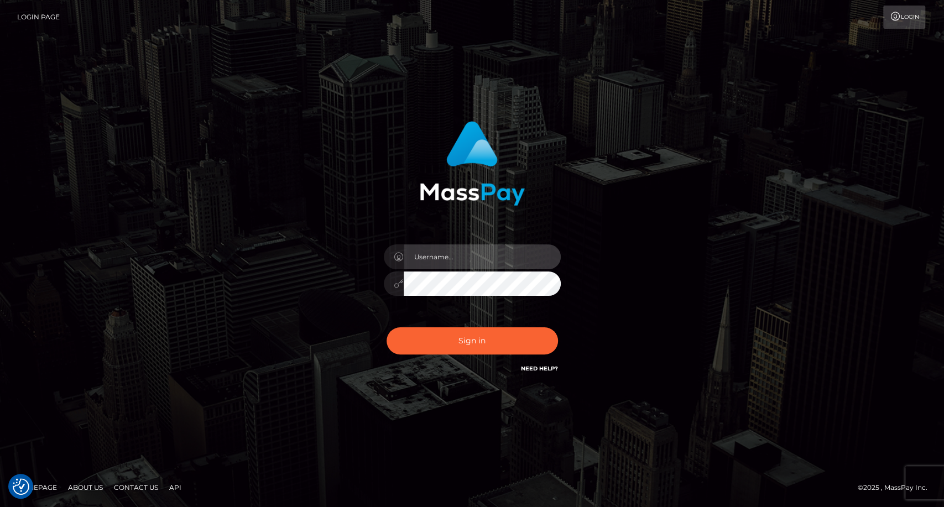
type input "carolina"
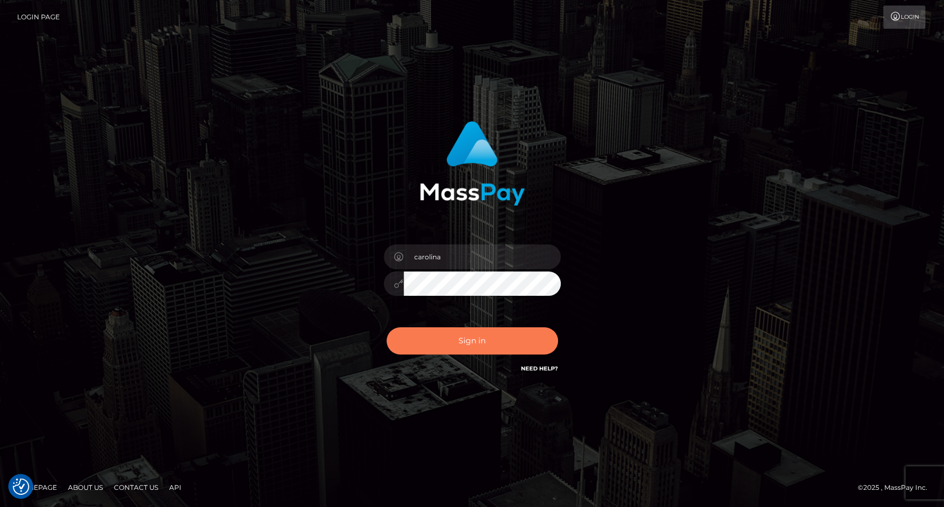
click at [480, 342] on button "Sign in" at bounding box center [472, 340] width 171 height 27
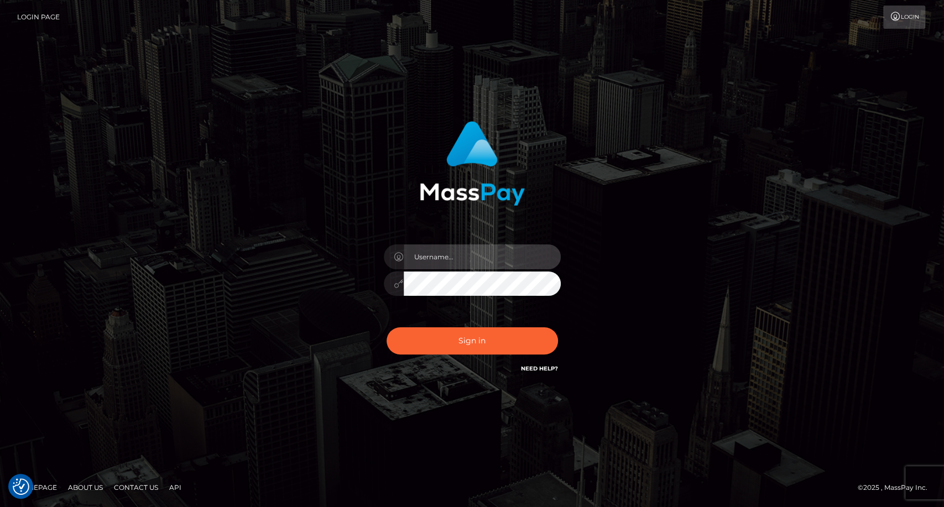
type input "carolina"
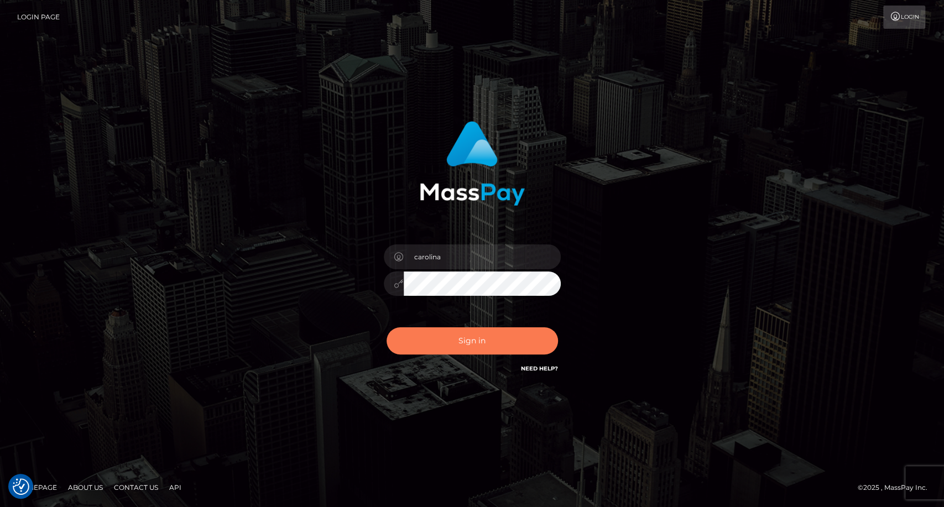
click at [480, 342] on button "Sign in" at bounding box center [472, 340] width 171 height 27
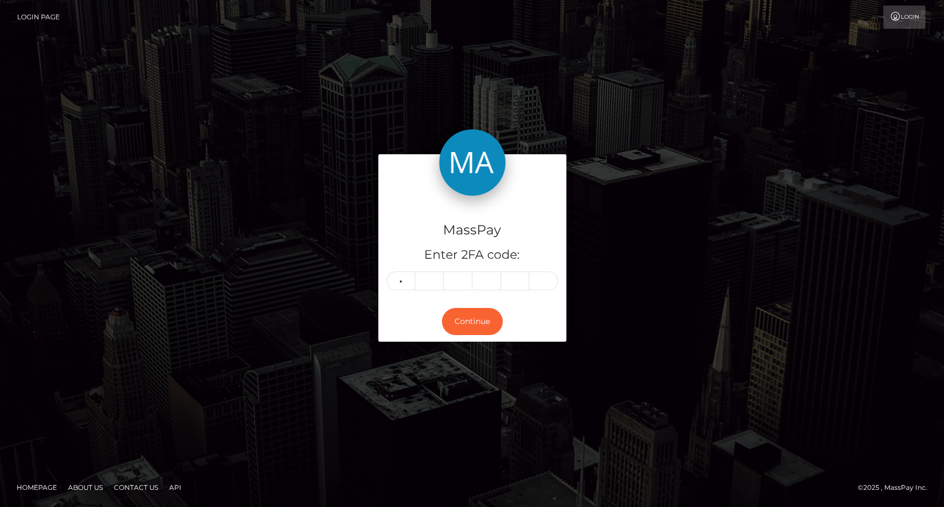
type input "8"
type input "5"
type input "1"
type input "5"
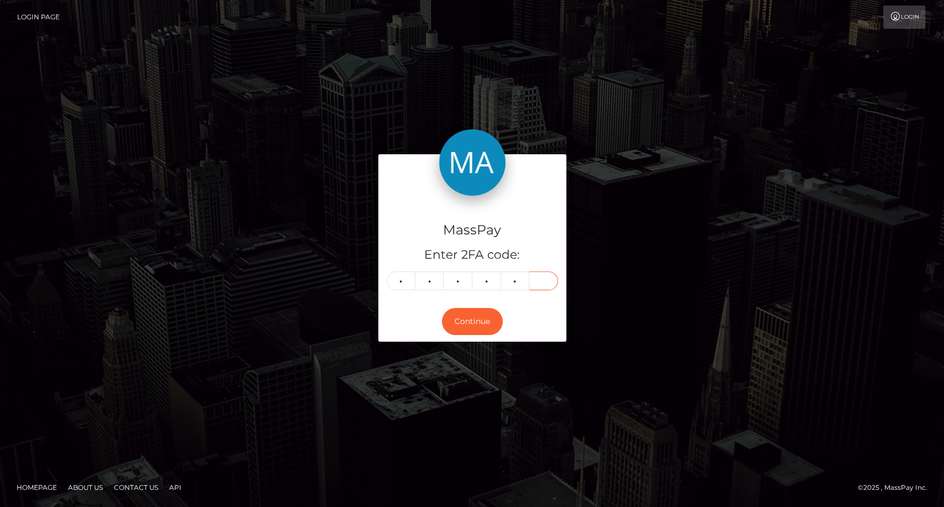
type input "3"
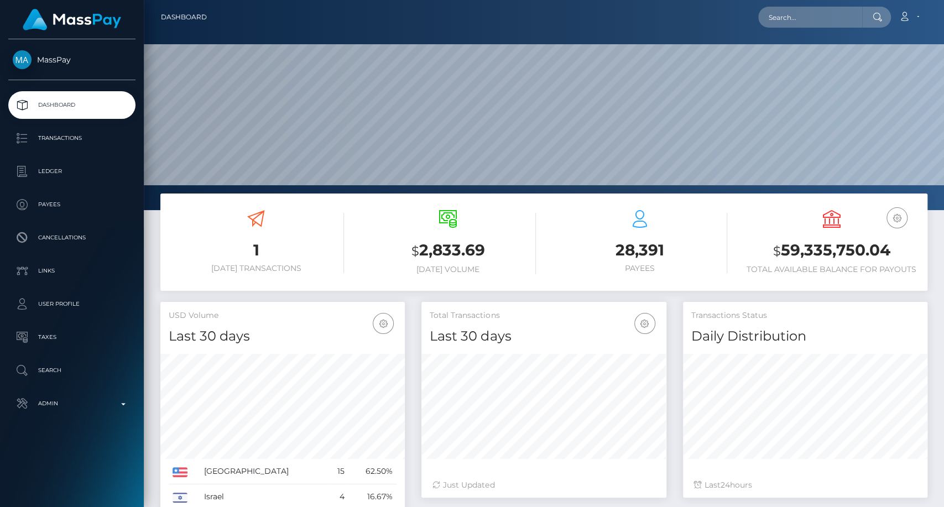
scroll to position [195, 244]
click at [773, 17] on input "text" at bounding box center [810, 17] width 104 height 21
paste input "[EMAIL_ADDRESS][DOMAIN_NAME]"
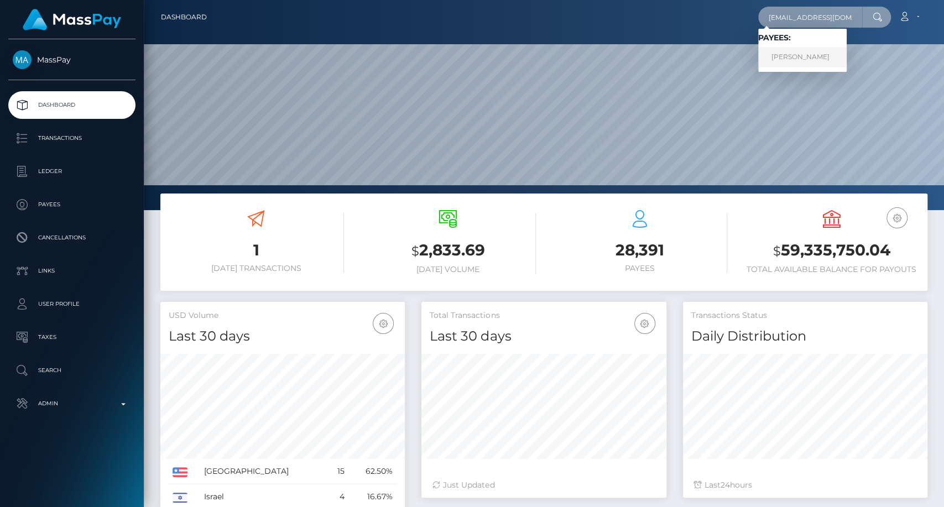
type input "[EMAIL_ADDRESS][DOMAIN_NAME]"
click at [826, 55] on link "Zainabu Amina Ohuru" at bounding box center [802, 57] width 88 height 20
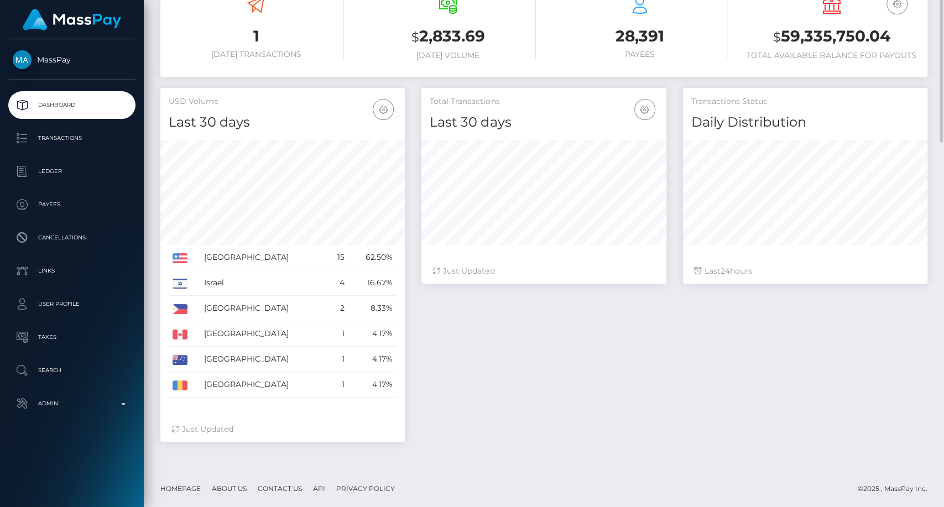
scroll to position [0, 0]
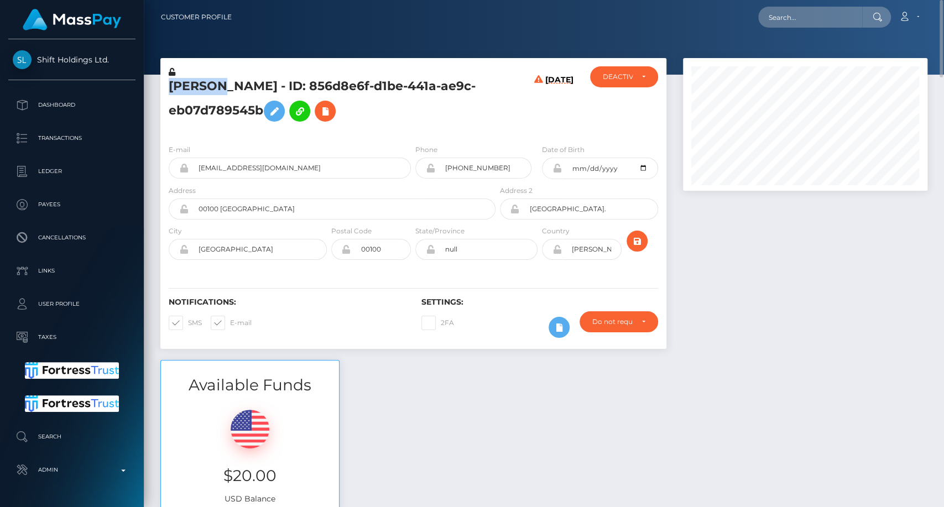
drag, startPoint x: 164, startPoint y: 87, endPoint x: 221, endPoint y: 86, distance: 57.0
click at [221, 86] on div "[PERSON_NAME] - ID: 856d8e6f-d1be-441a-ae9c-eb07d789545b" at bounding box center [328, 100] width 337 height 69
copy h5 "Zainabu"
drag, startPoint x: 321, startPoint y: 82, endPoint x: 299, endPoint y: 111, distance: 35.9
click at [299, 111] on h5 "[PERSON_NAME] - ID: 856d8e6f-d1be-441a-ae9c-eb07d789545b" at bounding box center [329, 102] width 321 height 49
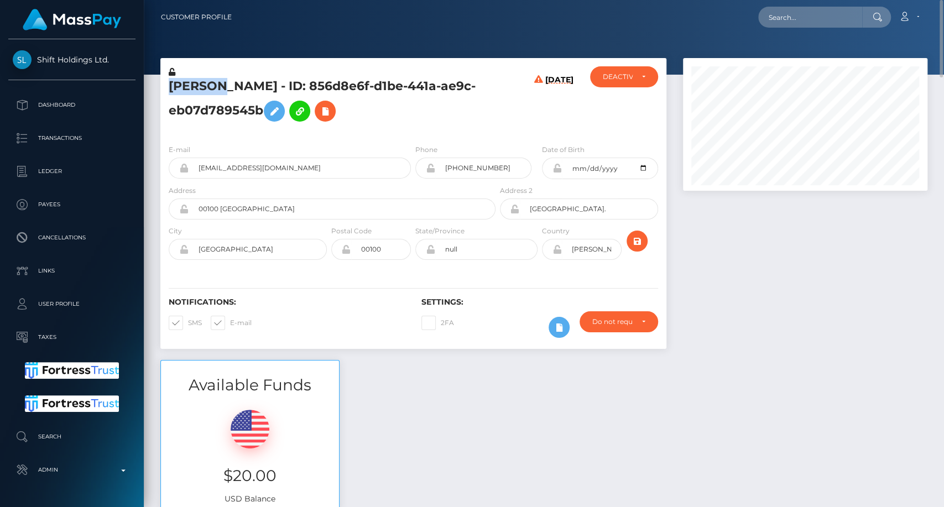
copy h5 "ID: 856d8e6f-d1be-441a-ae9c-eb07d789545b"
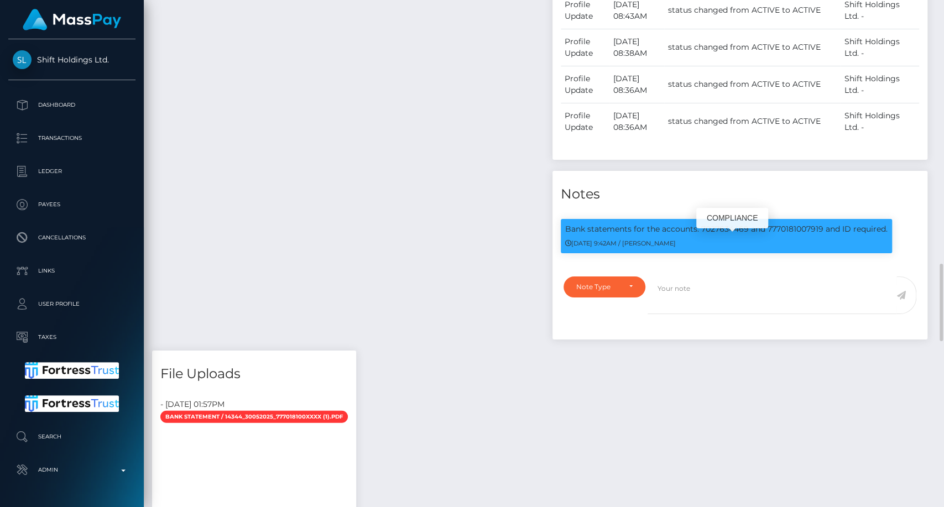
scroll to position [133, 244]
drag, startPoint x: 563, startPoint y: 240, endPoint x: 890, endPoint y: 235, distance: 326.9
click at [890, 236] on div "Bank statements for the accounts: 7027634469 and 7770181007919 and ID required.…" at bounding box center [726, 236] width 331 height 34
copy p "Bank statements for the accounts: 7027634469 and 7770181007919 and ID required."
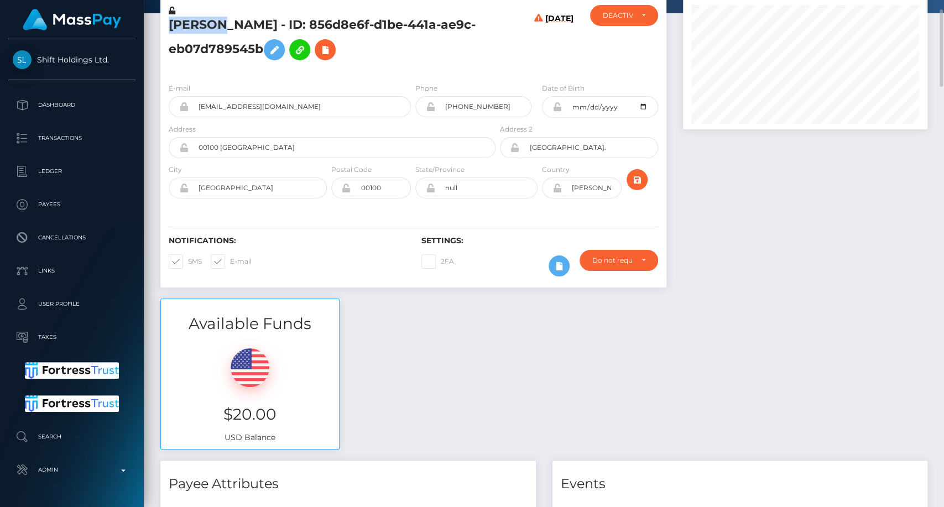
scroll to position [0, 0]
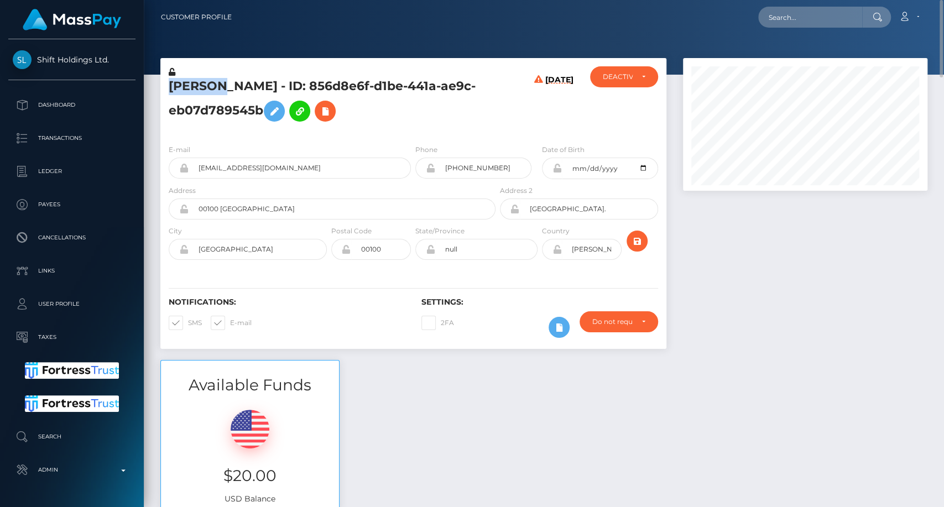
copy div "[PERSON_NAME] - ID: 856d8e6f-d1be-441a-ae9c-eb07d789545b"
drag, startPoint x: 165, startPoint y: 77, endPoint x: 295, endPoint y: 113, distance: 135.5
click at [295, 113] on div "[PERSON_NAME] - ID: 856d8e6f-d1be-441a-ae9c-eb07d789545b" at bounding box center [328, 100] width 337 height 69
click at [785, 15] on input "text" at bounding box center [810, 17] width 104 height 21
paste input "[EMAIL_ADDRESS][DOMAIN_NAME]"
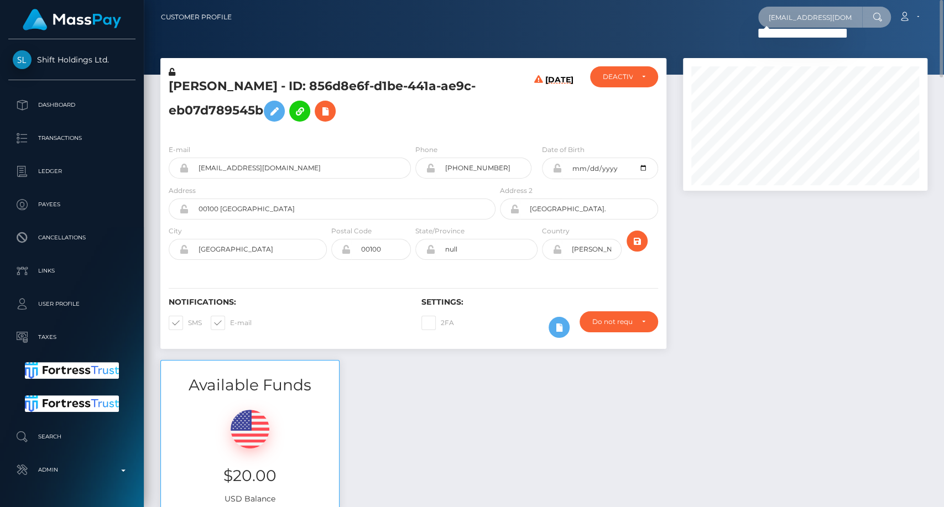
click at [789, 10] on input "[EMAIL_ADDRESS][DOMAIN_NAME]" at bounding box center [810, 17] width 104 height 21
paste input "[EMAIL_ADDRESS]"
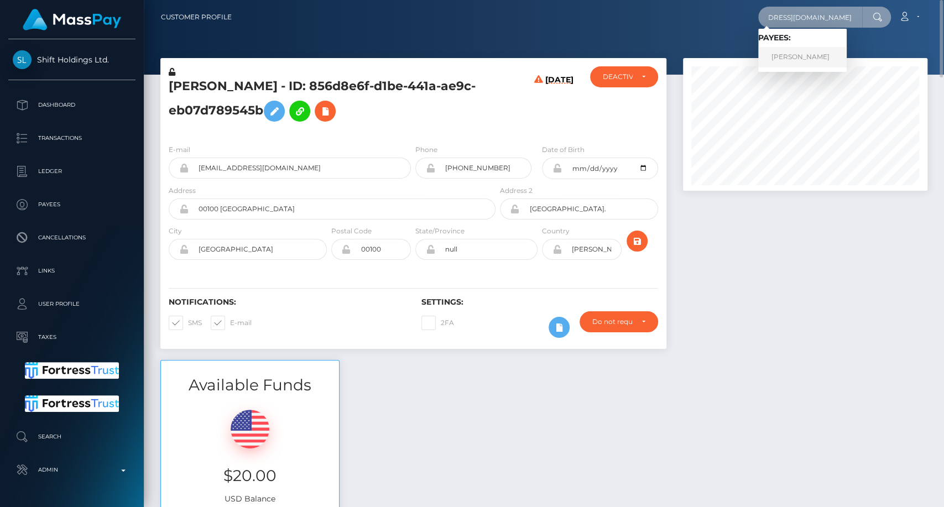
type input "[EMAIL_ADDRESS][DOMAIN_NAME]"
click at [808, 64] on link "[PERSON_NAME]" at bounding box center [802, 57] width 88 height 20
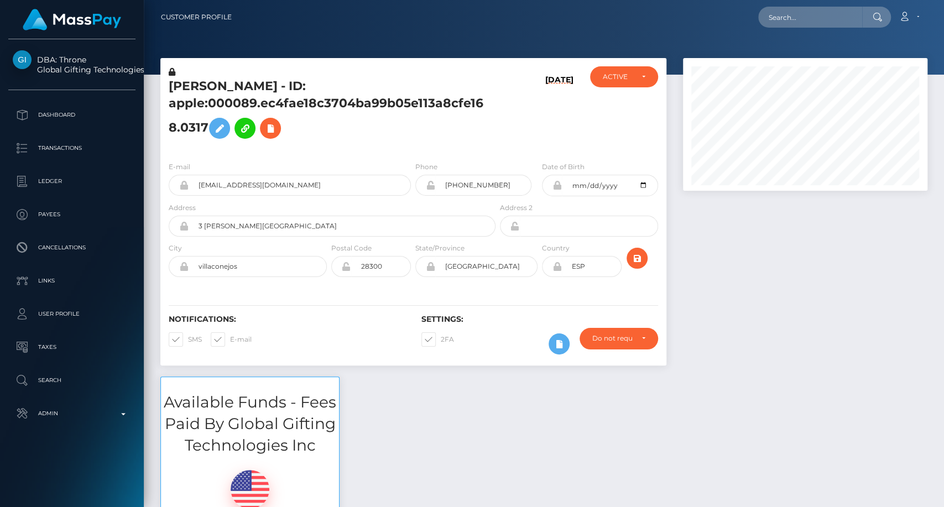
scroll to position [133, 244]
click at [199, 119] on div "[PERSON_NAME] - ID: apple:000089.ec4fae18c3704ba99b05e113a8cfe168.0317" at bounding box center [328, 109] width 337 height 86
